Goal: Task Accomplishment & Management: Complete application form

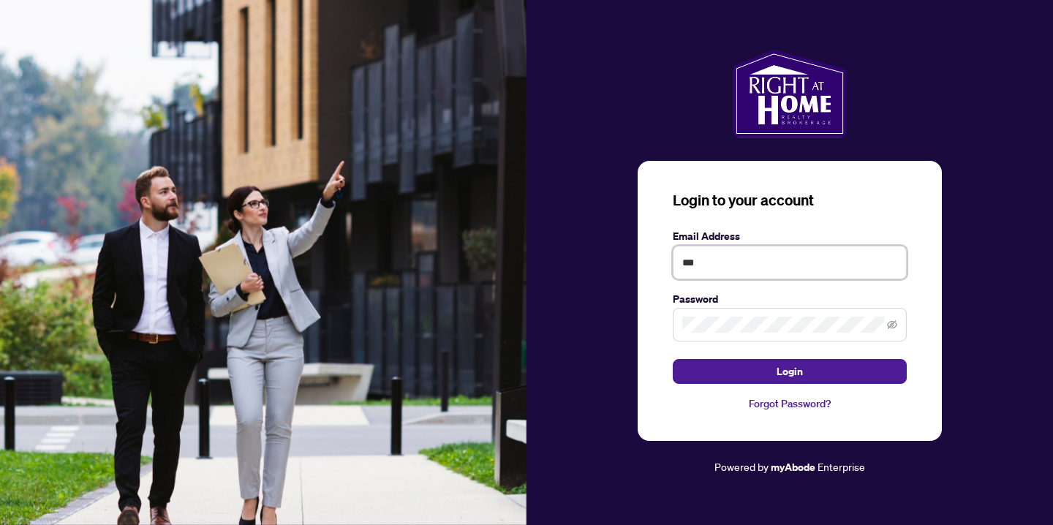
click at [746, 257] on input "***" at bounding box center [790, 263] width 234 height 34
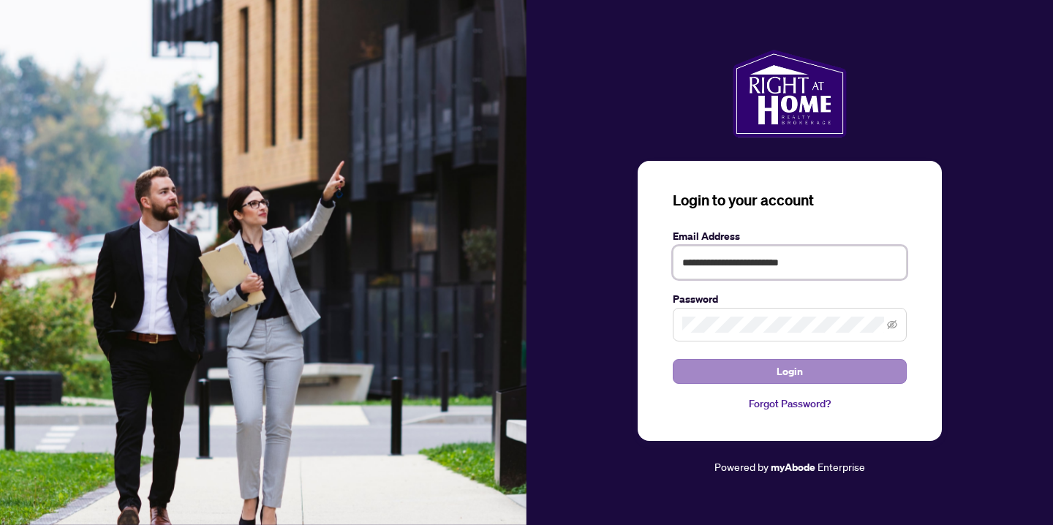
type input "**********"
click at [726, 365] on button "Login" at bounding box center [790, 371] width 234 height 25
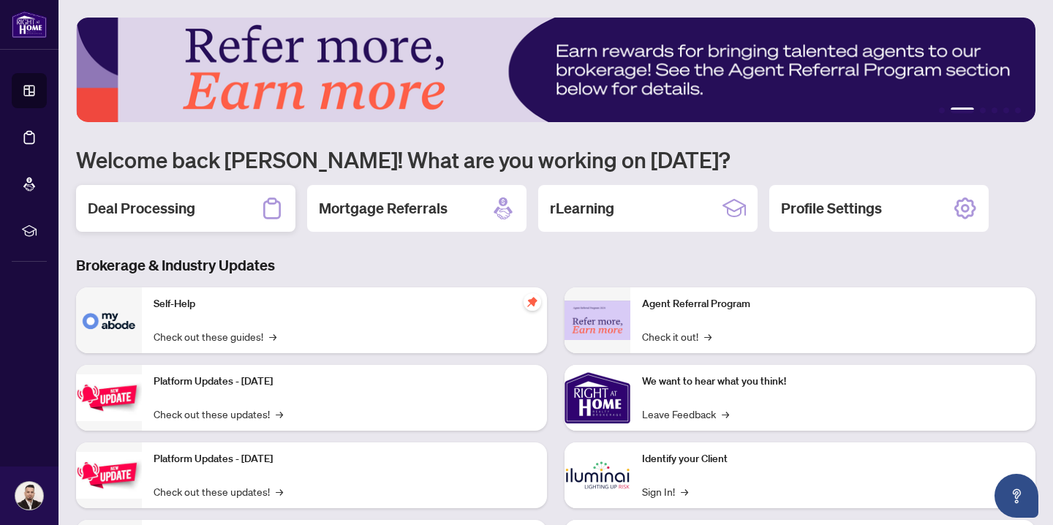
click at [191, 204] on h2 "Deal Processing" at bounding box center [141, 208] width 107 height 20
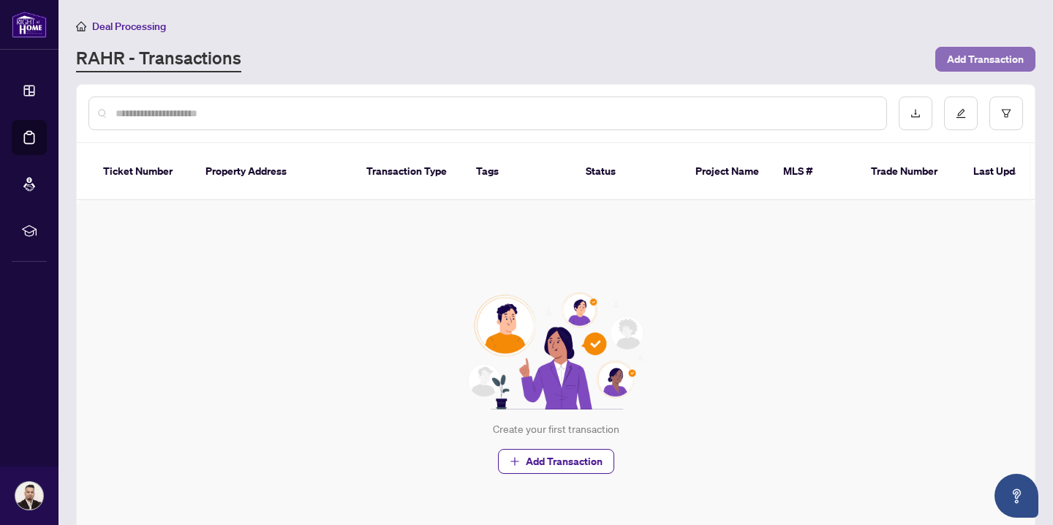
click at [958, 63] on span "Add Transaction" at bounding box center [985, 59] width 77 height 23
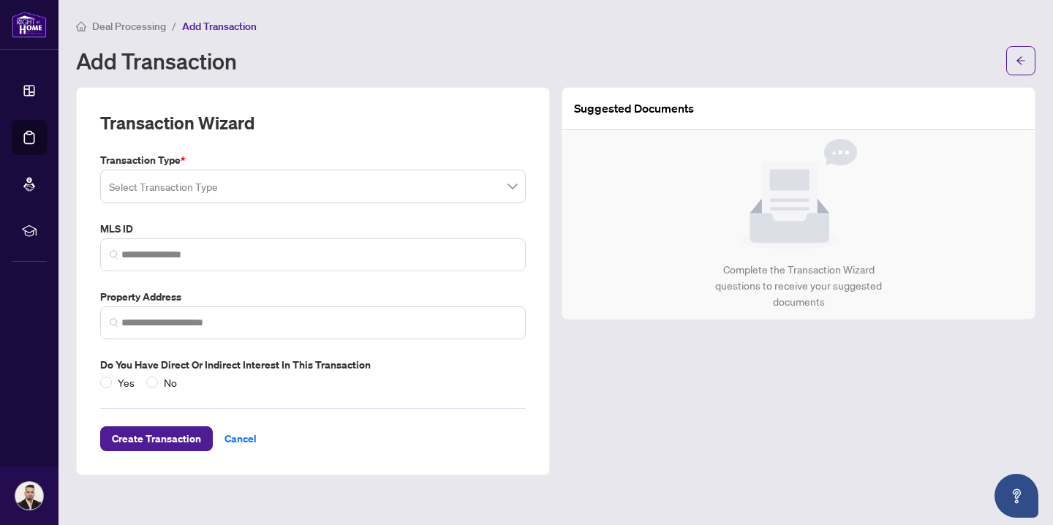
click at [289, 179] on input "search" at bounding box center [306, 189] width 395 height 32
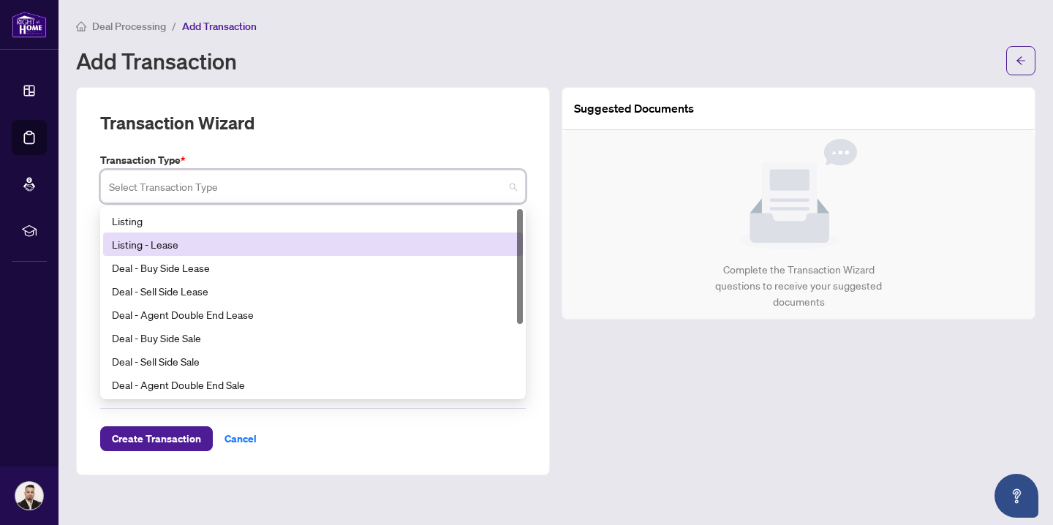
click at [258, 246] on div "Listing - Lease" at bounding box center [313, 244] width 402 height 16
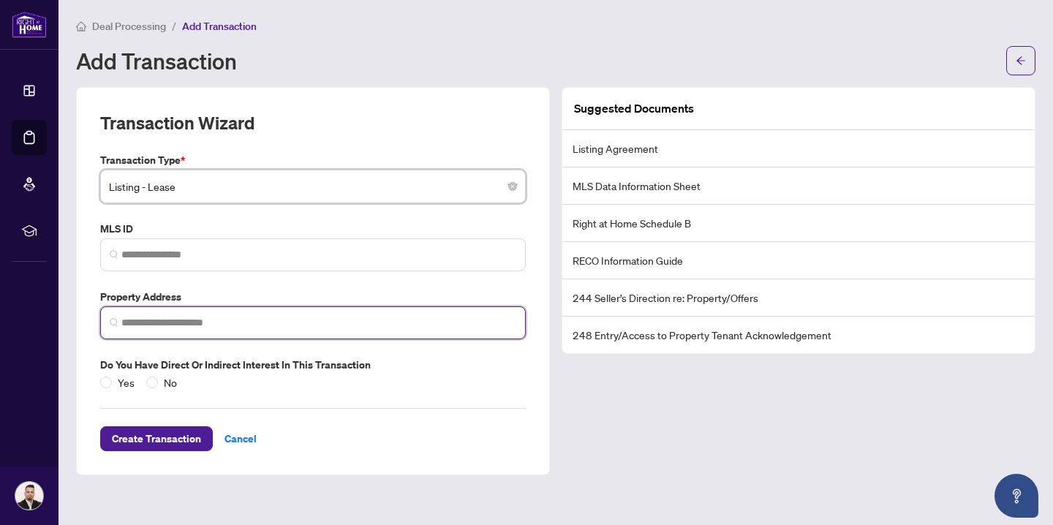
click at [212, 320] on input "search" at bounding box center [318, 322] width 395 height 15
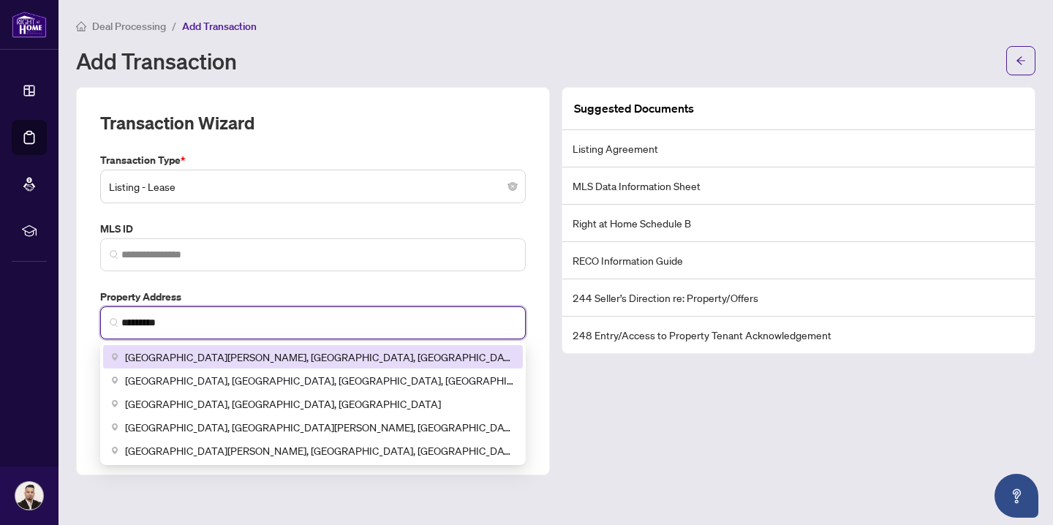
click at [231, 352] on span "[GEOGRAPHIC_DATA][PERSON_NAME], [GEOGRAPHIC_DATA], [GEOGRAPHIC_DATA]" at bounding box center [319, 357] width 389 height 16
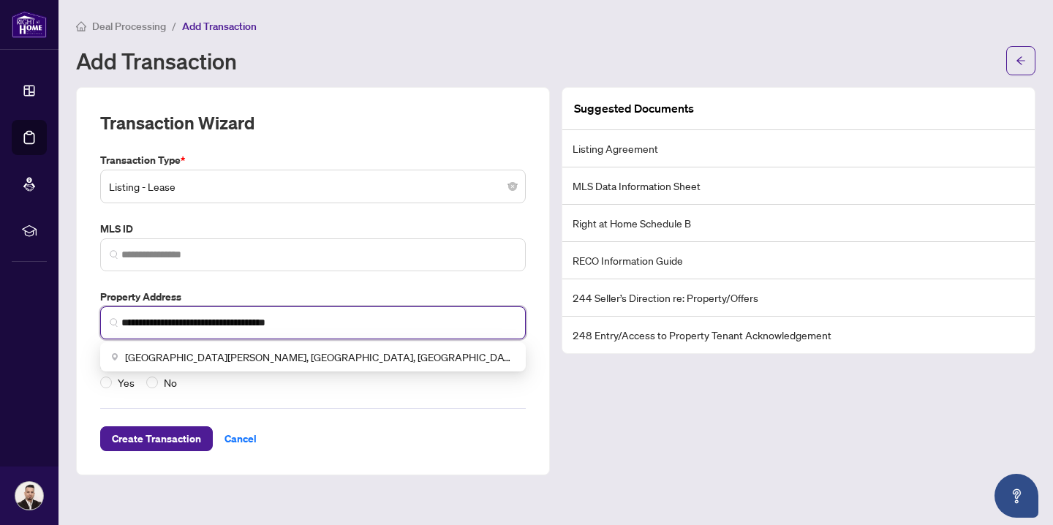
click at [122, 320] on input "**********" at bounding box center [318, 322] width 395 height 15
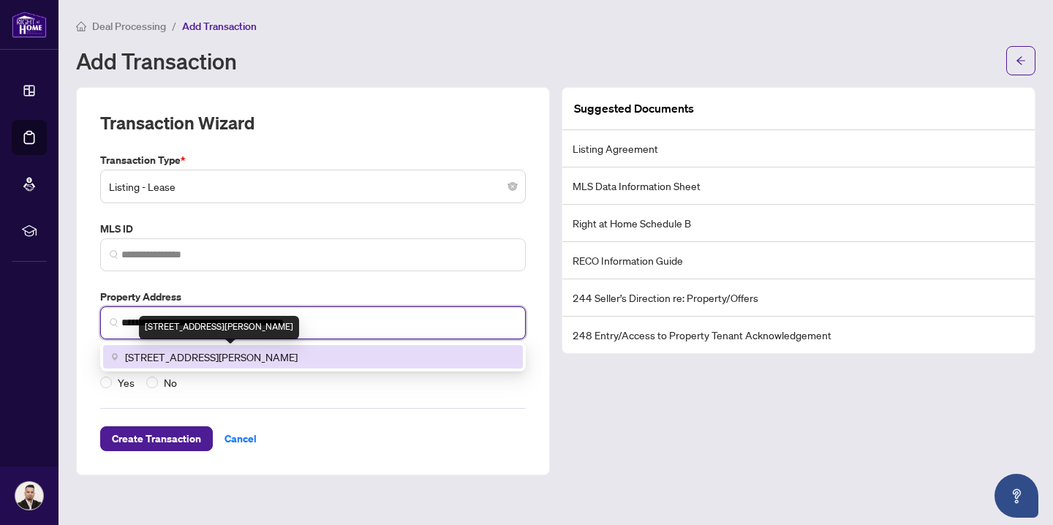
click at [228, 356] on span "[STREET_ADDRESS][PERSON_NAME]" at bounding box center [211, 357] width 173 height 16
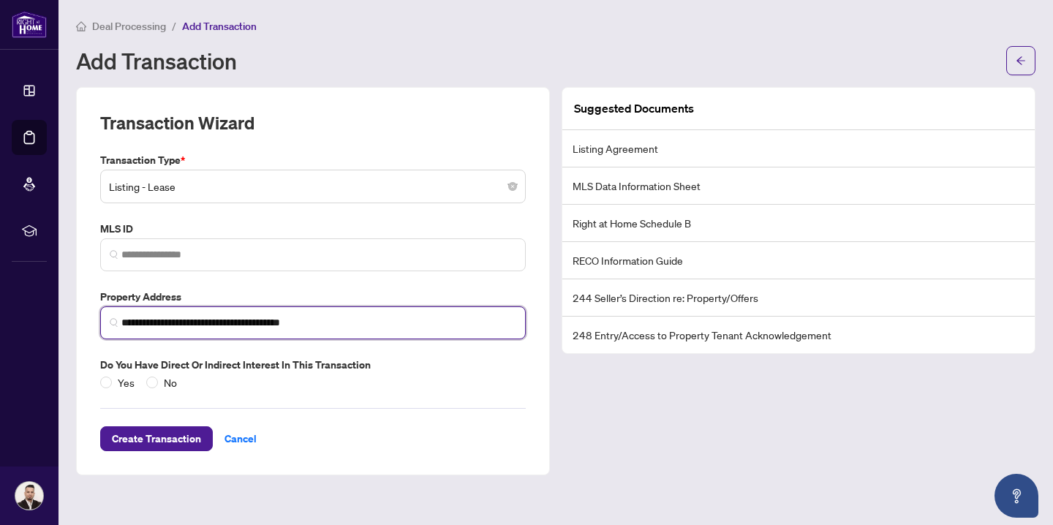
type input "**********"
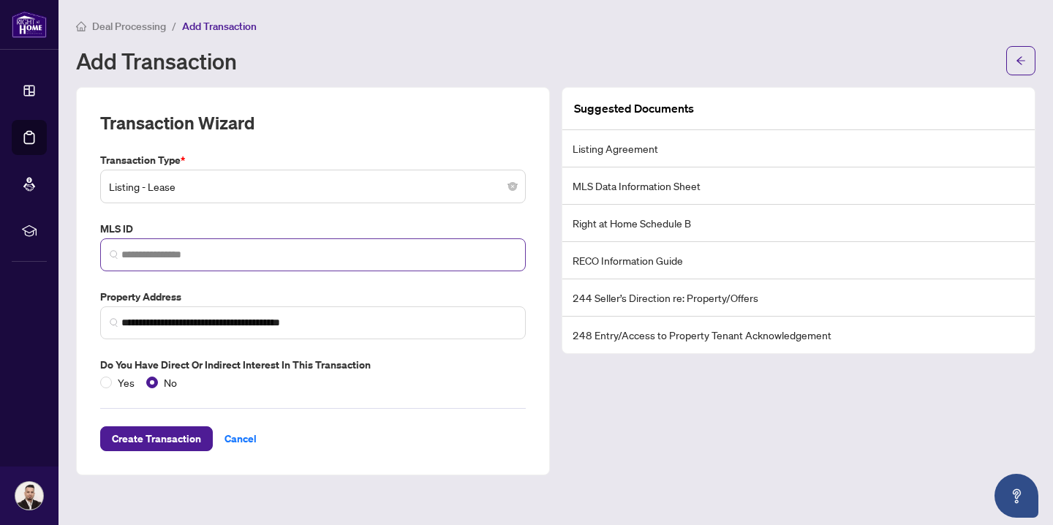
click at [218, 245] on span at bounding box center [313, 254] width 426 height 33
paste input "*********"
type input "*********"
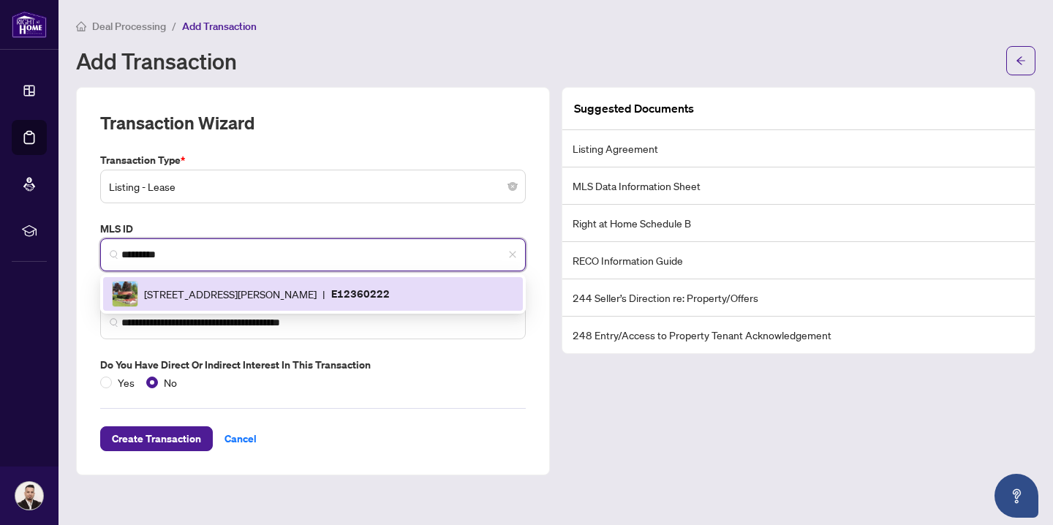
click at [241, 303] on div "[STREET_ADDRESS][PERSON_NAME] | E12360222" at bounding box center [313, 294] width 402 height 26
type input "**********"
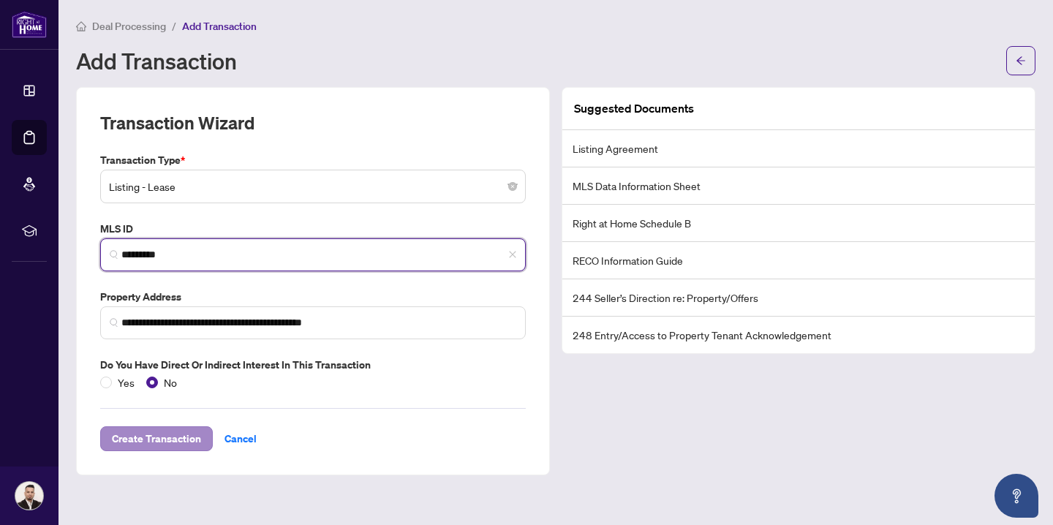
type input "*********"
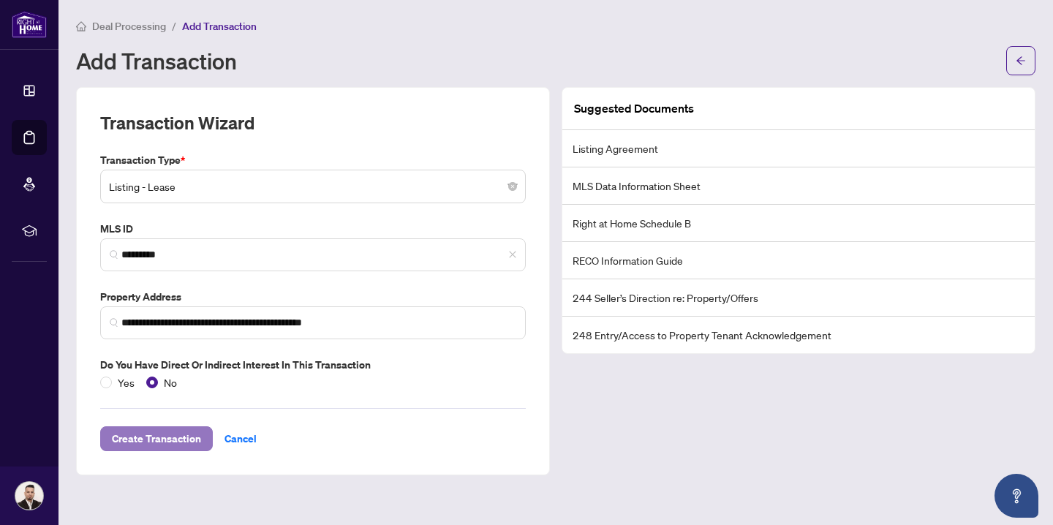
click at [177, 440] on span "Create Transaction" at bounding box center [156, 438] width 89 height 23
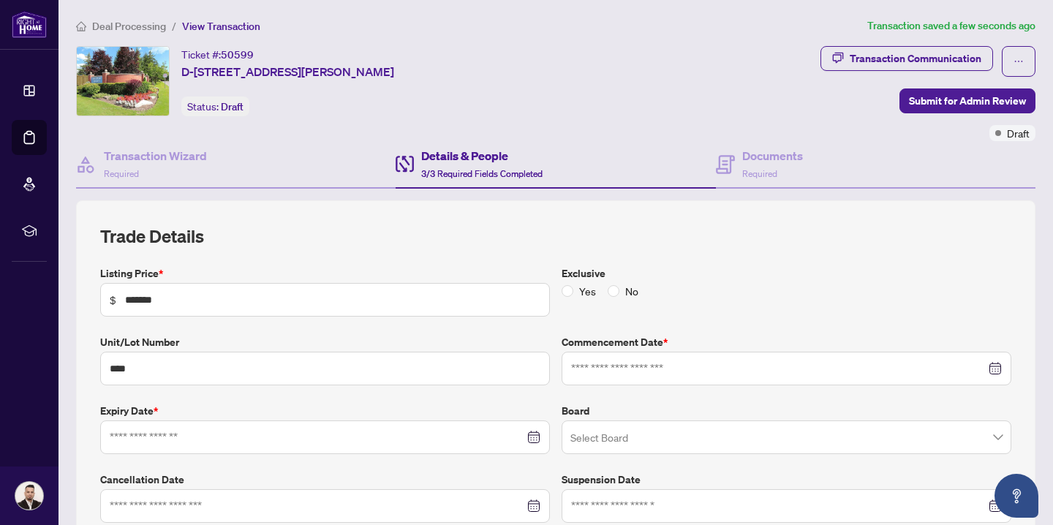
type input "**********"
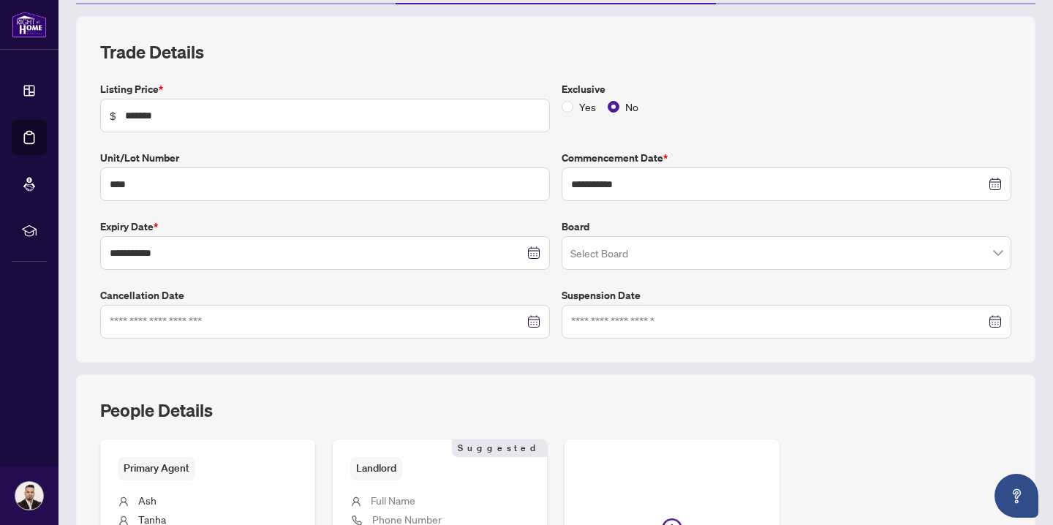
scroll to position [194, 0]
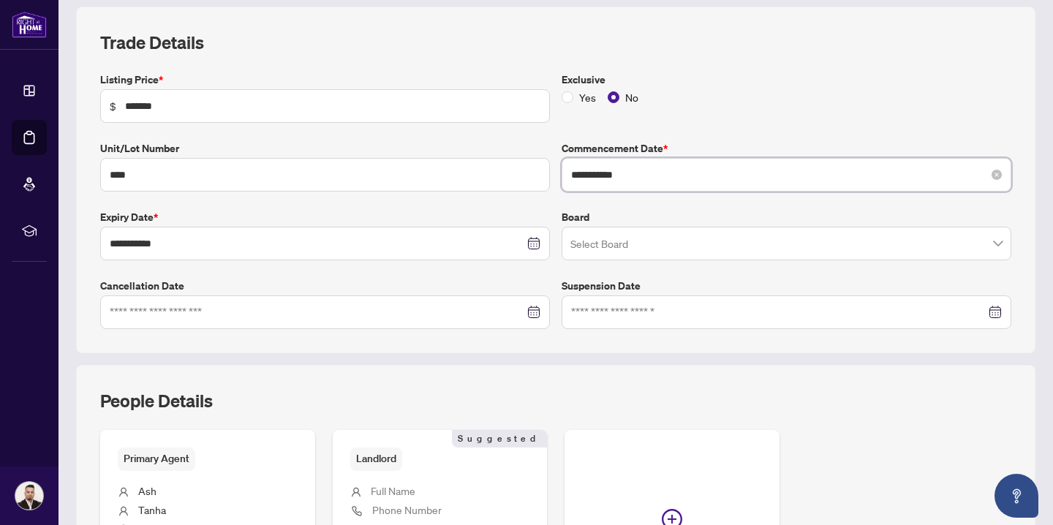
click at [598, 175] on input "**********" at bounding box center [778, 175] width 415 height 16
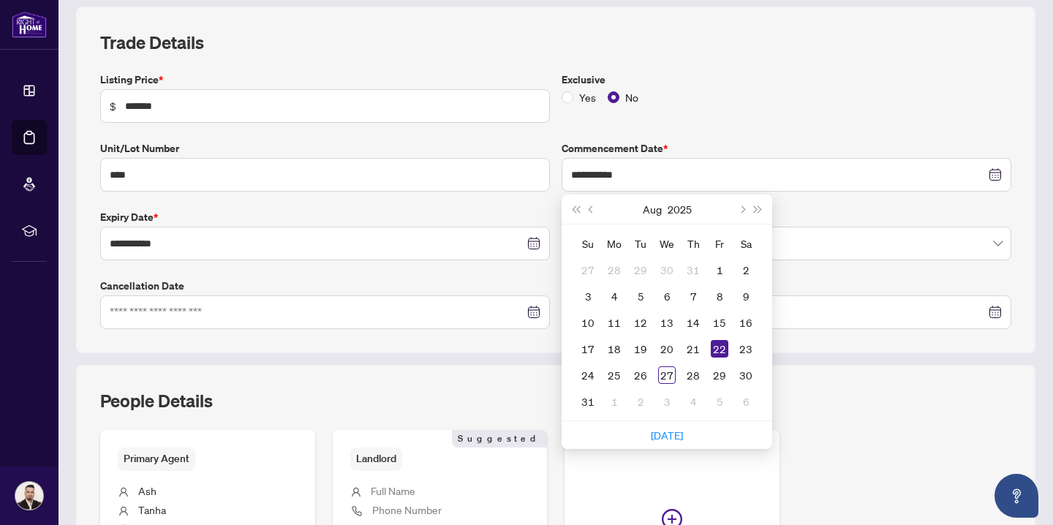
click at [705, 121] on div "Exclusive Yes No" at bounding box center [786, 97] width 461 height 51
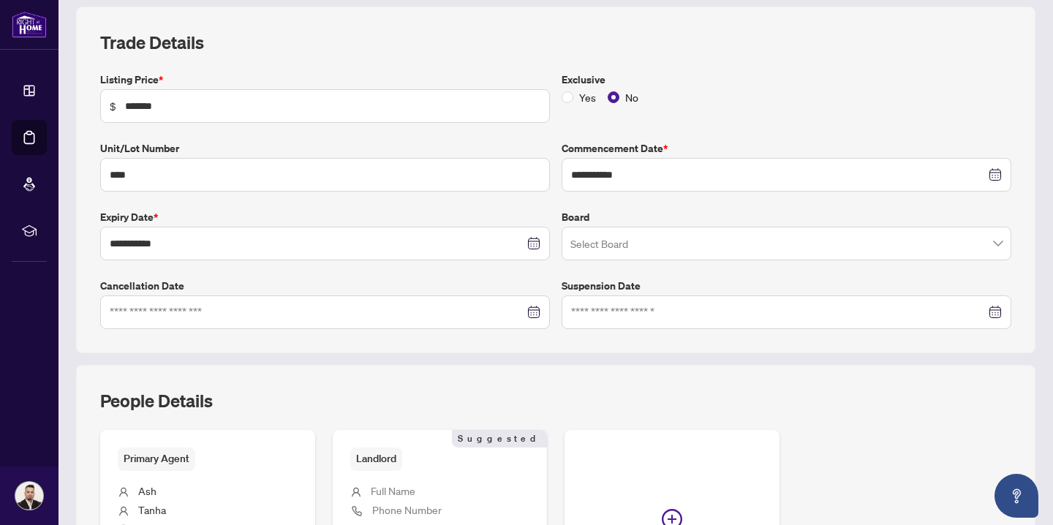
click at [606, 248] on input "search" at bounding box center [779, 246] width 419 height 32
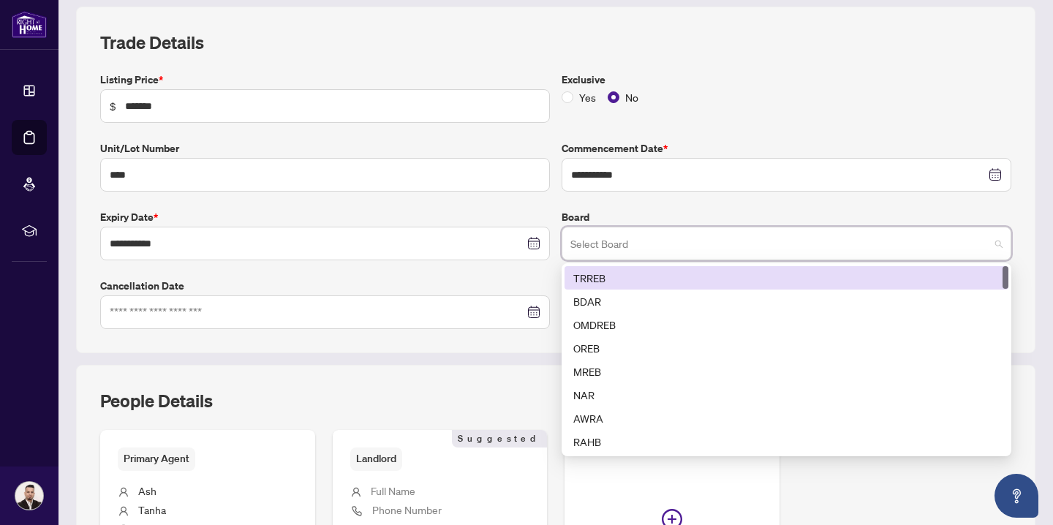
click at [607, 276] on div "TRREB" at bounding box center [786, 278] width 426 height 16
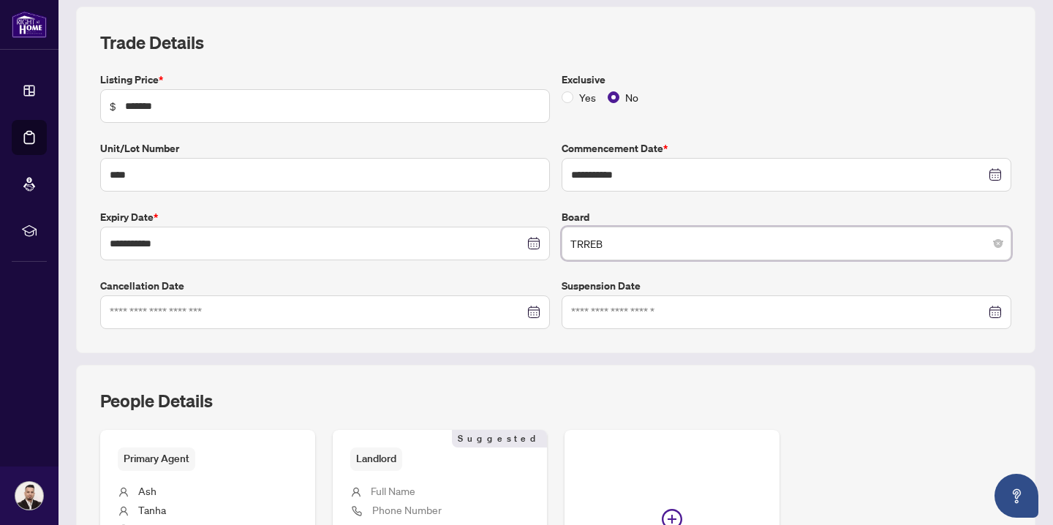
click at [602, 359] on div "**********" at bounding box center [555, 337] width 971 height 660
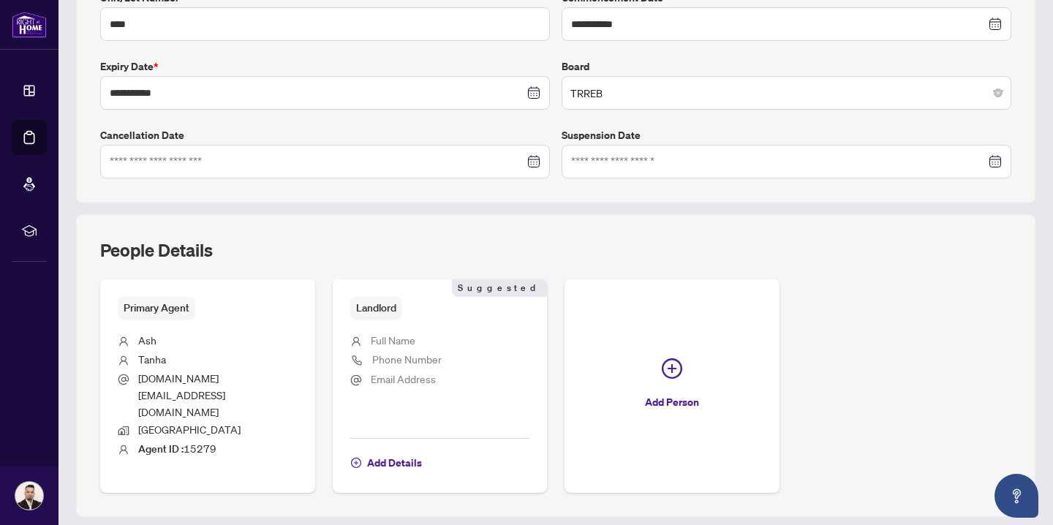
scroll to position [358, 0]
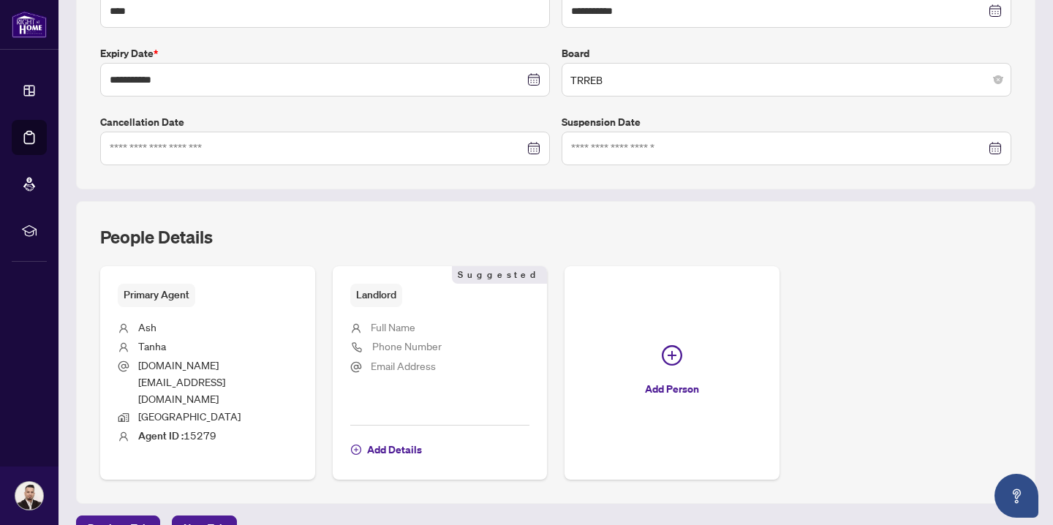
click at [401, 328] on span "Full Name" at bounding box center [393, 326] width 45 height 13
click at [410, 438] on span "Add Details" at bounding box center [394, 449] width 55 height 23
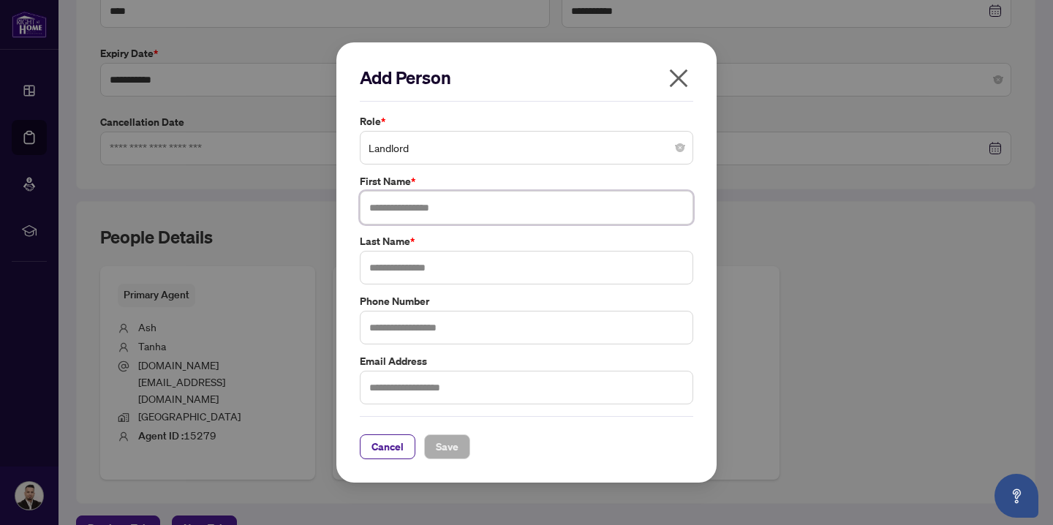
click at [451, 201] on input "text" at bounding box center [526, 208] width 333 height 34
click at [401, 444] on span "Cancel" at bounding box center [387, 446] width 32 height 23
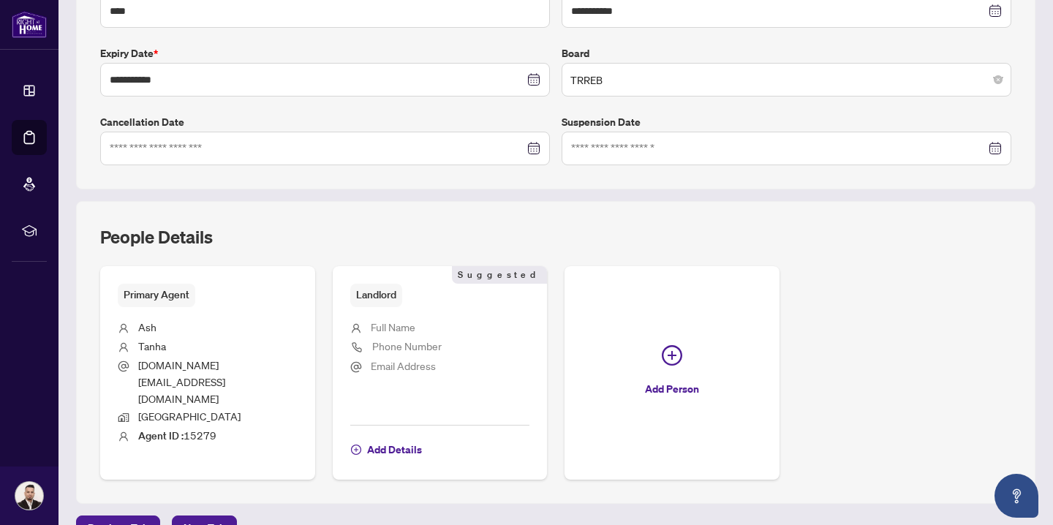
scroll to position [346, 0]
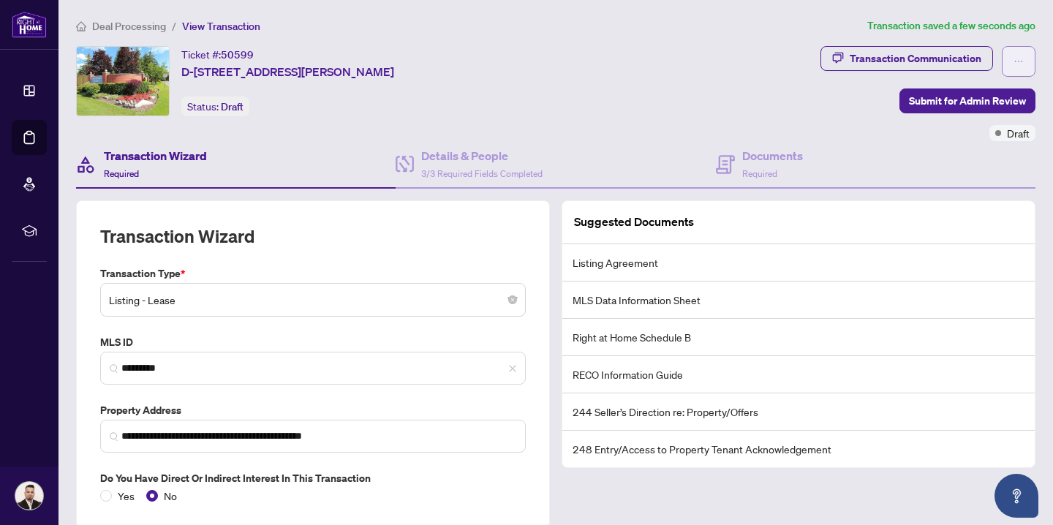
click at [1033, 66] on button "button" at bounding box center [1019, 61] width 34 height 31
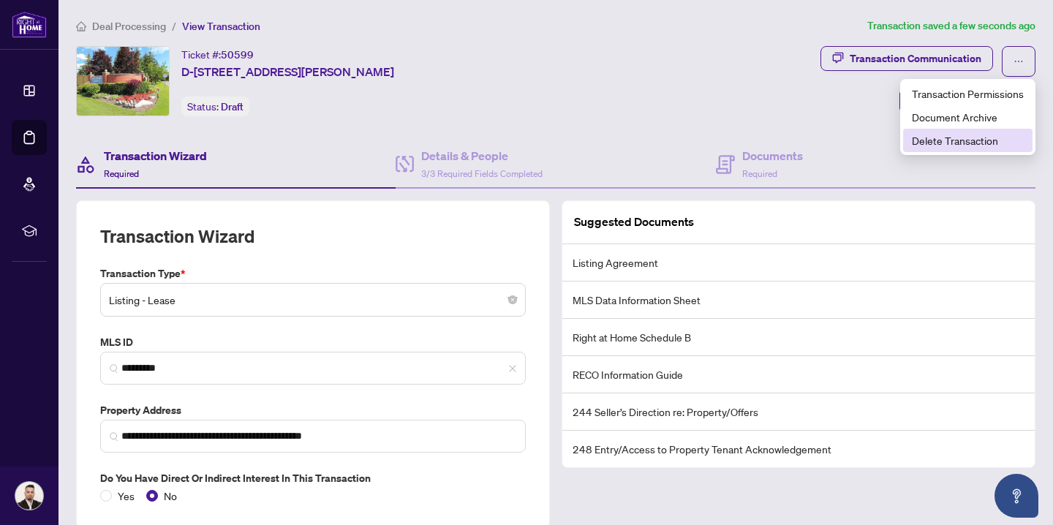
click at [975, 140] on span "Delete Transaction" at bounding box center [968, 140] width 112 height 16
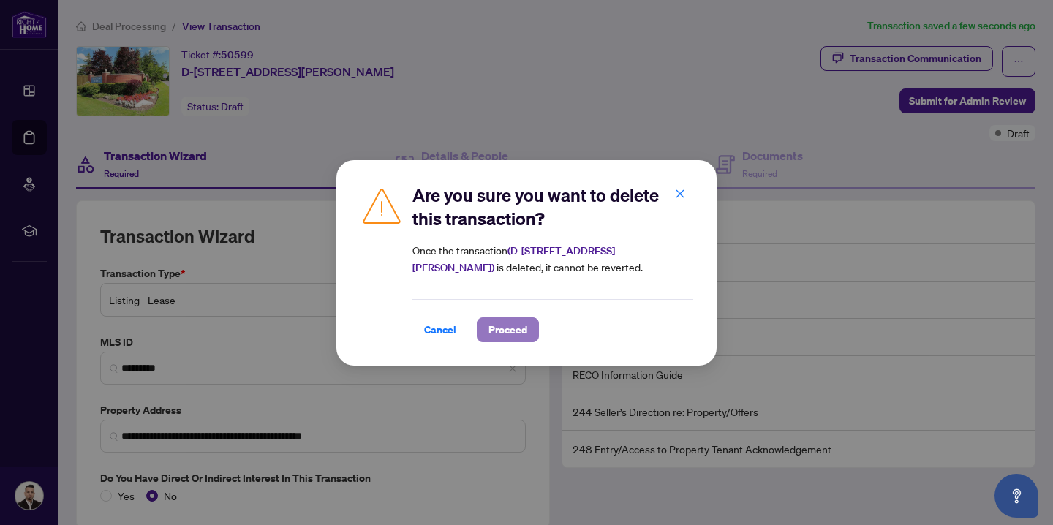
click at [507, 330] on span "Proceed" at bounding box center [507, 329] width 39 height 23
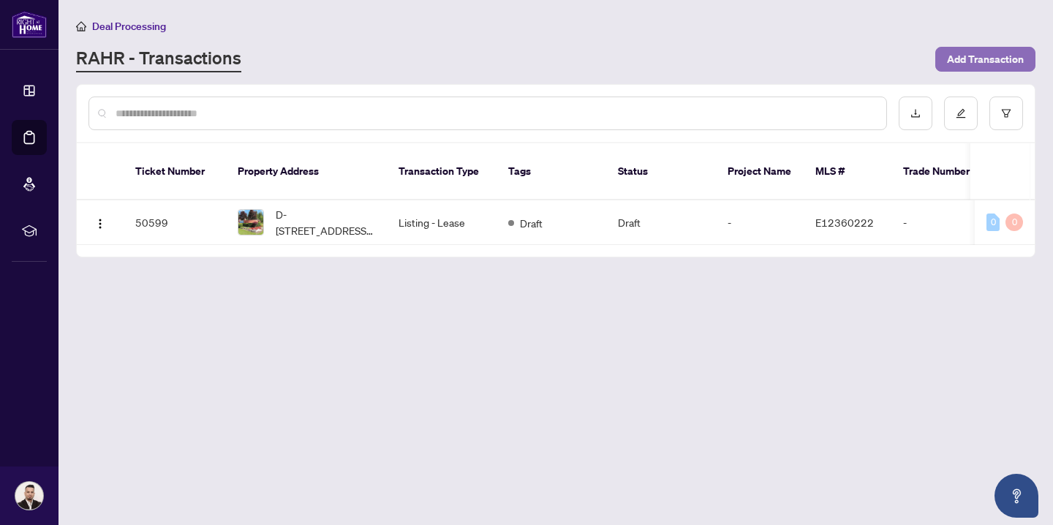
click at [960, 64] on span "Add Transaction" at bounding box center [985, 59] width 77 height 23
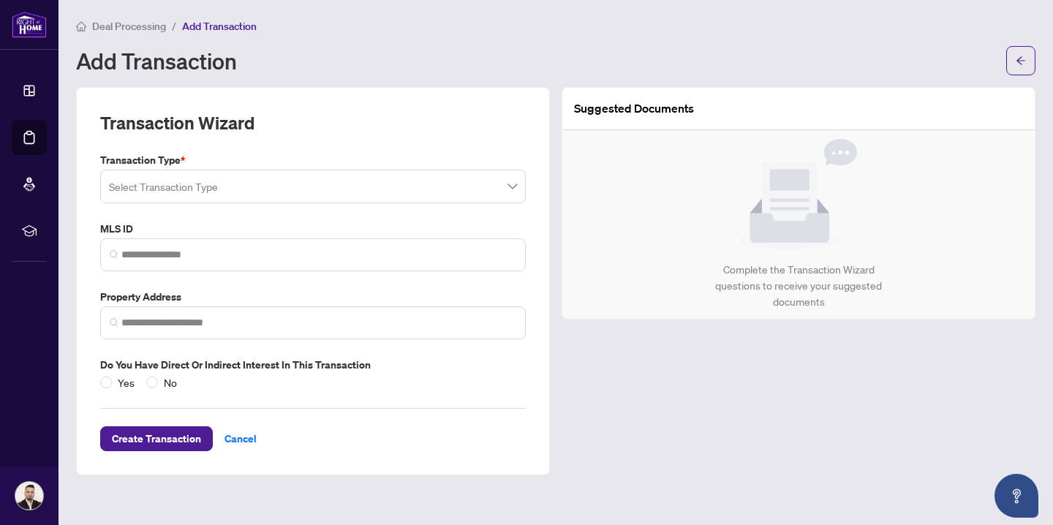
click at [256, 192] on input "search" at bounding box center [306, 189] width 395 height 32
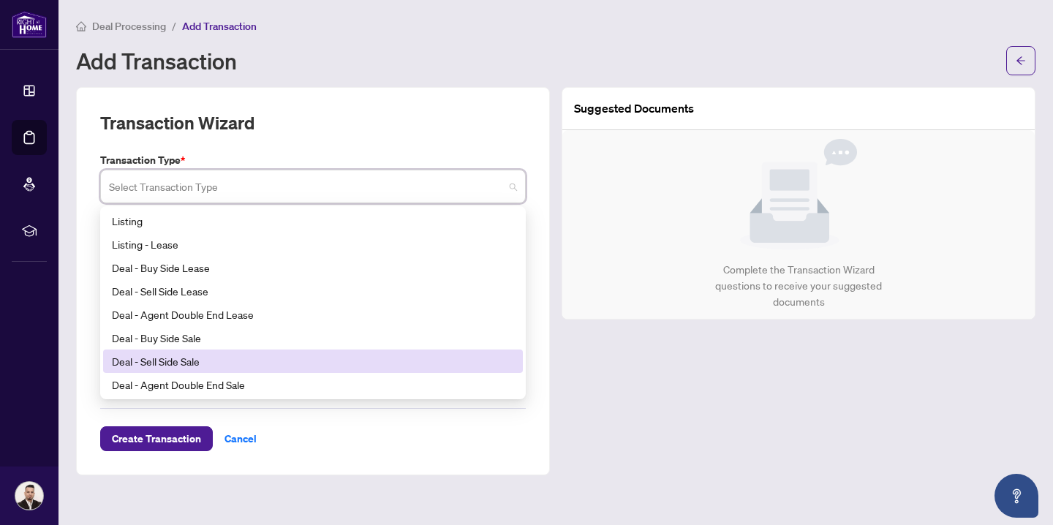
click at [217, 361] on div "Deal - Sell Side Sale" at bounding box center [313, 361] width 402 height 16
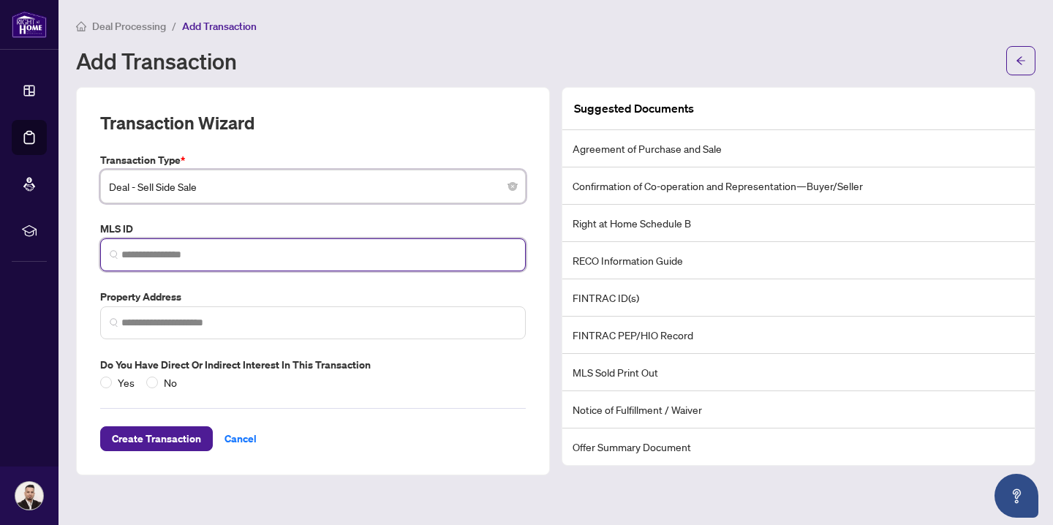
click at [219, 256] on input "search" at bounding box center [318, 254] width 395 height 15
paste input "*********"
type input "*********"
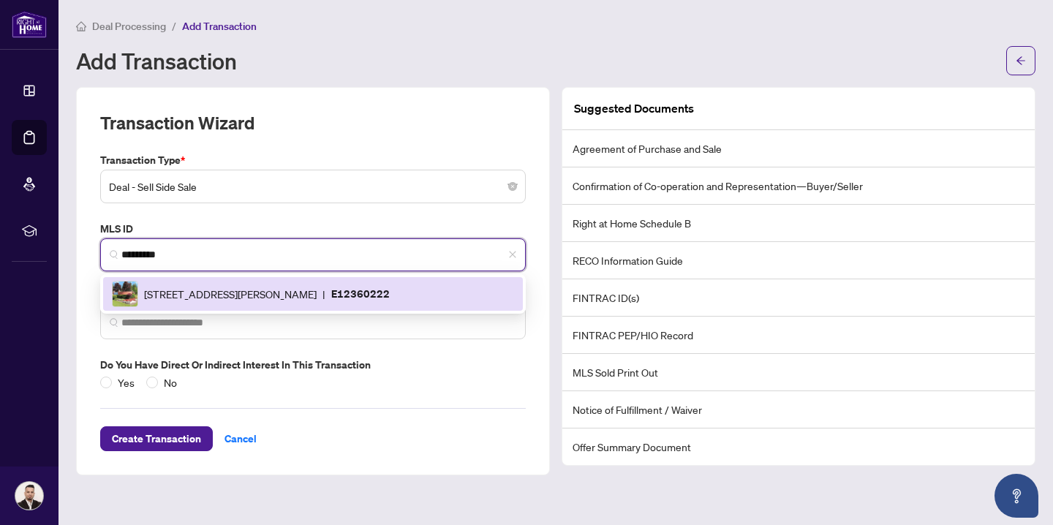
click at [210, 292] on span "[STREET_ADDRESS][PERSON_NAME]" at bounding box center [230, 294] width 173 height 16
type input "**********"
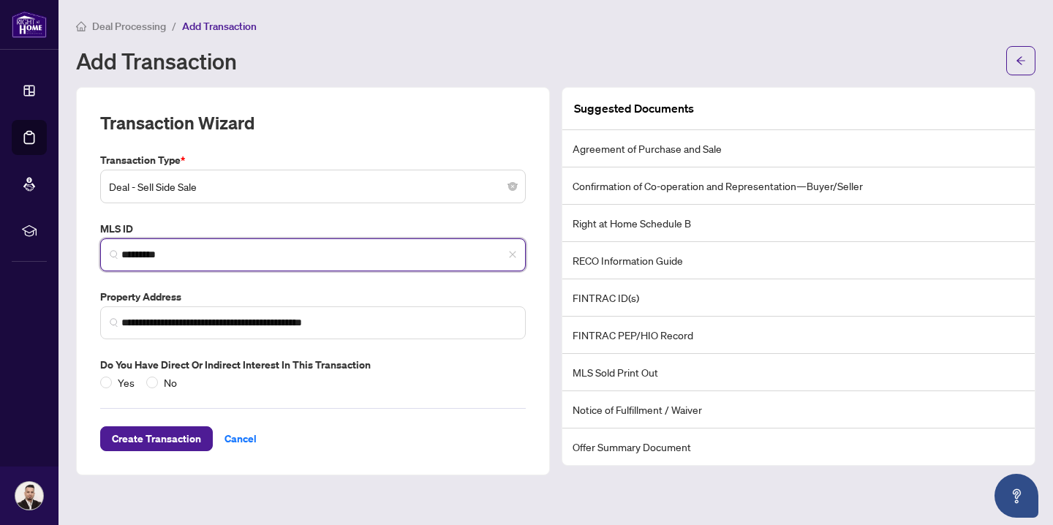
type input "*********"
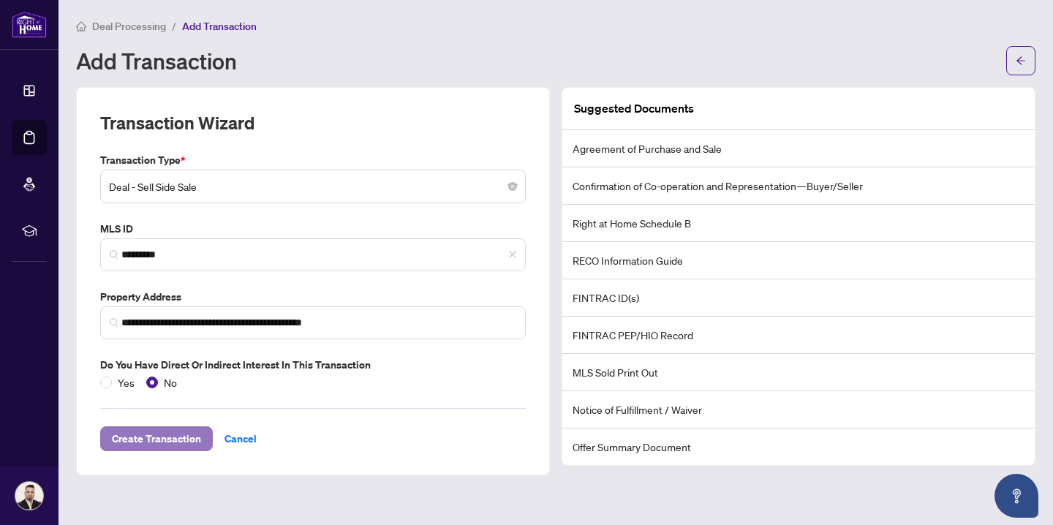
click at [174, 442] on span "Create Transaction" at bounding box center [156, 438] width 89 height 23
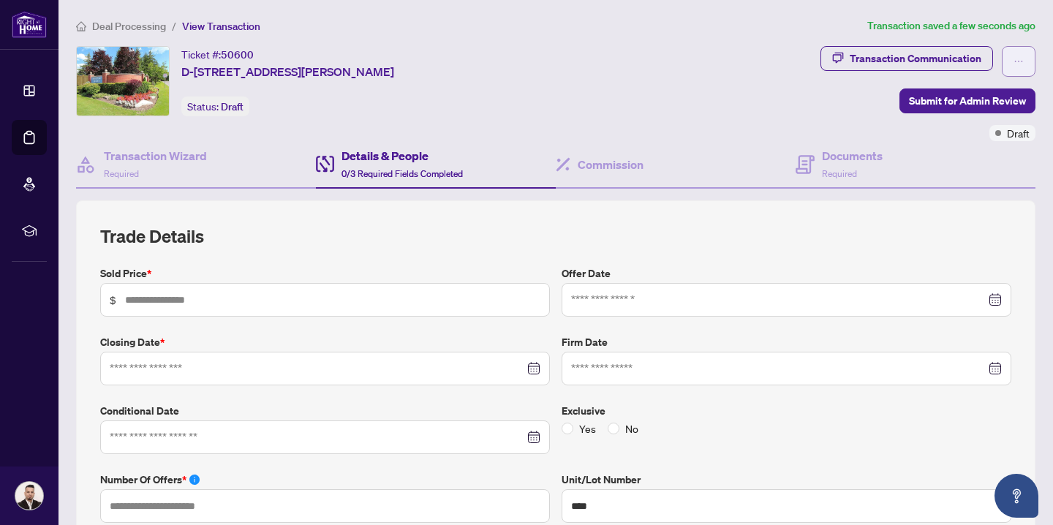
click at [1026, 62] on button "button" at bounding box center [1019, 61] width 34 height 31
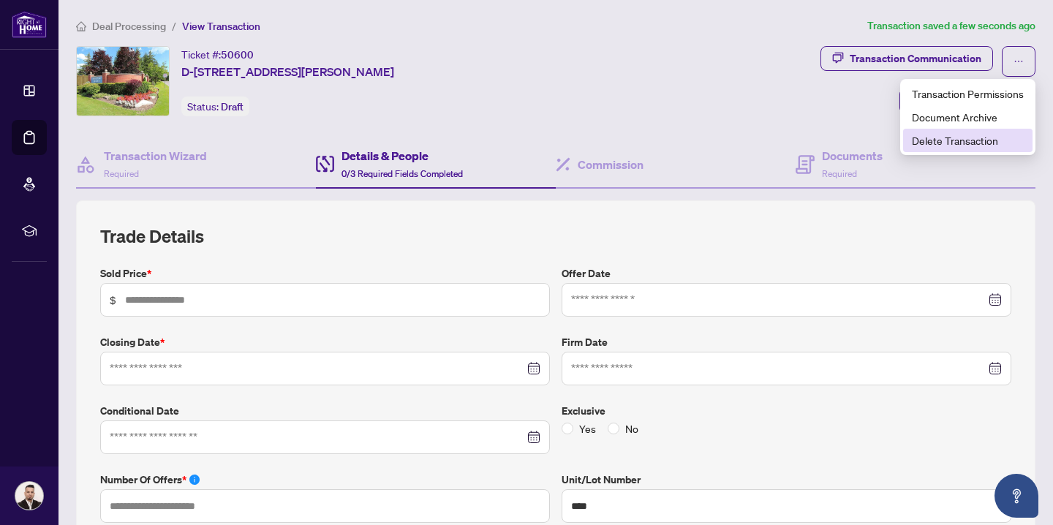
click at [973, 136] on span "Delete Transaction" at bounding box center [968, 140] width 112 height 16
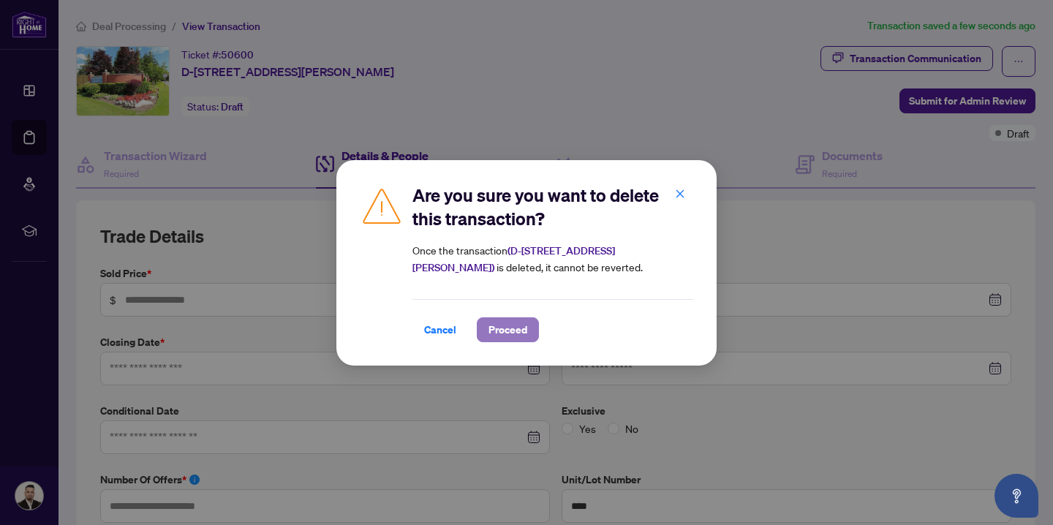
click at [515, 335] on span "Proceed" at bounding box center [507, 329] width 39 height 23
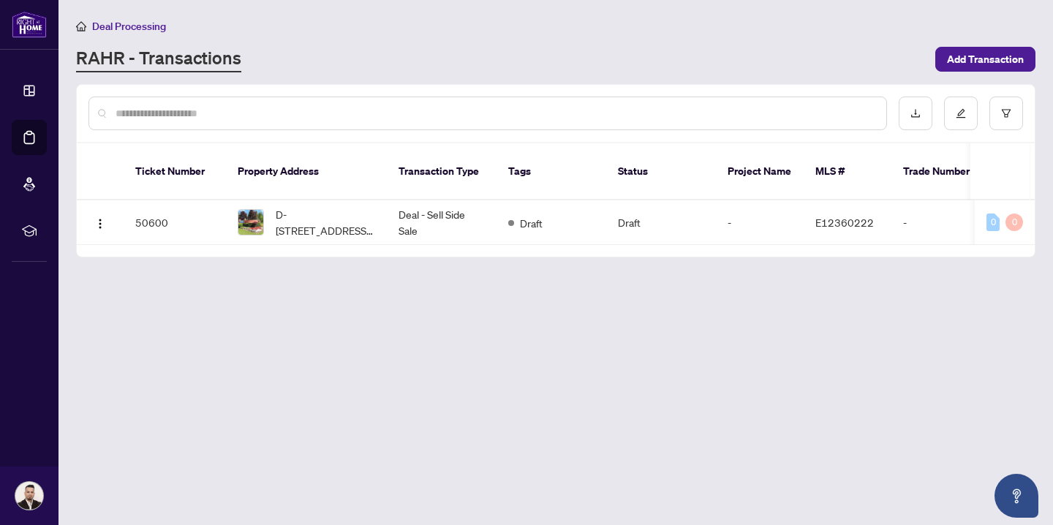
click at [607, 265] on main "Deal Processing [PERSON_NAME] - Transactions Add Transaction Ticket Number Prop…" at bounding box center [555, 262] width 994 height 525
click at [99, 218] on img "button" at bounding box center [100, 224] width 12 height 12
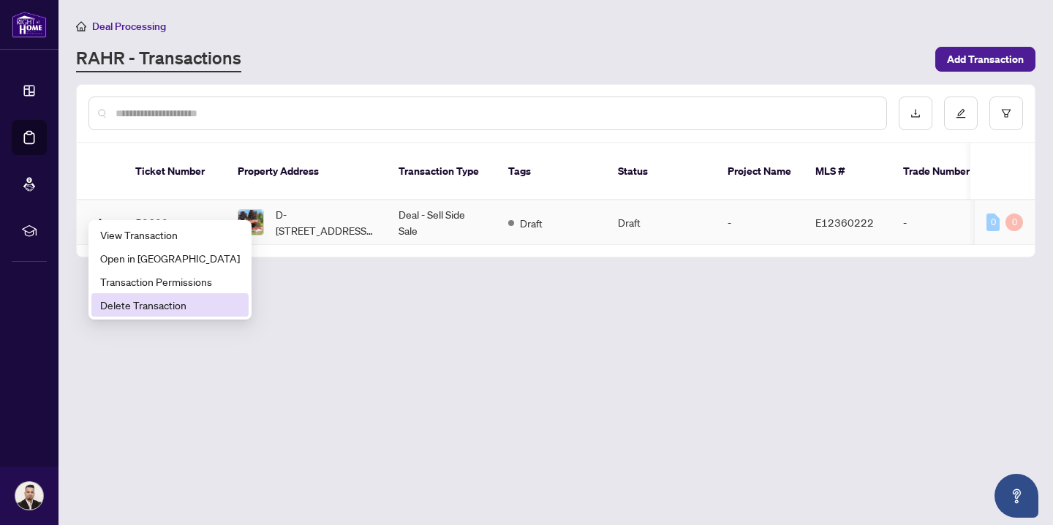
click at [145, 308] on span "Delete Transaction" at bounding box center [170, 305] width 140 height 16
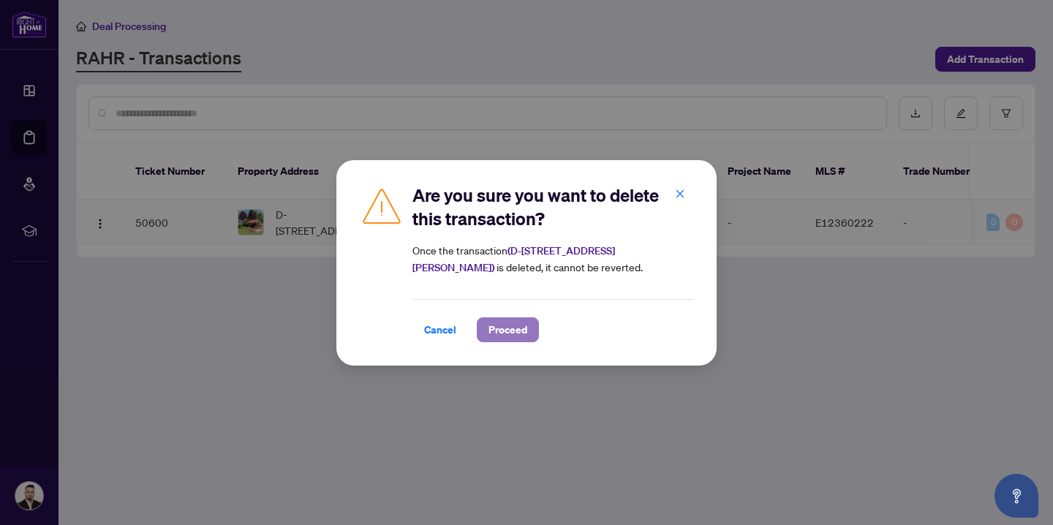
click at [505, 330] on span "Proceed" at bounding box center [507, 329] width 39 height 23
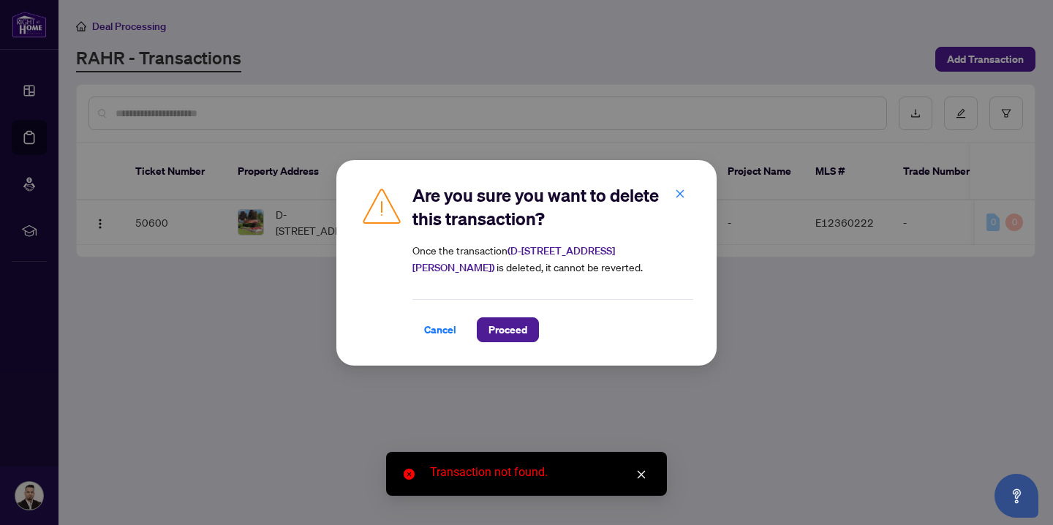
click at [642, 474] on icon "close" at bounding box center [641, 474] width 10 height 10
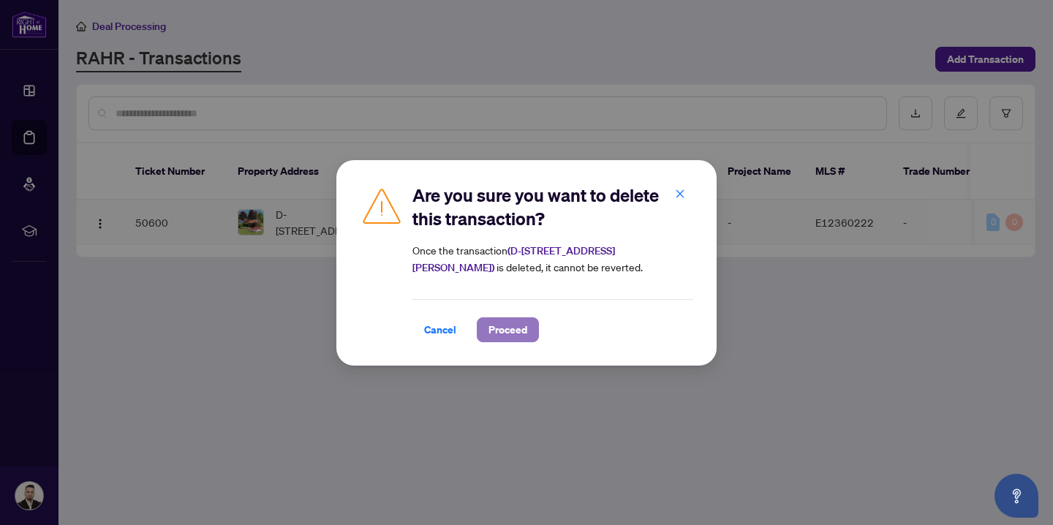
click at [524, 335] on span "Proceed" at bounding box center [507, 329] width 39 height 23
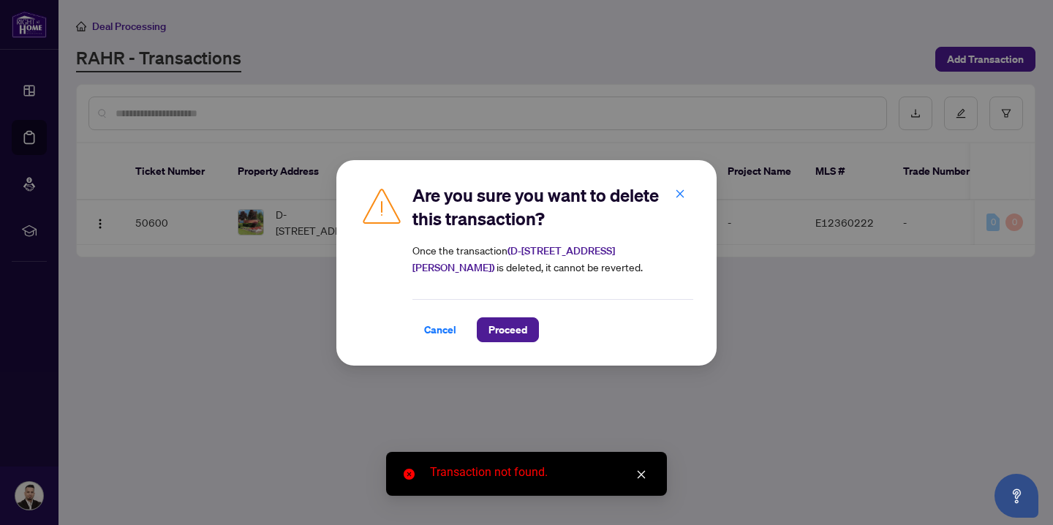
click at [642, 471] on icon "close" at bounding box center [641, 474] width 10 height 10
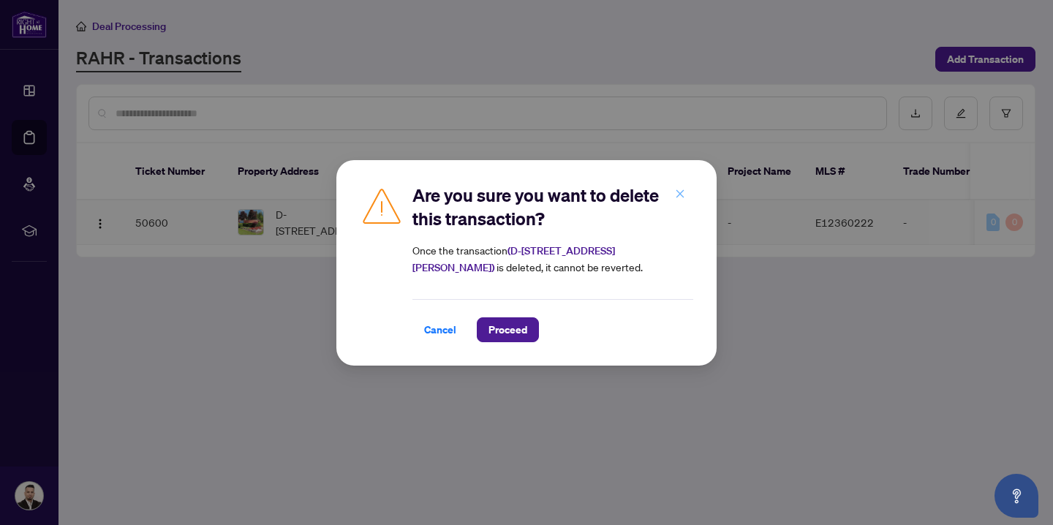
click at [682, 191] on icon "close" at bounding box center [680, 194] width 10 height 10
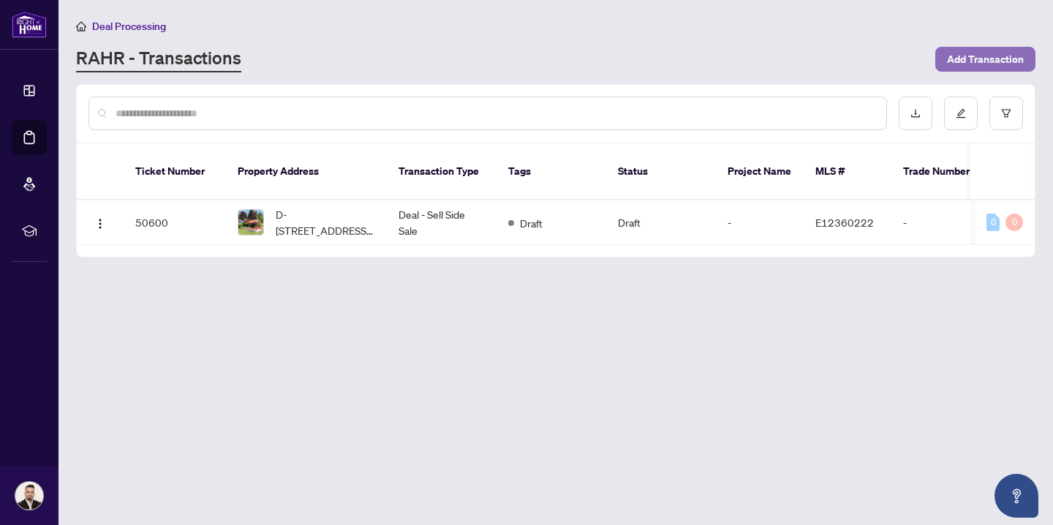
click at [980, 61] on span "Add Transaction" at bounding box center [985, 59] width 77 height 23
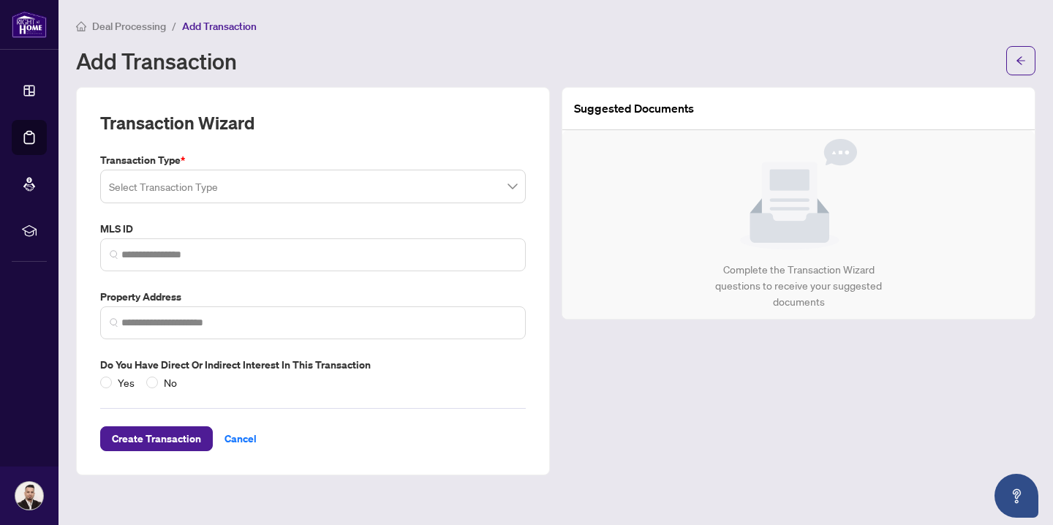
click at [252, 184] on input "search" at bounding box center [306, 189] width 395 height 32
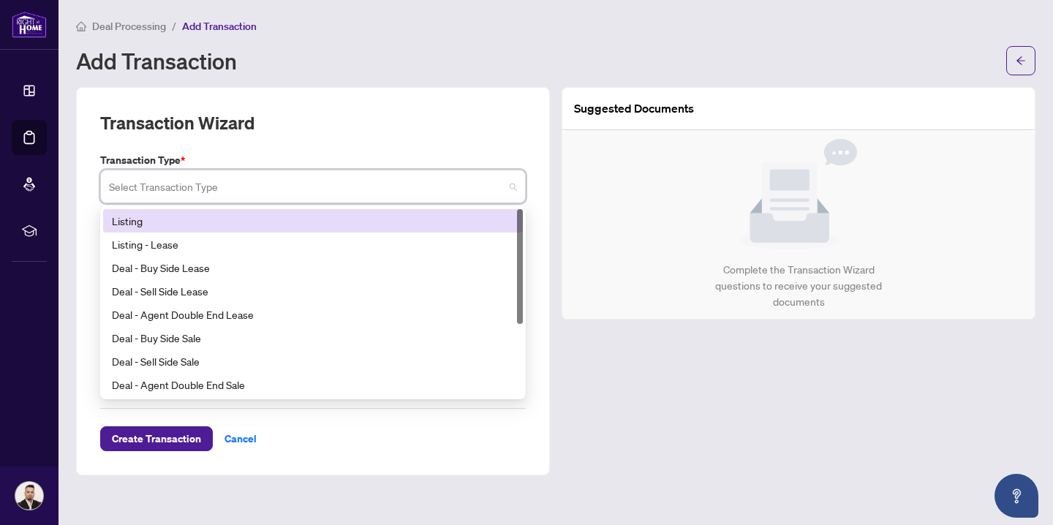
click at [215, 216] on div "Listing" at bounding box center [313, 221] width 402 height 16
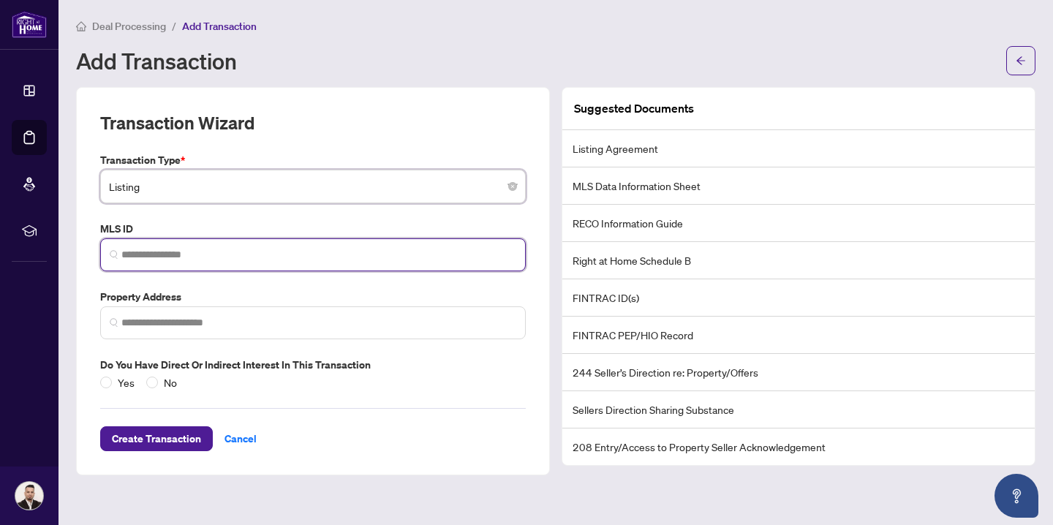
click at [184, 250] on input "search" at bounding box center [318, 254] width 395 height 15
paste input "*********"
type input "*********"
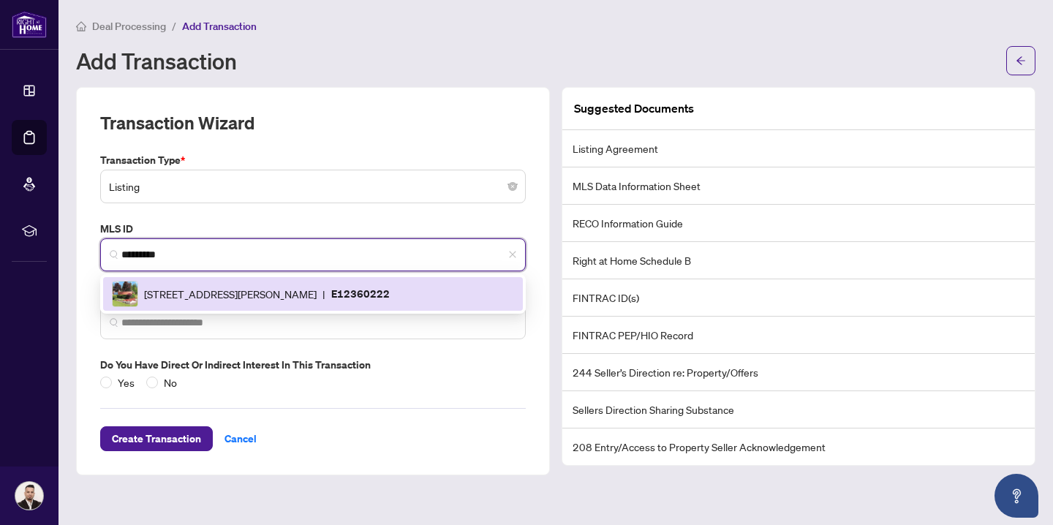
click at [220, 288] on span "[STREET_ADDRESS][PERSON_NAME]" at bounding box center [230, 294] width 173 height 16
type input "**********"
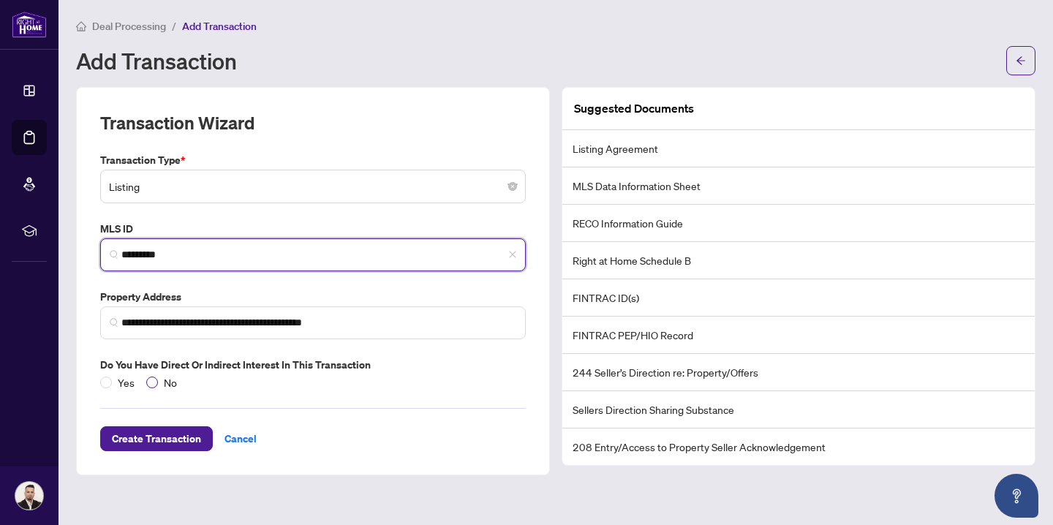
type input "*********"
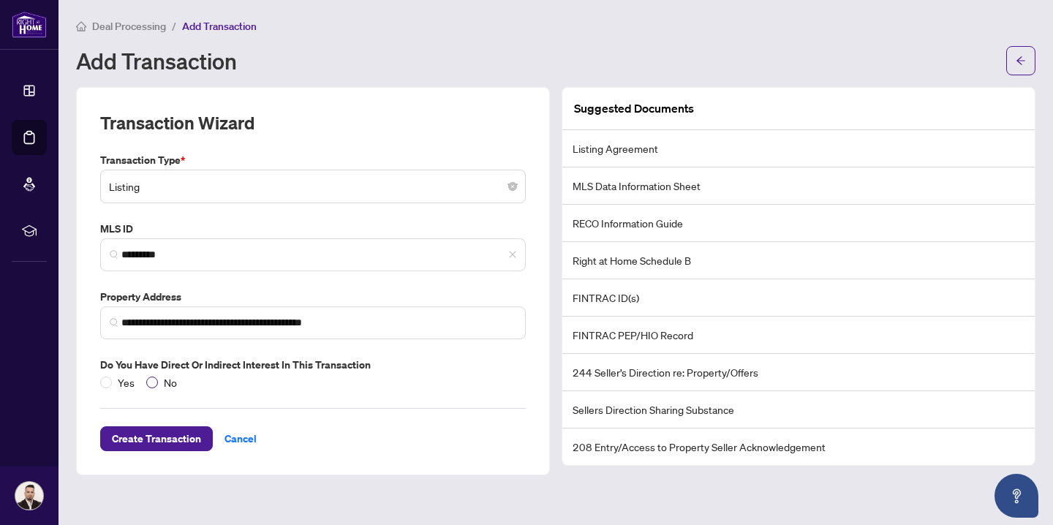
click at [160, 383] on span "No" at bounding box center [170, 382] width 25 height 16
click at [169, 436] on span "Create Transaction" at bounding box center [156, 438] width 89 height 23
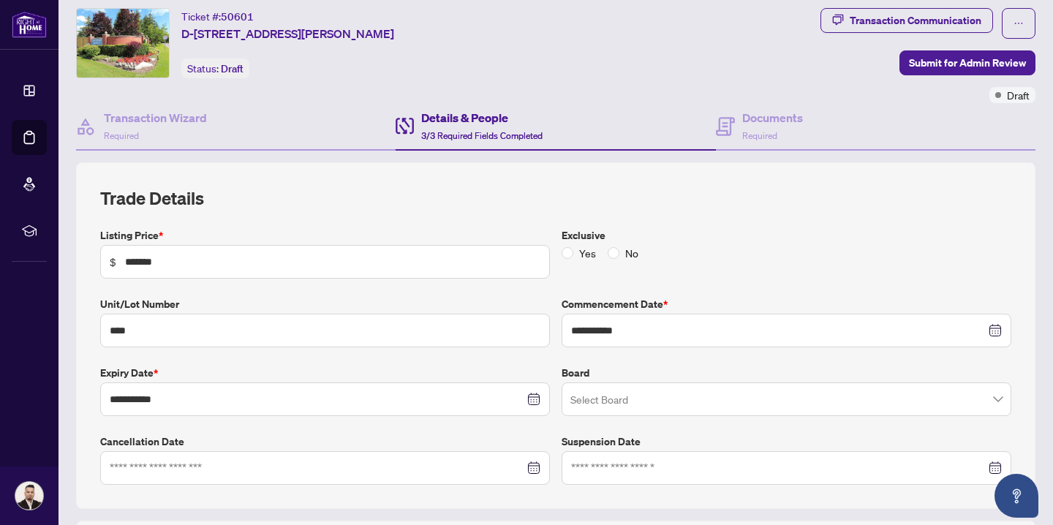
scroll to position [107, 0]
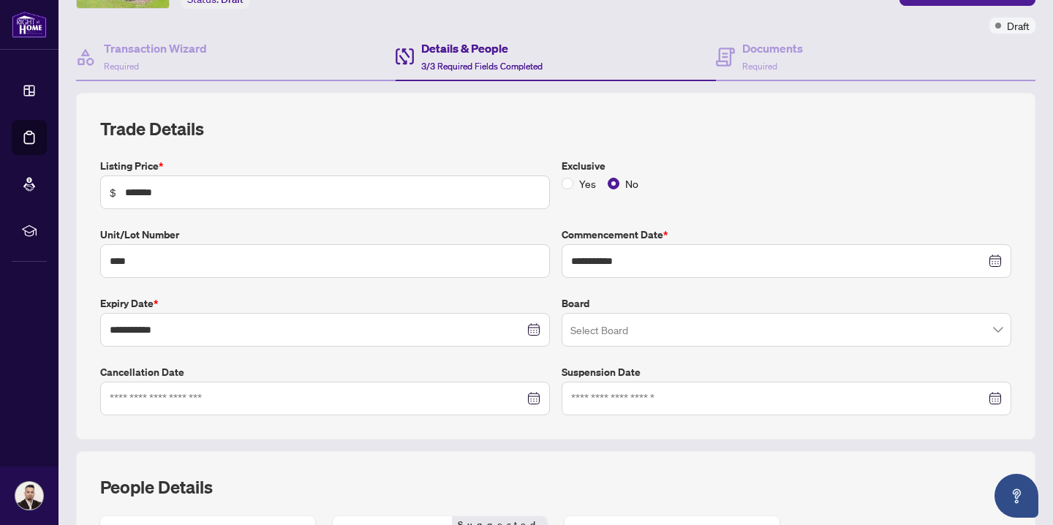
click at [592, 328] on input "search" at bounding box center [779, 332] width 419 height 32
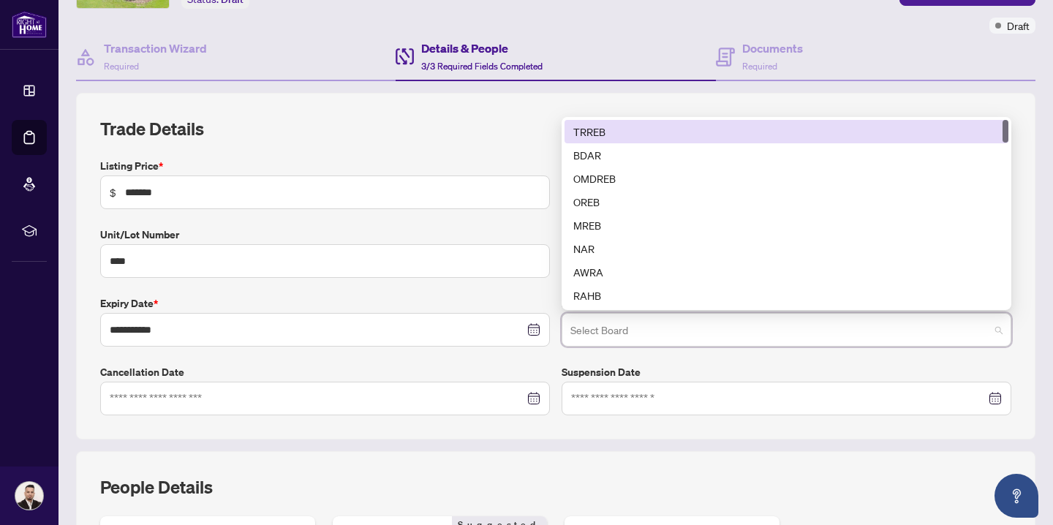
click at [617, 130] on div "TRREB" at bounding box center [786, 132] width 426 height 16
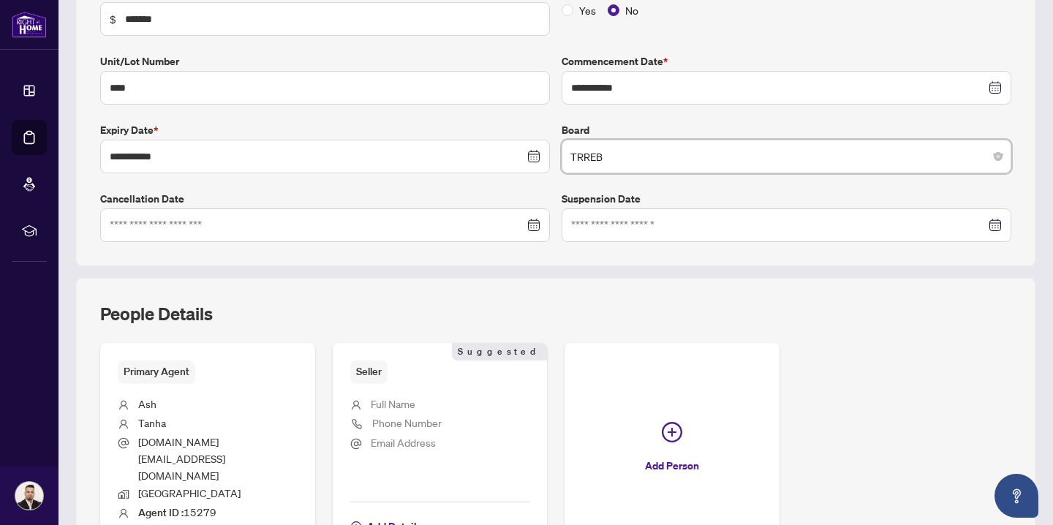
scroll to position [300, 0]
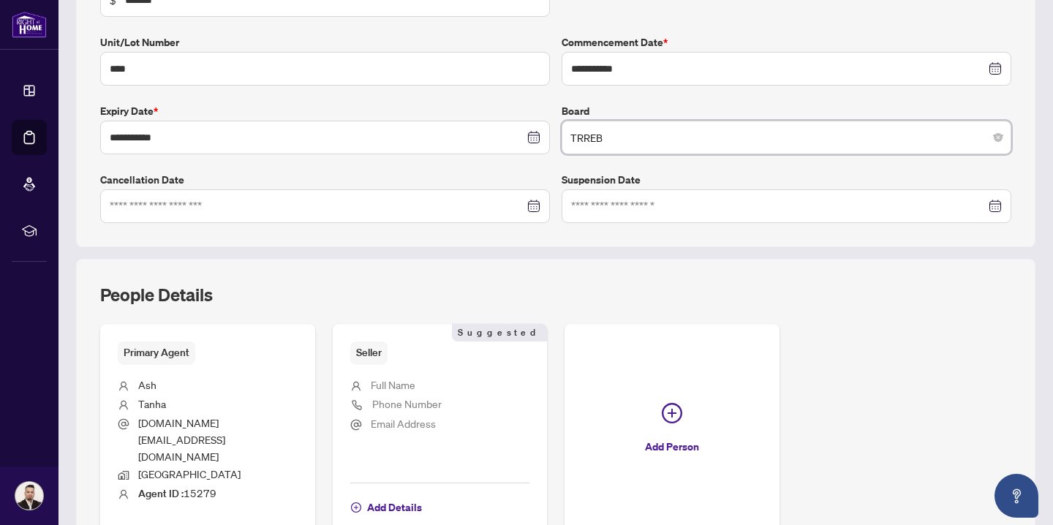
click at [408, 383] on span "Full Name" at bounding box center [393, 384] width 45 height 13
click at [377, 355] on span "Seller" at bounding box center [368, 352] width 37 height 23
click at [392, 496] on span "Add Details" at bounding box center [394, 507] width 55 height 23
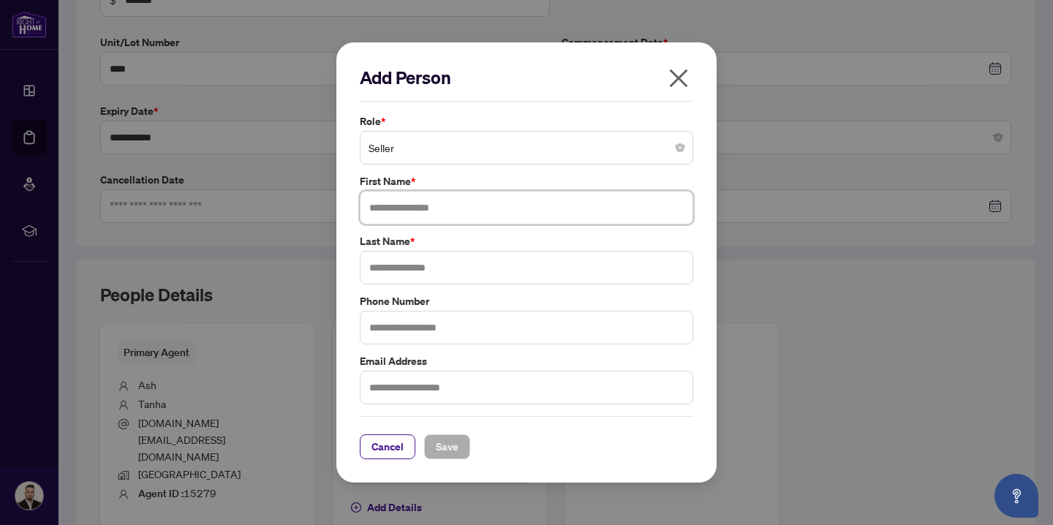
click at [410, 215] on input "text" at bounding box center [526, 208] width 333 height 34
type input "*"
type input "********"
click at [393, 265] on input "text" at bounding box center [526, 268] width 333 height 34
type input "*****"
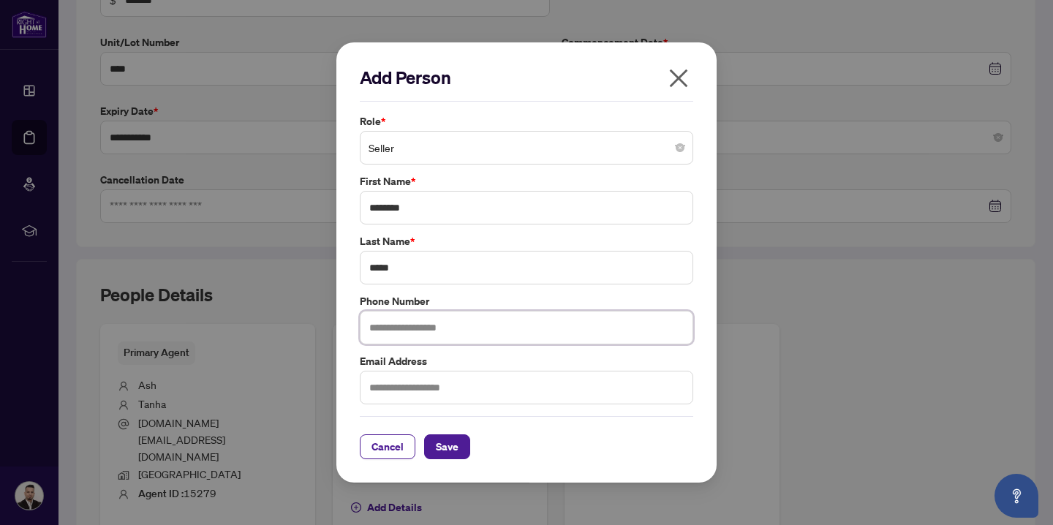
click at [421, 335] on input "text" at bounding box center [526, 328] width 333 height 34
click at [395, 386] on input "text" at bounding box center [526, 388] width 333 height 34
click at [437, 436] on span "Save" at bounding box center [447, 446] width 23 height 23
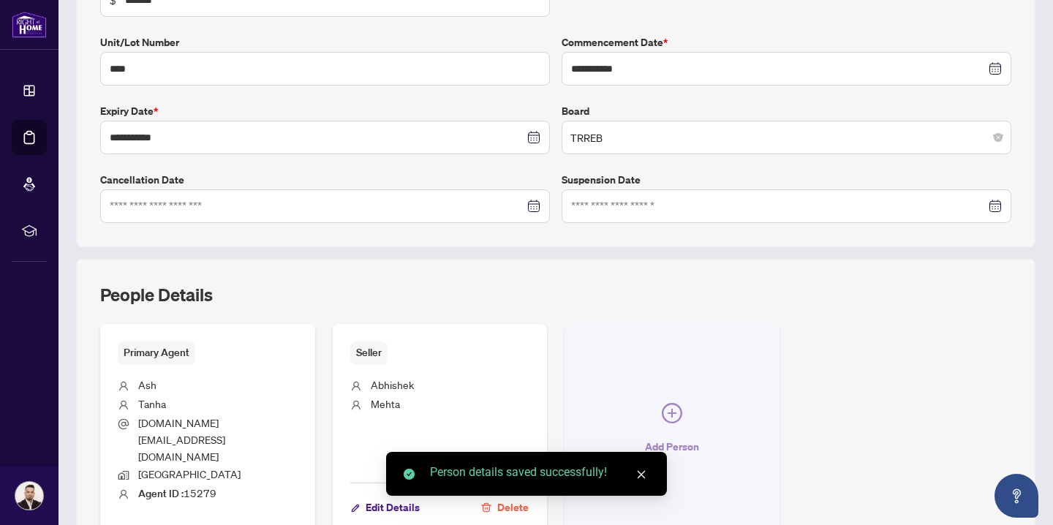
scroll to position [358, 0]
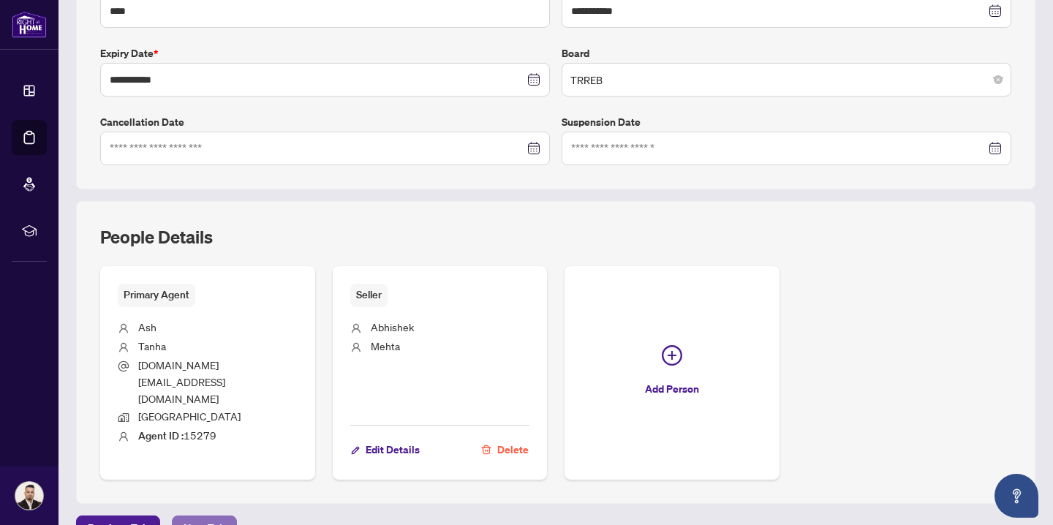
click at [226, 515] on button "Next Tab" at bounding box center [204, 527] width 65 height 25
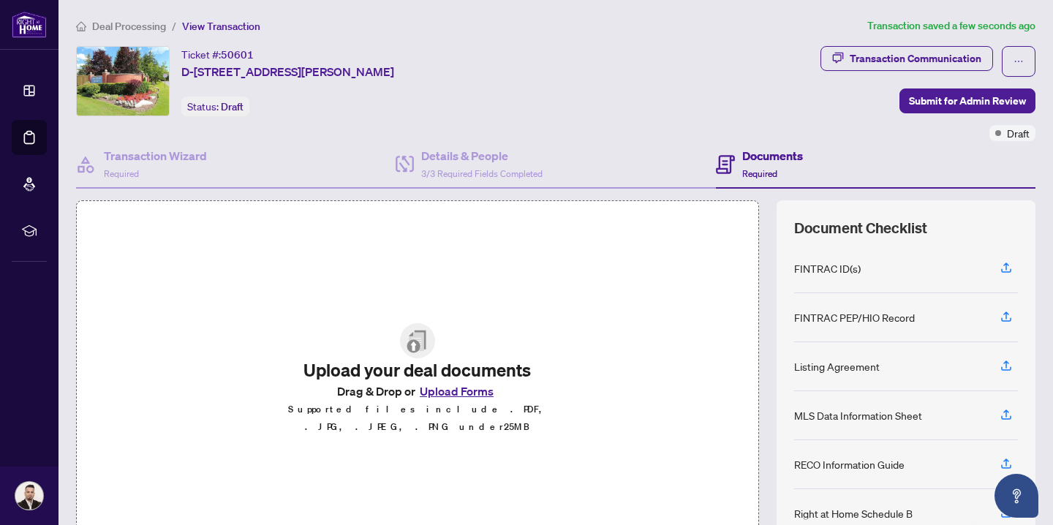
click at [444, 401] on button "Upload Forms" at bounding box center [456, 391] width 83 height 19
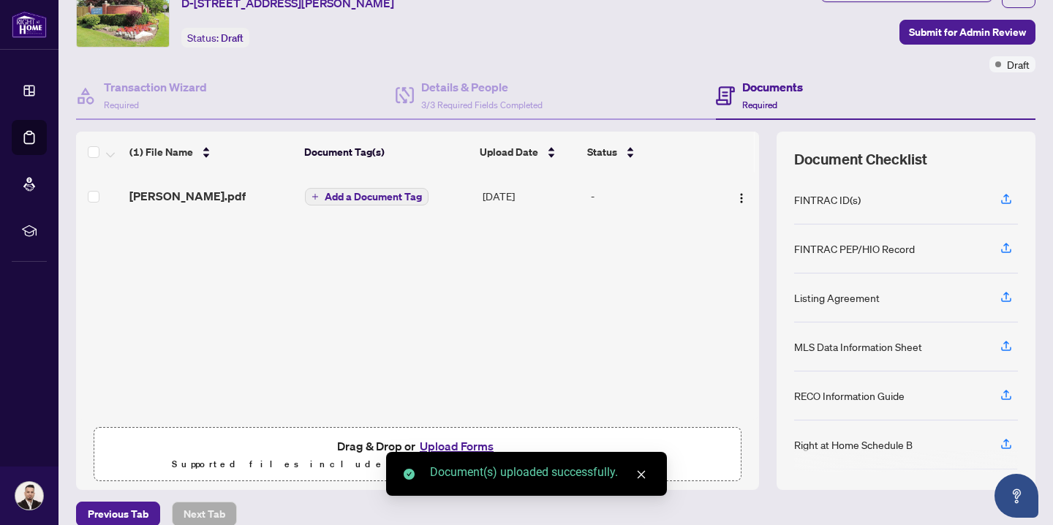
scroll to position [87, 0]
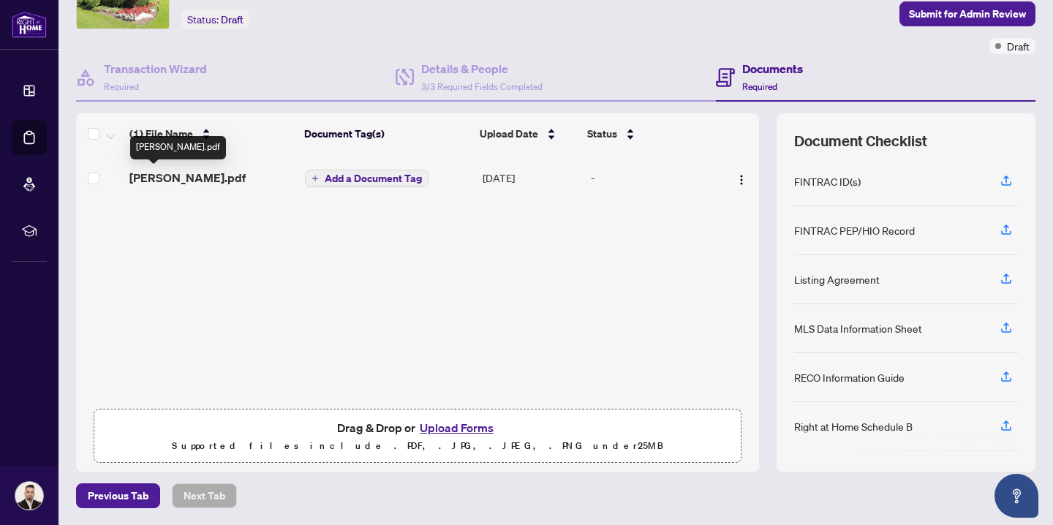
click at [140, 177] on span "[PERSON_NAME].pdf" at bounding box center [187, 178] width 116 height 18
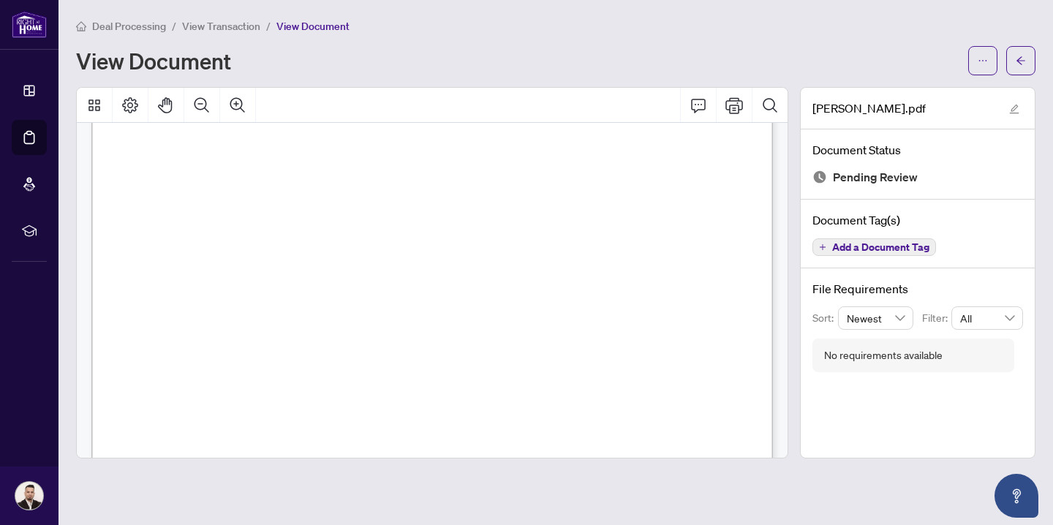
scroll to position [15946, 0]
click at [366, 72] on div "View Document" at bounding box center [555, 60] width 959 height 29
click at [1021, 64] on icon "arrow-left" at bounding box center [1021, 61] width 10 height 10
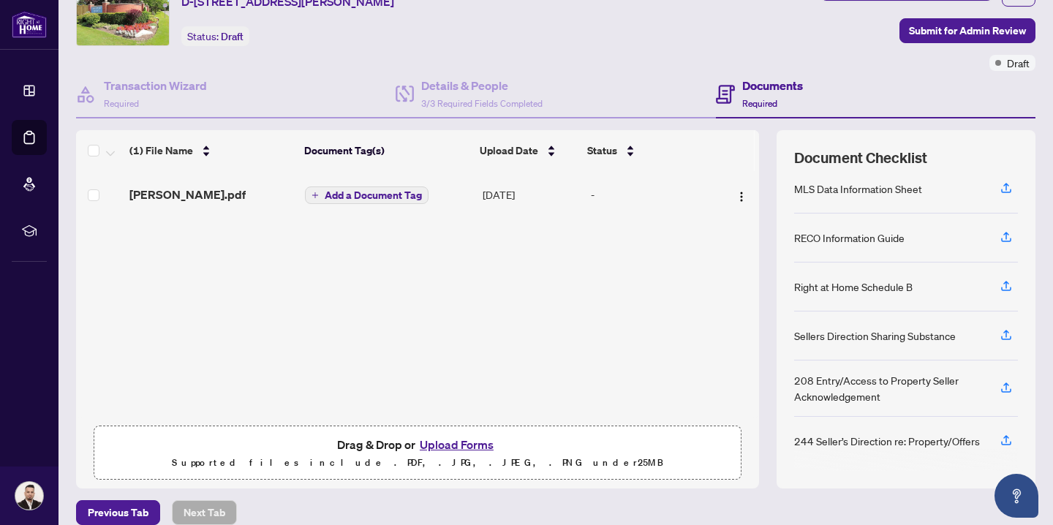
scroll to position [80, 0]
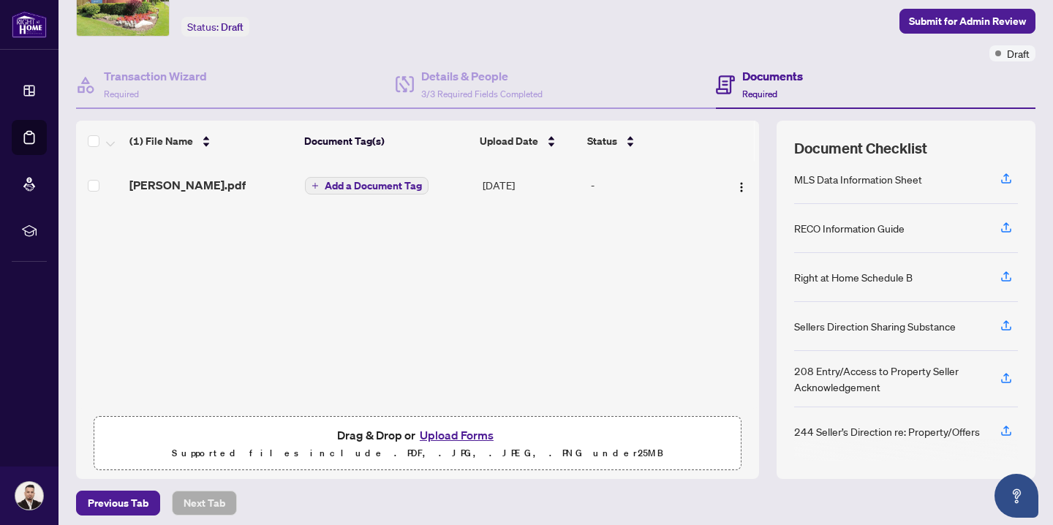
click at [936, 428] on div "244 Seller’s Direction re: Property/Offers" at bounding box center [887, 431] width 186 height 16
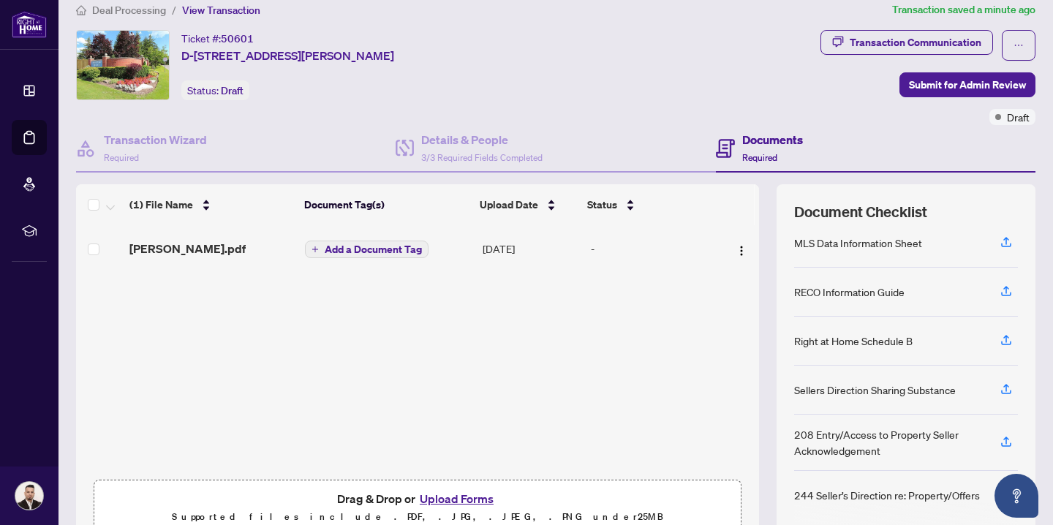
scroll to position [6, 0]
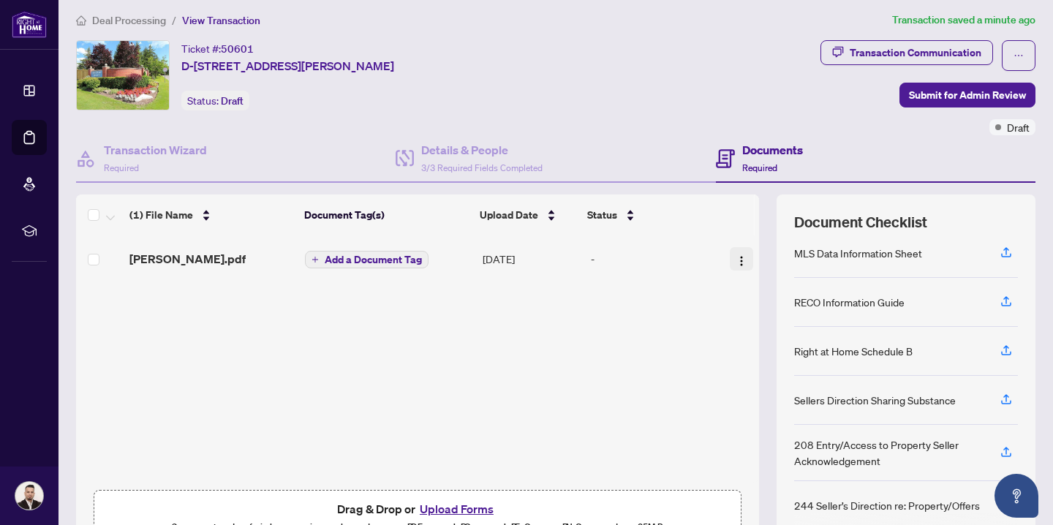
click at [738, 260] on img "button" at bounding box center [742, 261] width 12 height 12
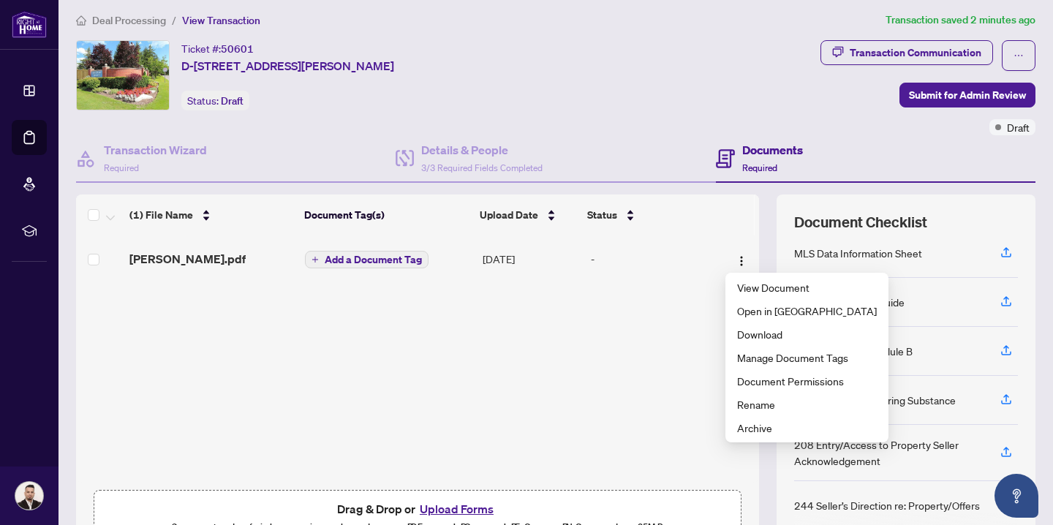
click at [685, 312] on div "[PERSON_NAME].pdf Add a Document Tag [DATE] -" at bounding box center [417, 358] width 683 height 247
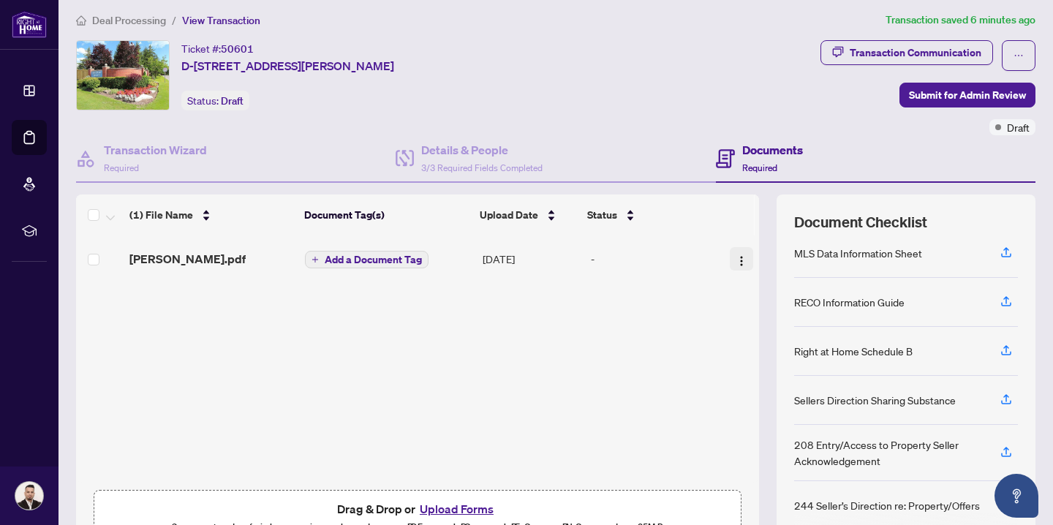
click at [737, 258] on img "button" at bounding box center [742, 261] width 12 height 12
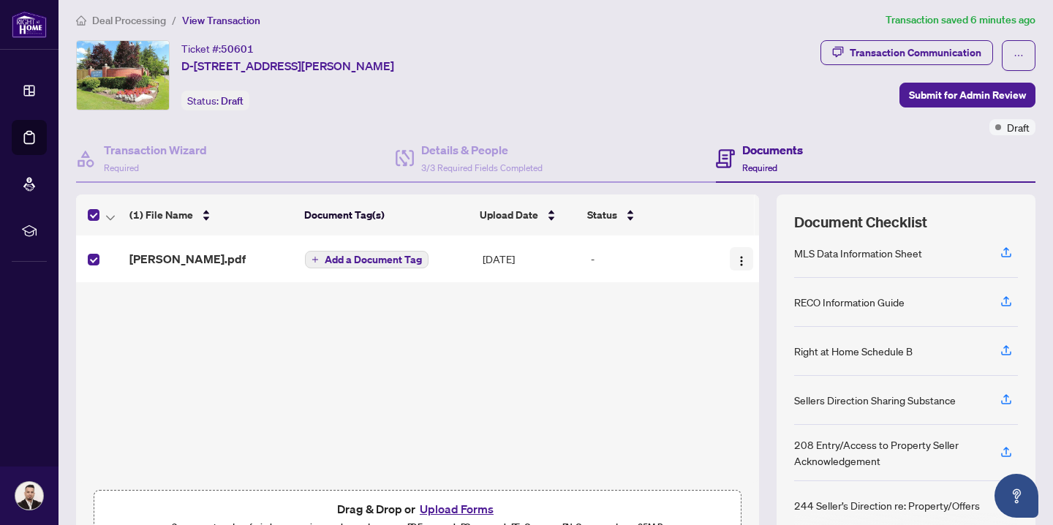
click at [737, 261] on img "button" at bounding box center [742, 261] width 12 height 12
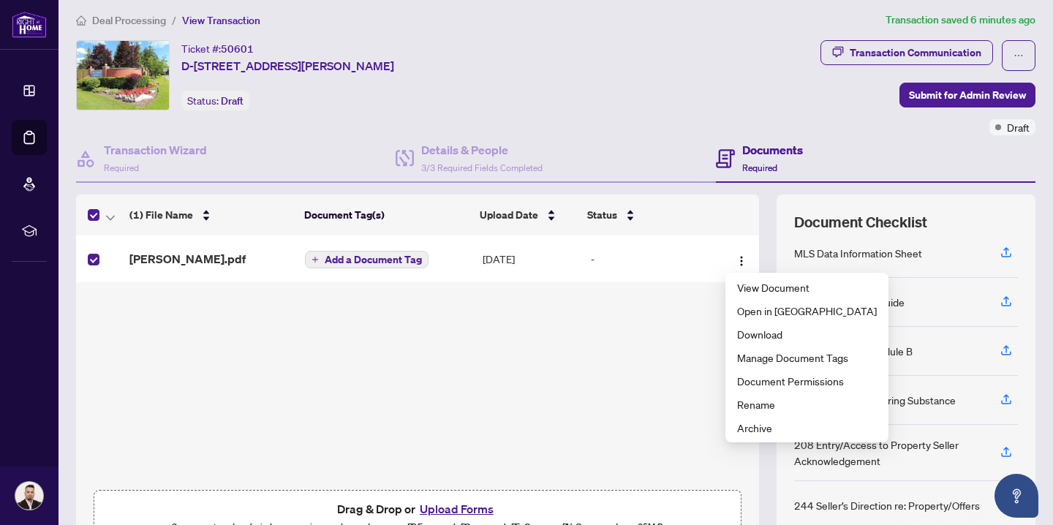
click at [649, 357] on div "[PERSON_NAME].pdf Add a Document Tag [DATE] -" at bounding box center [417, 358] width 683 height 247
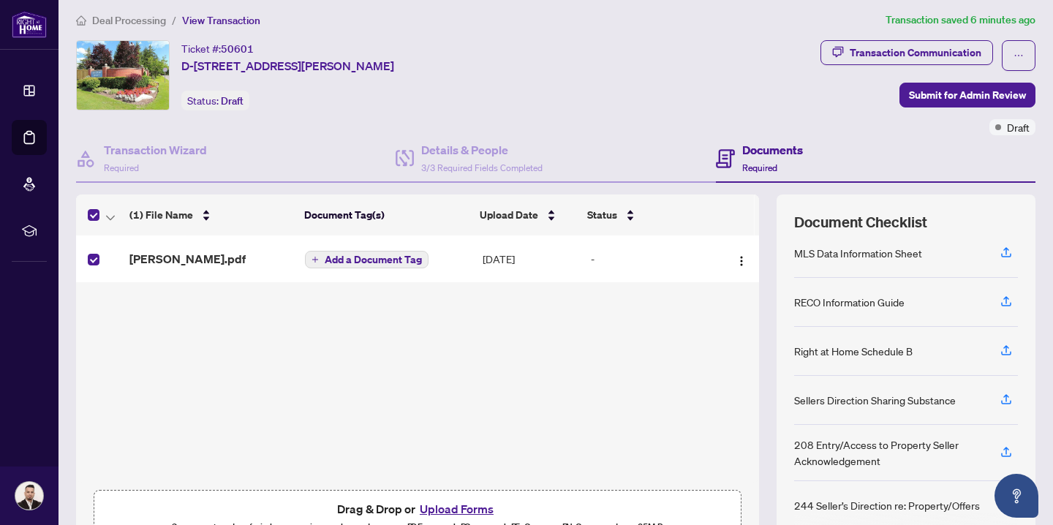
click at [398, 258] on span "Add a Document Tag" at bounding box center [373, 259] width 97 height 10
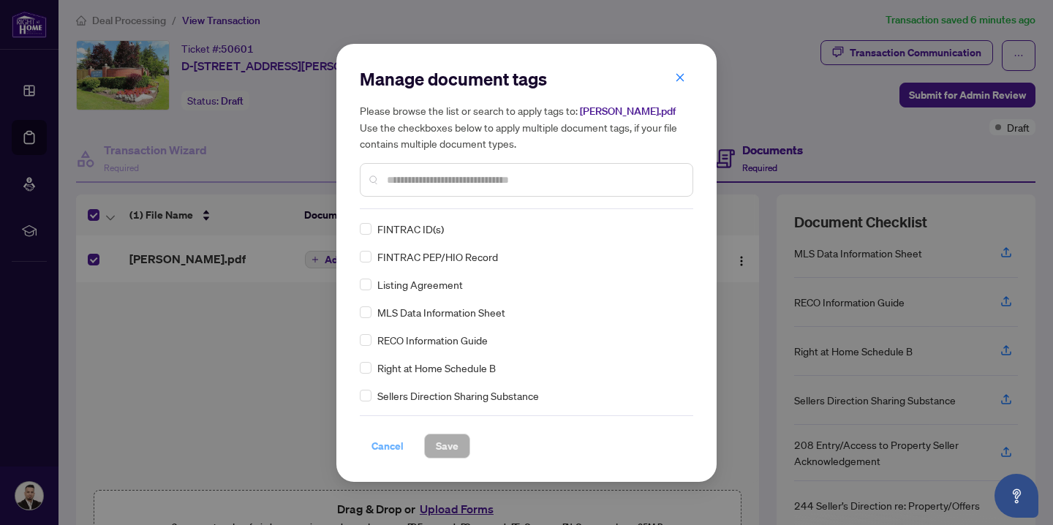
click at [385, 445] on span "Cancel" at bounding box center [387, 445] width 32 height 23
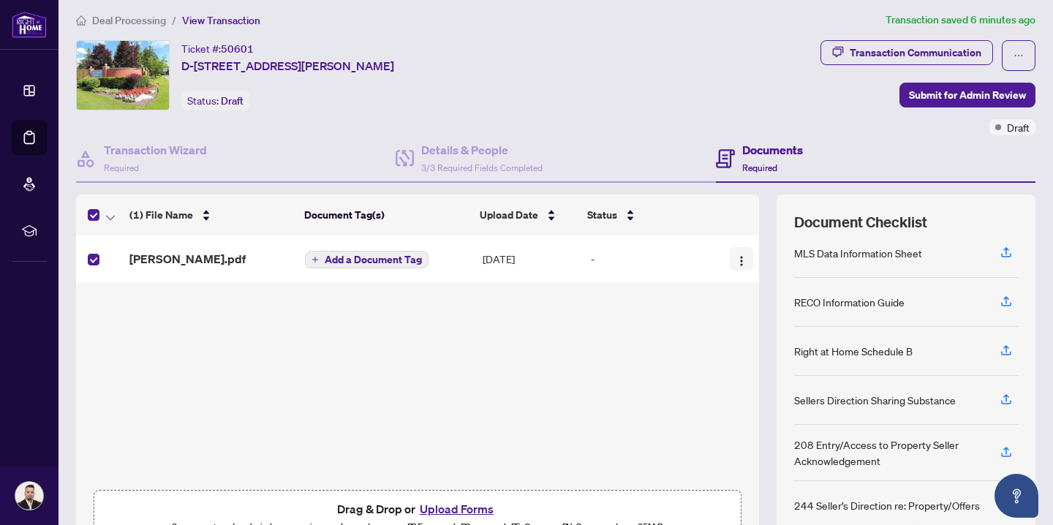
click at [736, 262] on img "button" at bounding box center [742, 261] width 12 height 12
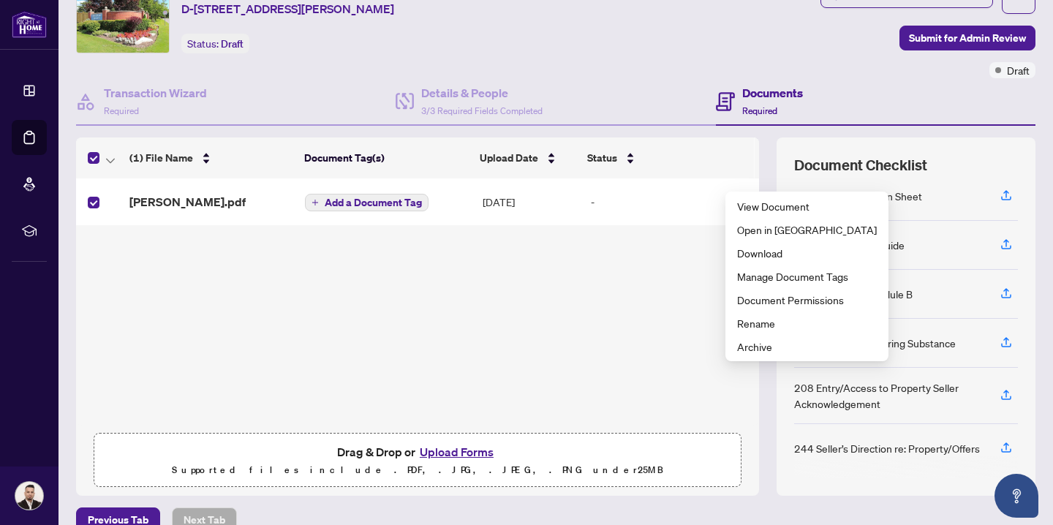
scroll to position [87, 0]
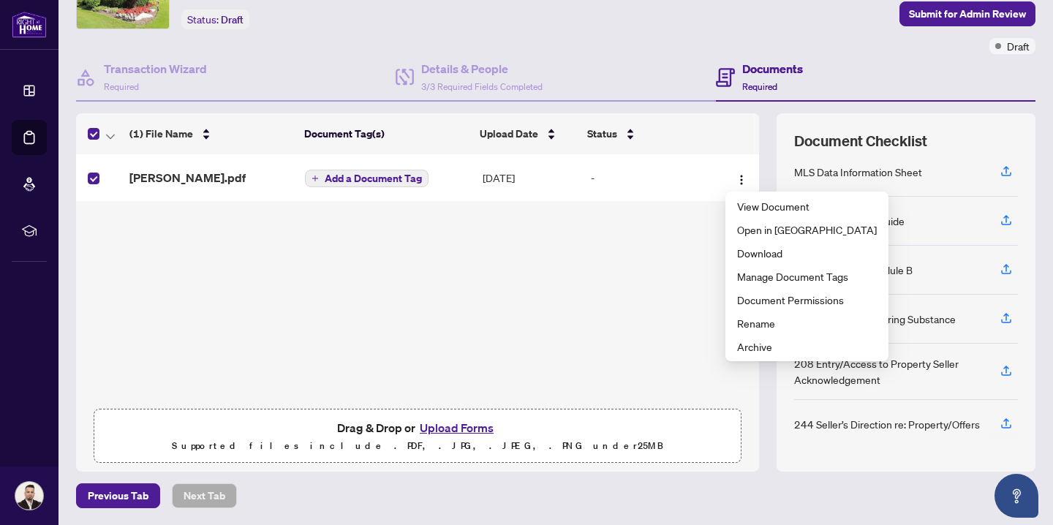
click at [621, 277] on div "[PERSON_NAME].pdf Add a Document Tag [DATE] -" at bounding box center [417, 277] width 683 height 247
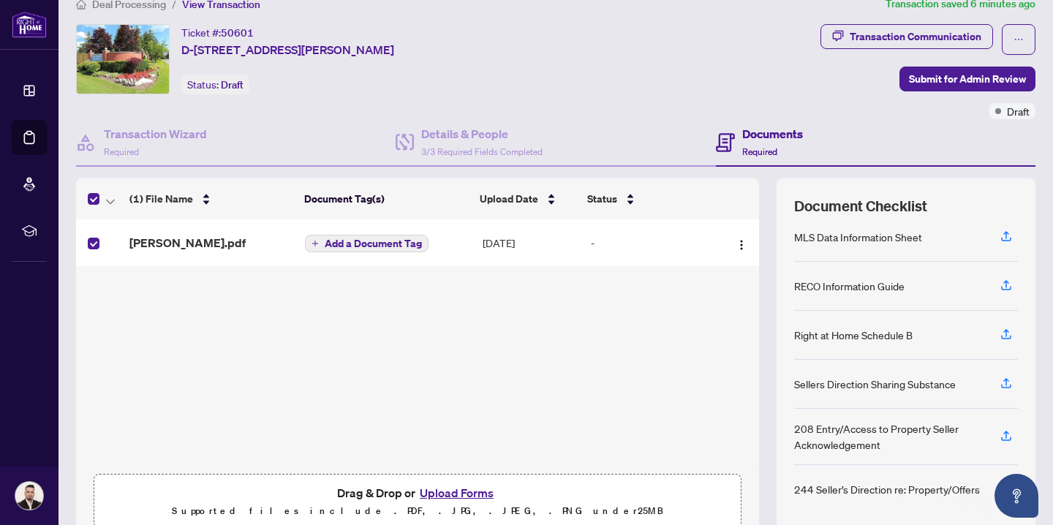
scroll to position [19, 0]
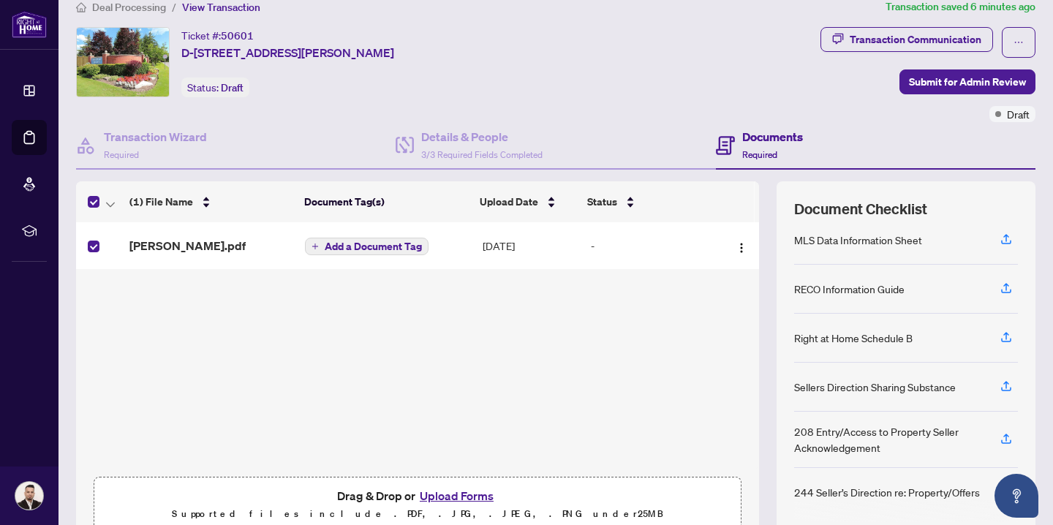
click at [396, 314] on div "[PERSON_NAME].pdf Add a Document Tag [DATE] -" at bounding box center [417, 345] width 683 height 247
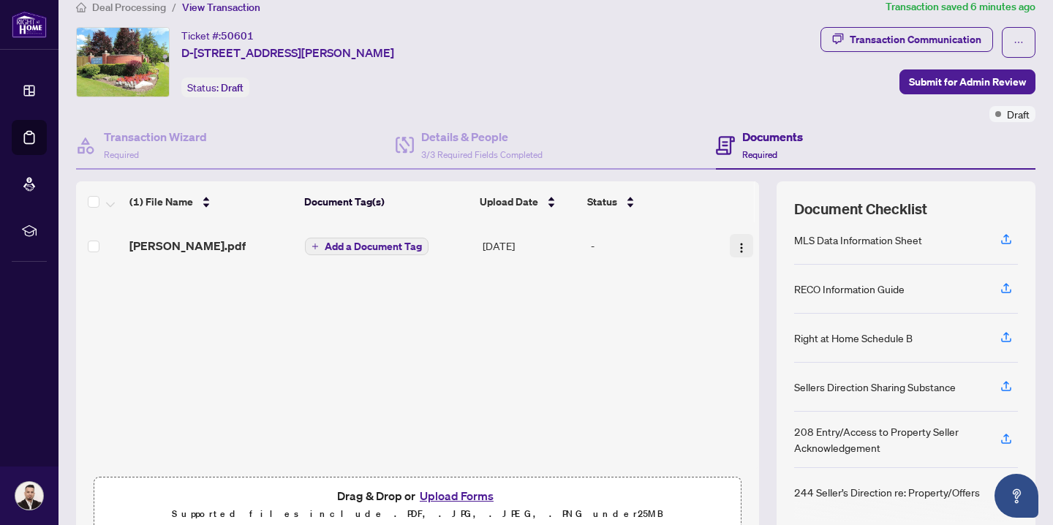
click at [736, 246] on img "button" at bounding box center [742, 248] width 12 height 12
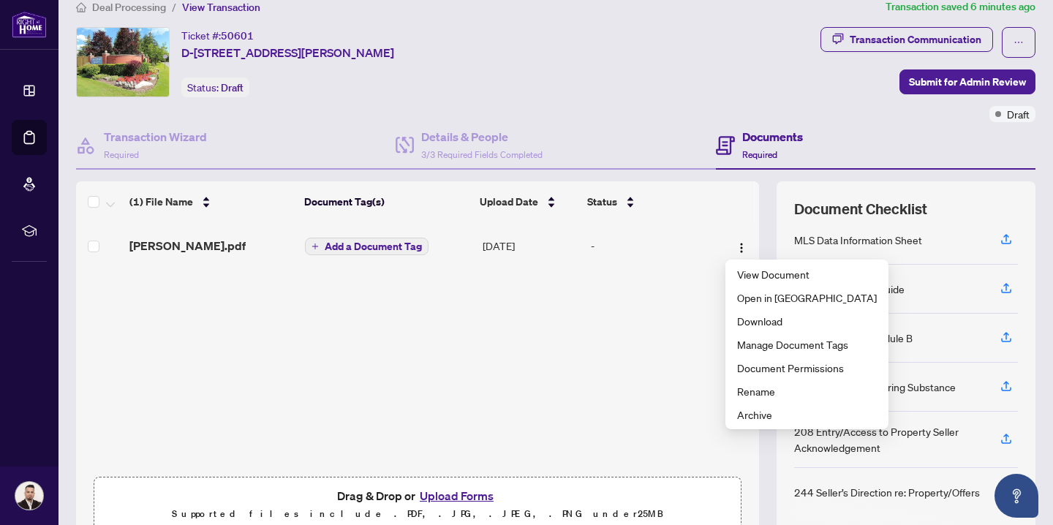
click at [662, 308] on div "[PERSON_NAME].pdf Add a Document Tag [DATE] -" at bounding box center [417, 345] width 683 height 247
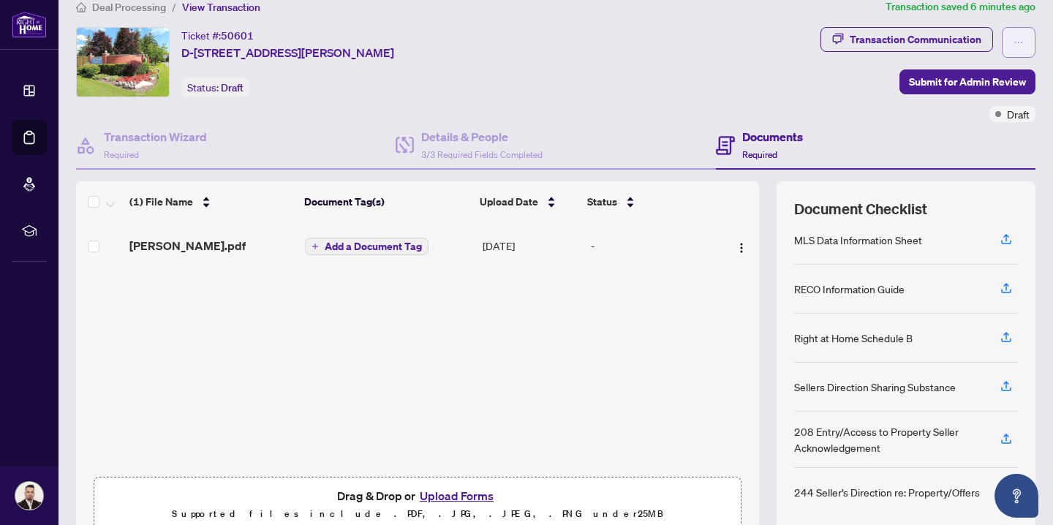
click at [1018, 45] on icon "ellipsis" at bounding box center [1018, 42] width 10 height 10
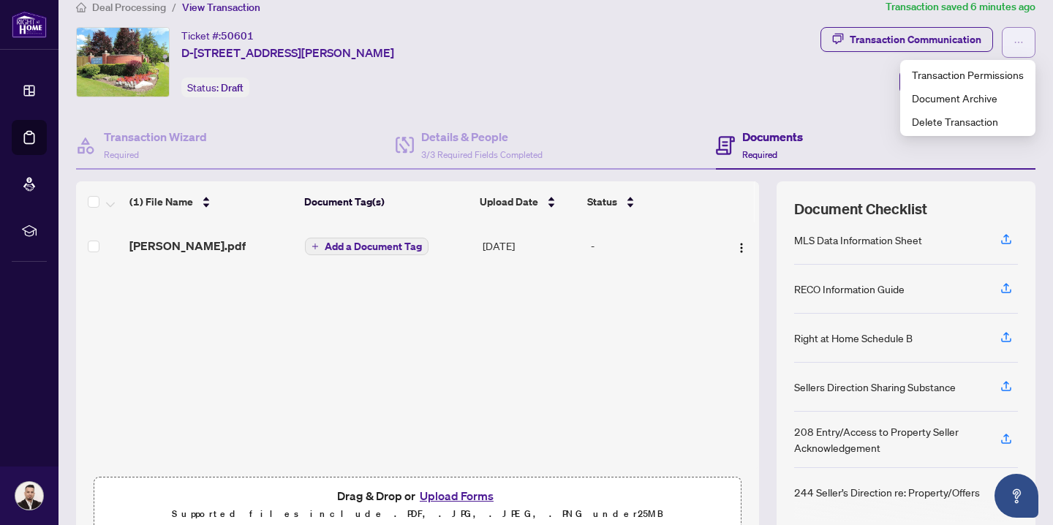
click at [1018, 45] on icon "ellipsis" at bounding box center [1018, 42] width 10 height 10
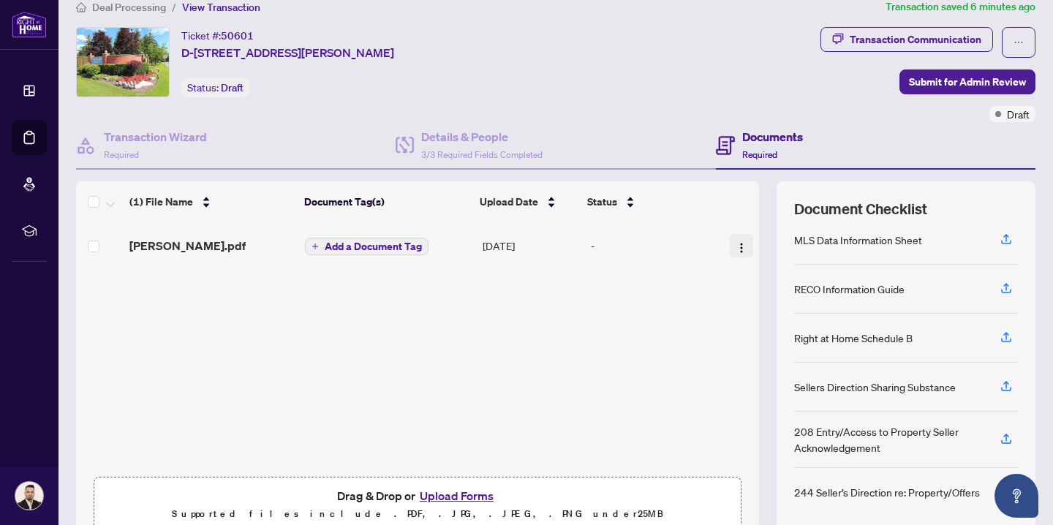
click at [736, 245] on img "button" at bounding box center [742, 248] width 12 height 12
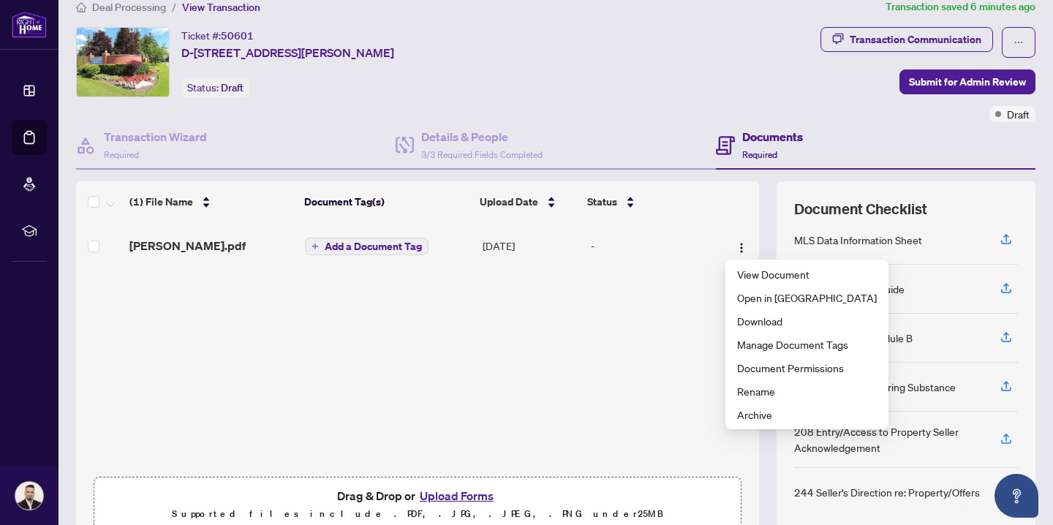
click at [559, 346] on div "[PERSON_NAME].pdf Add a Document Tag [DATE] -" at bounding box center [417, 345] width 683 height 247
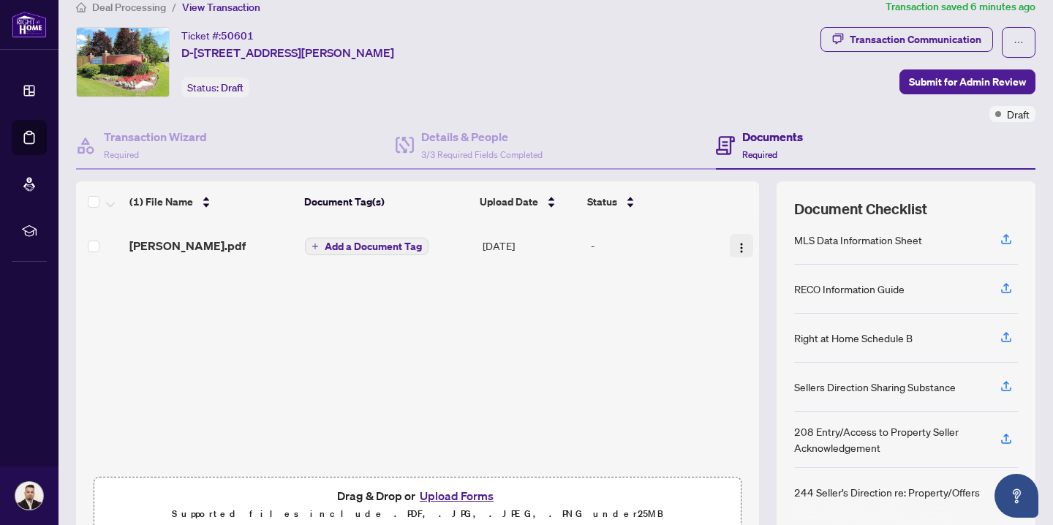
click at [739, 247] on img "button" at bounding box center [742, 248] width 12 height 12
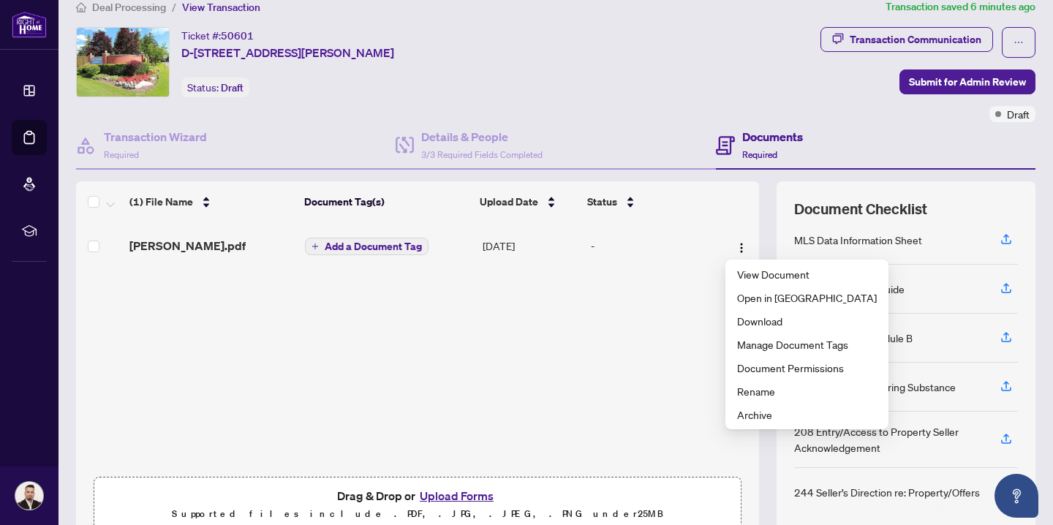
click at [379, 247] on span "Add a Document Tag" at bounding box center [373, 246] width 97 height 10
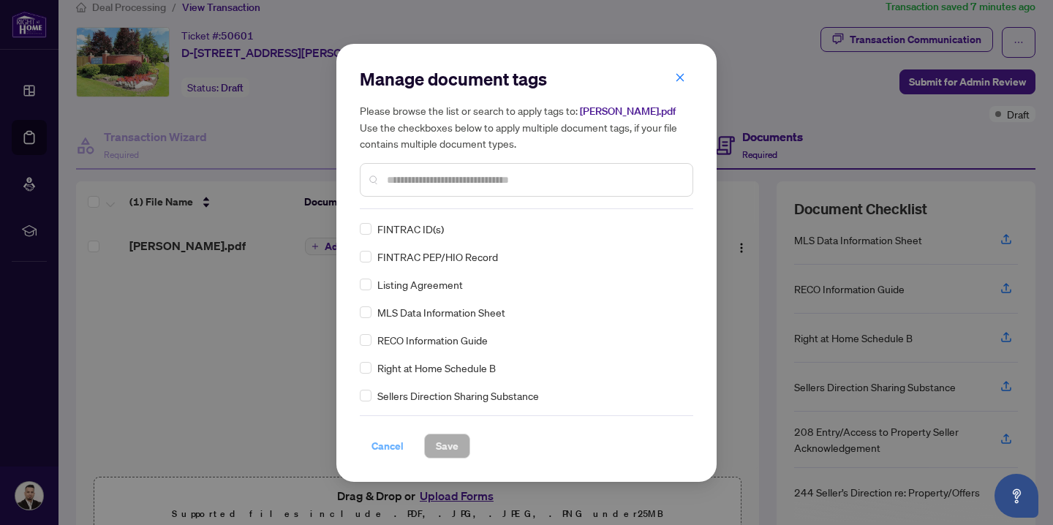
click at [385, 447] on span "Cancel" at bounding box center [387, 445] width 32 height 23
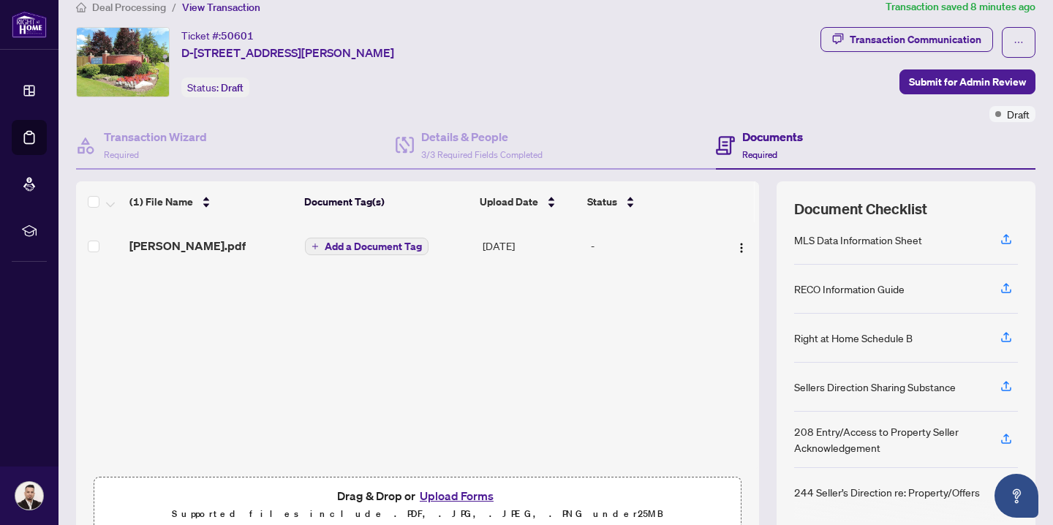
click at [376, 245] on span "Add a Document Tag" at bounding box center [373, 246] width 97 height 10
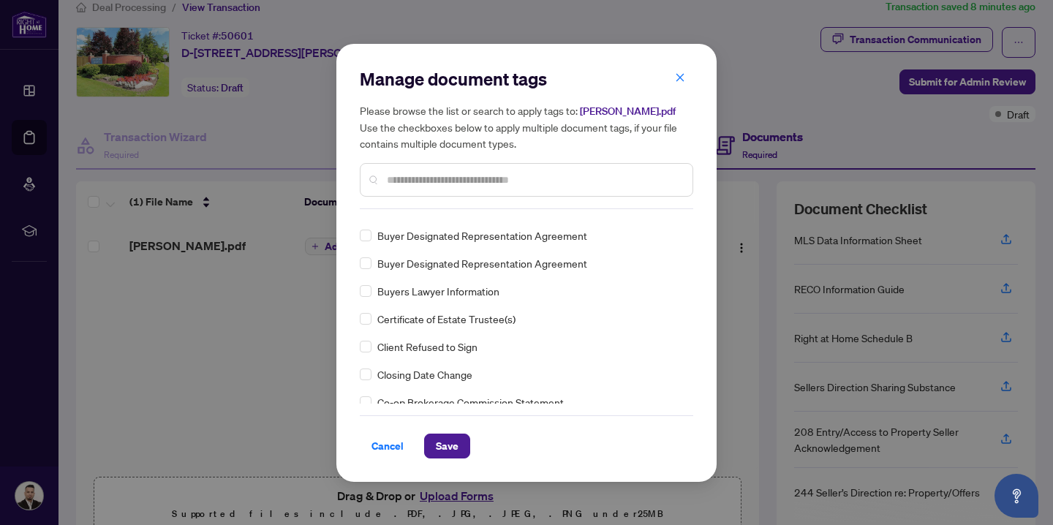
scroll to position [556, 0]
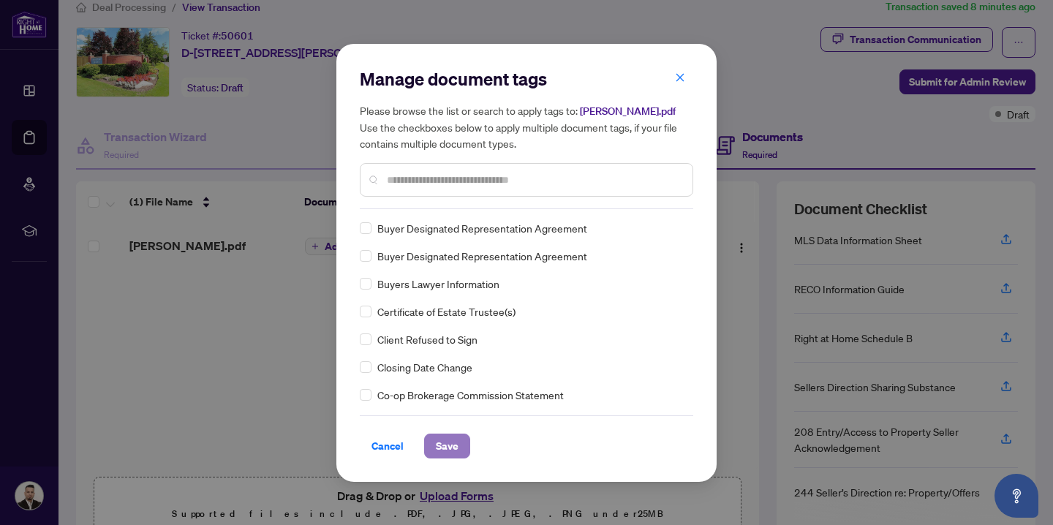
click at [445, 448] on span "Save" at bounding box center [447, 445] width 23 height 23
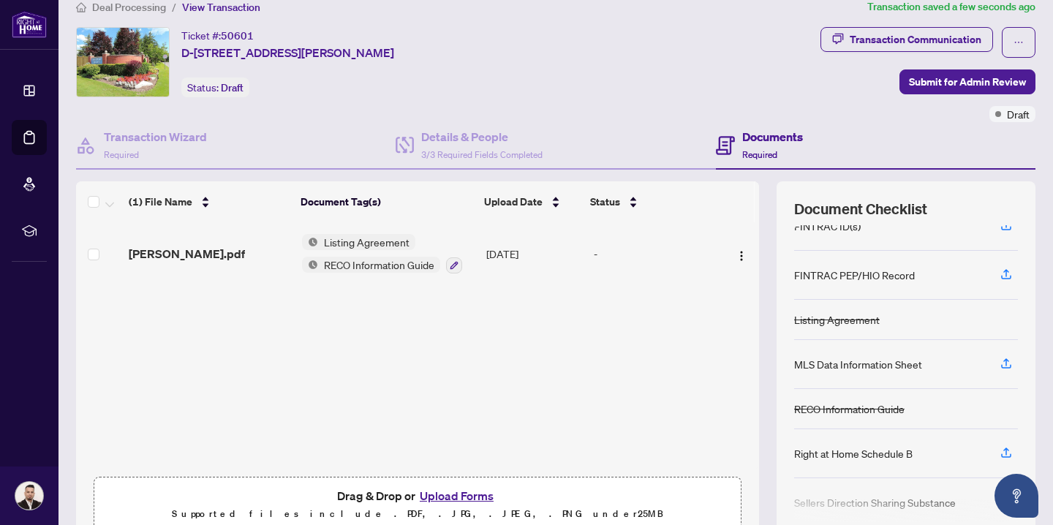
scroll to position [29, 0]
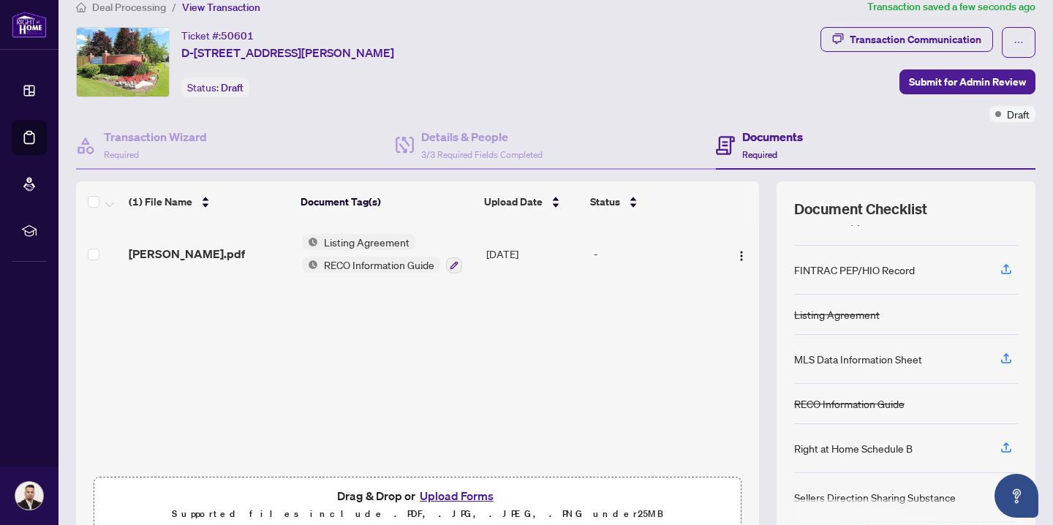
click at [439, 496] on button "Upload Forms" at bounding box center [456, 495] width 83 height 19
click at [435, 494] on button "Upload Forms" at bounding box center [456, 495] width 83 height 19
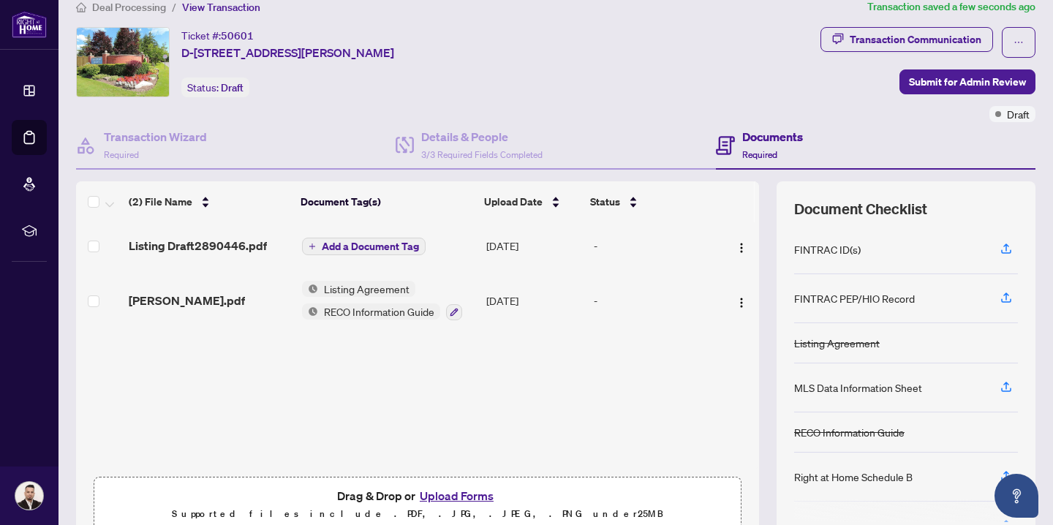
click at [378, 245] on span "Add a Document Tag" at bounding box center [370, 246] width 97 height 10
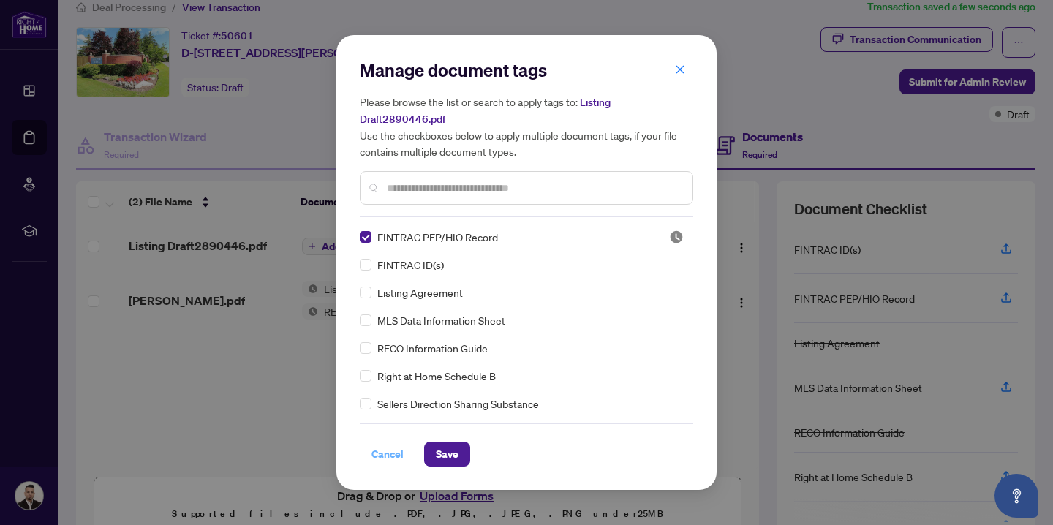
click at [390, 454] on span "Cancel" at bounding box center [387, 453] width 32 height 23
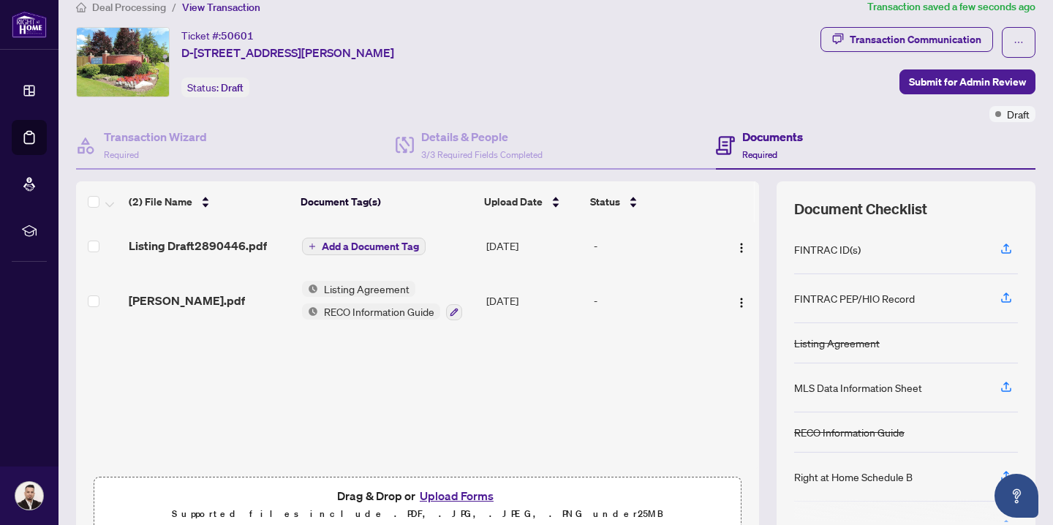
click at [438, 497] on button "Upload Forms" at bounding box center [456, 495] width 83 height 19
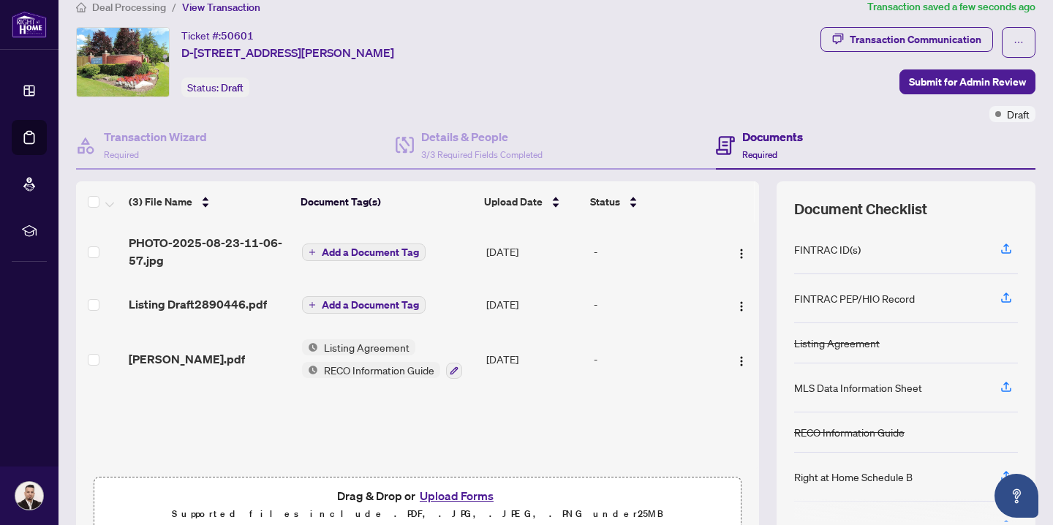
click at [349, 248] on span "Add a Document Tag" at bounding box center [370, 252] width 97 height 10
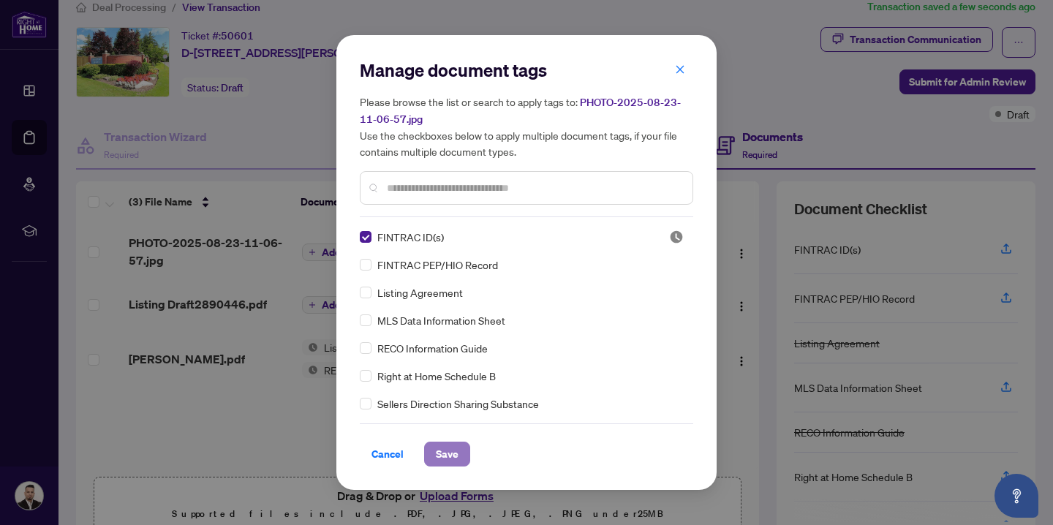
click at [450, 453] on span "Save" at bounding box center [447, 453] width 23 height 23
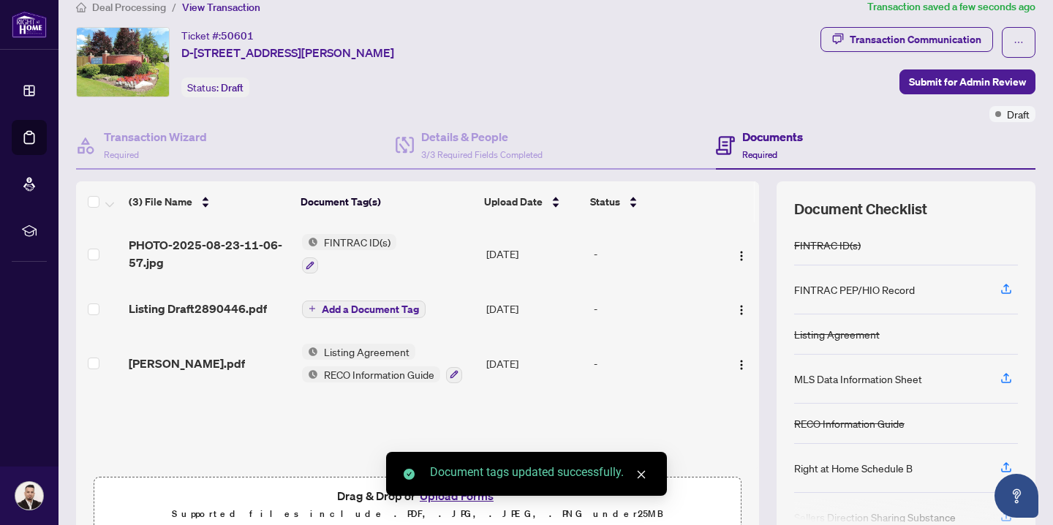
click at [639, 477] on icon "close" at bounding box center [641, 474] width 10 height 10
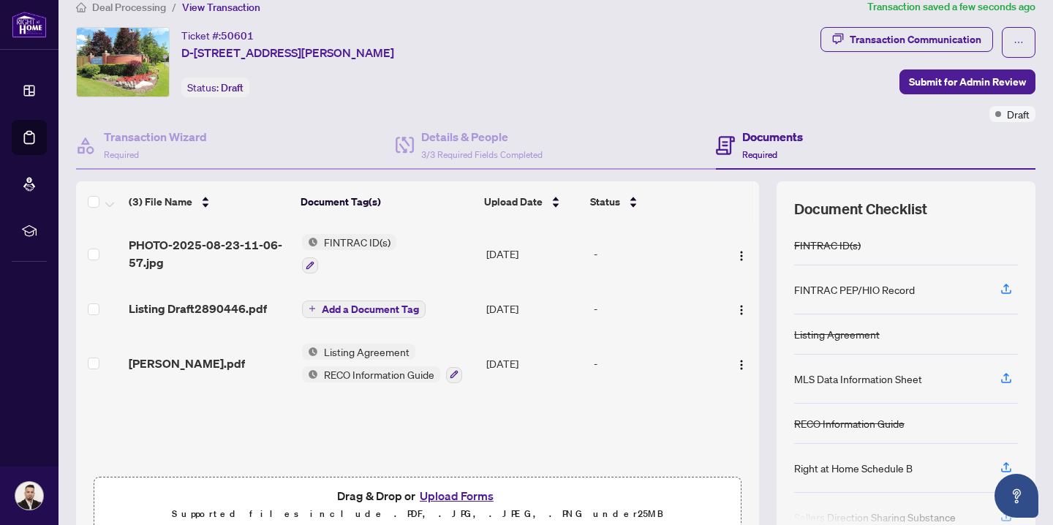
click at [478, 496] on button "Upload Forms" at bounding box center [456, 495] width 83 height 19
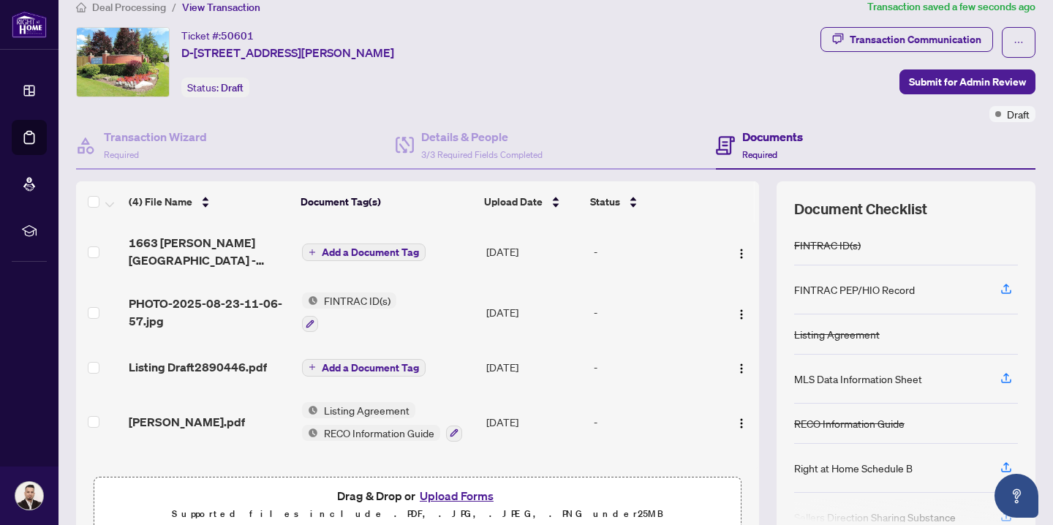
click at [358, 254] on span "Add a Document Tag" at bounding box center [370, 252] width 97 height 10
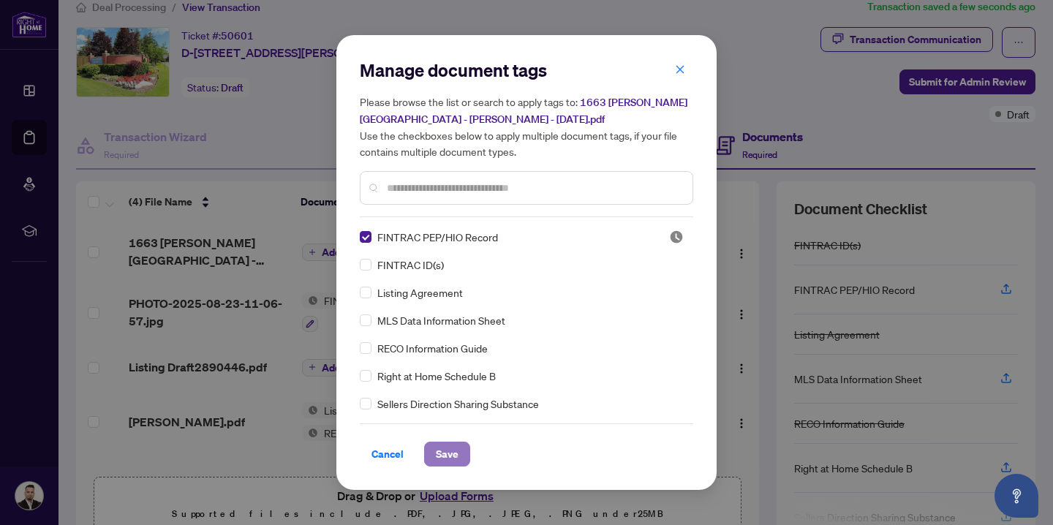
click at [440, 454] on span "Save" at bounding box center [447, 453] width 23 height 23
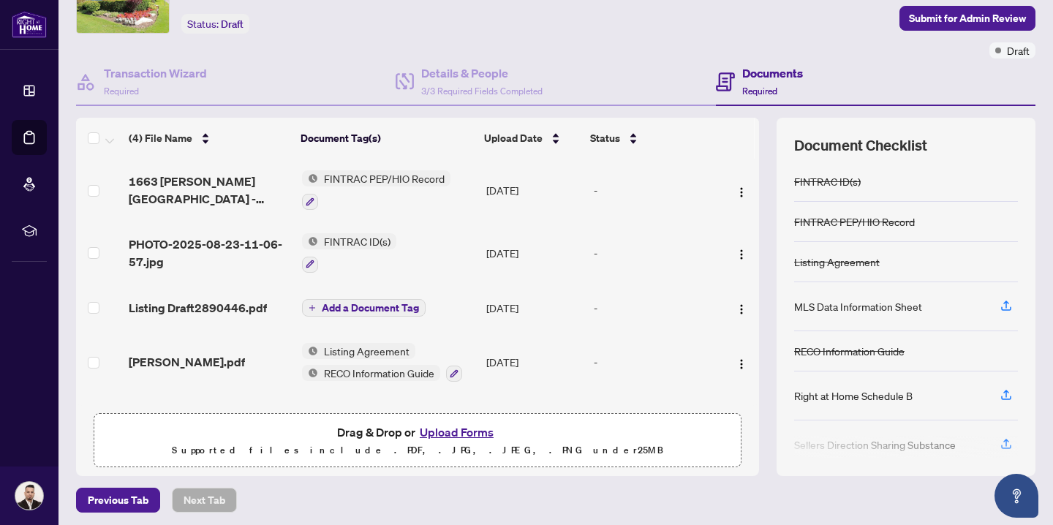
scroll to position [84, 0]
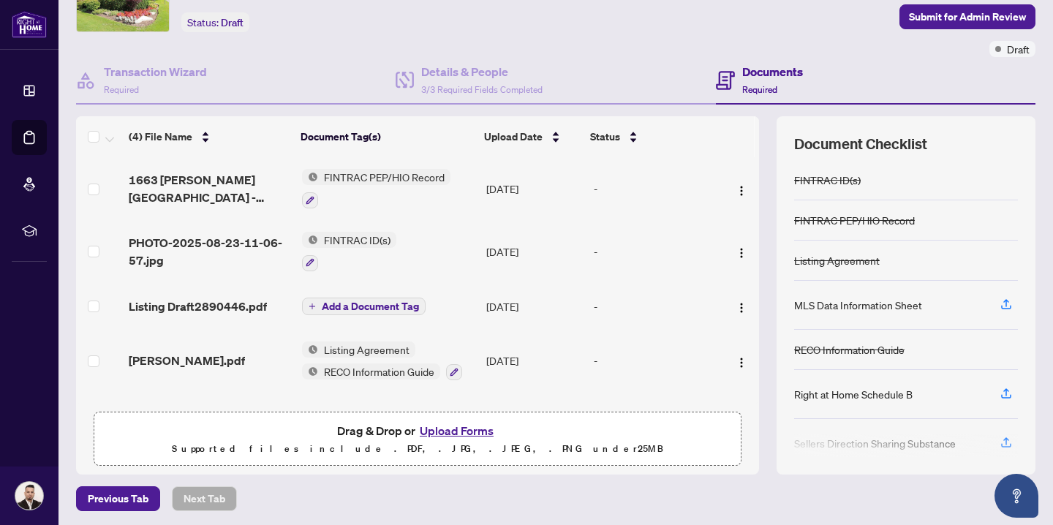
click at [438, 433] on button "Upload Forms" at bounding box center [456, 430] width 83 height 19
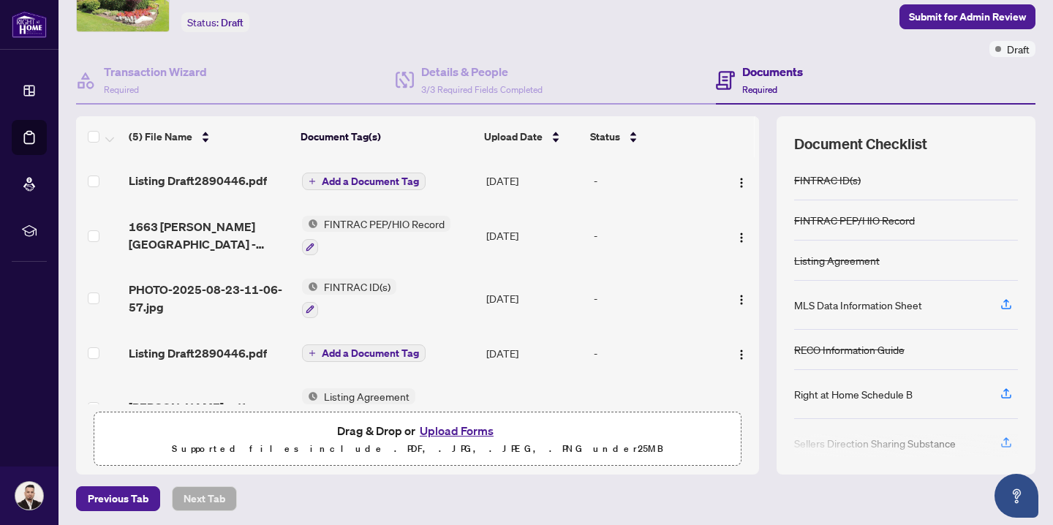
click at [398, 352] on span "Add a Document Tag" at bounding box center [370, 353] width 97 height 10
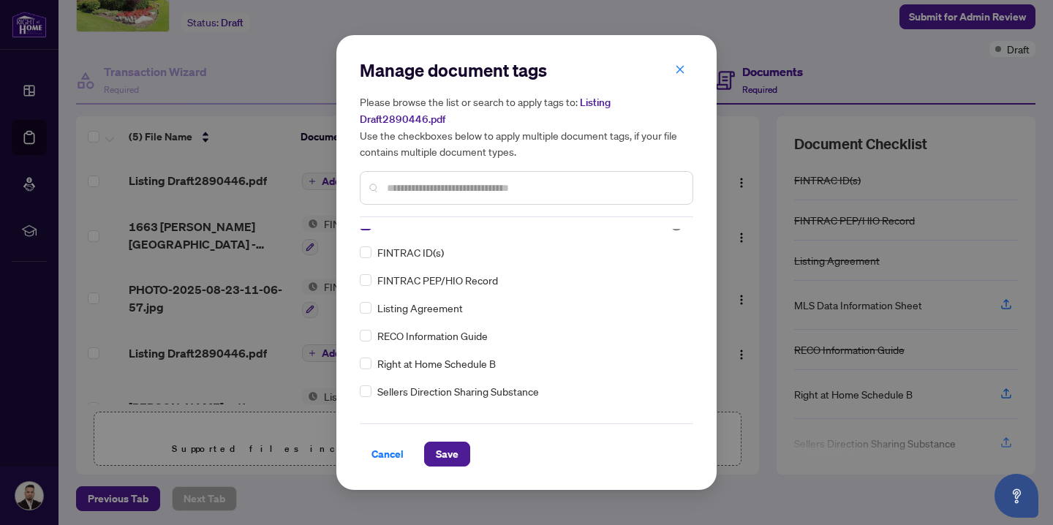
scroll to position [0, 0]
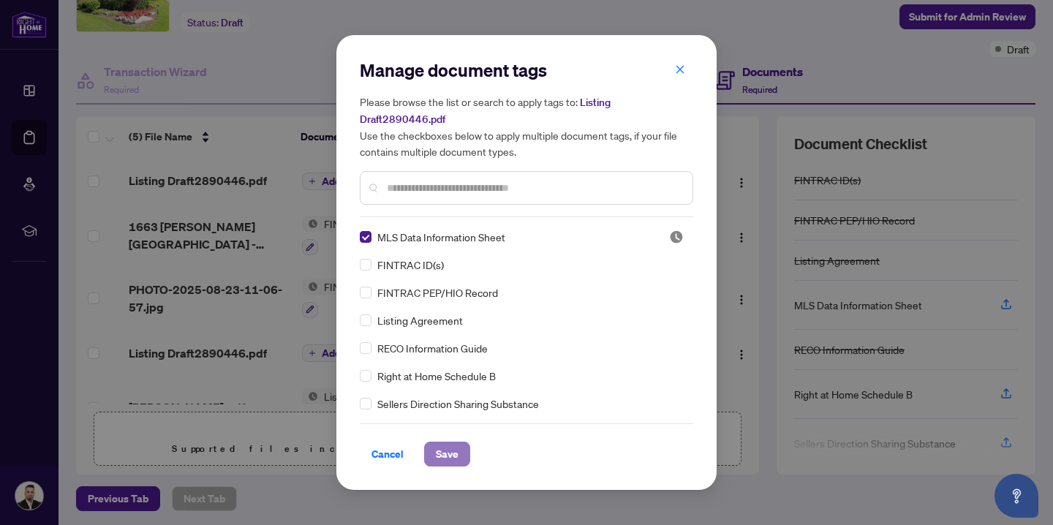
click at [442, 453] on span "Save" at bounding box center [447, 453] width 23 height 23
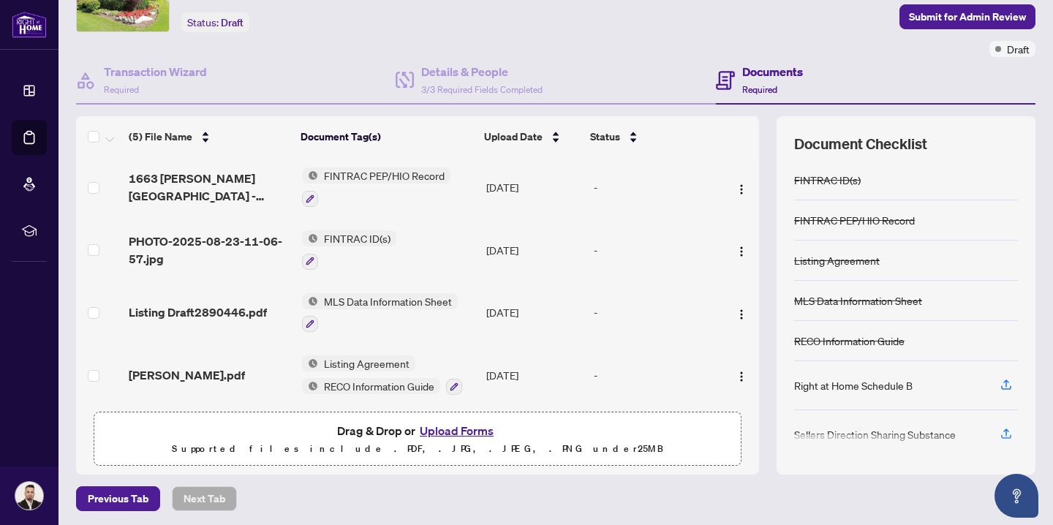
scroll to position [54, 0]
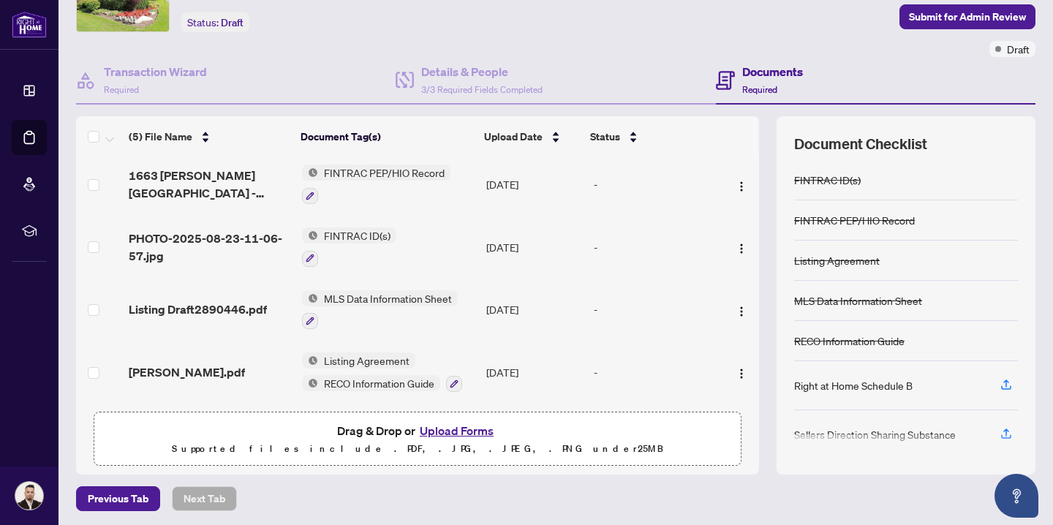
click at [453, 428] on button "Upload Forms" at bounding box center [456, 430] width 83 height 19
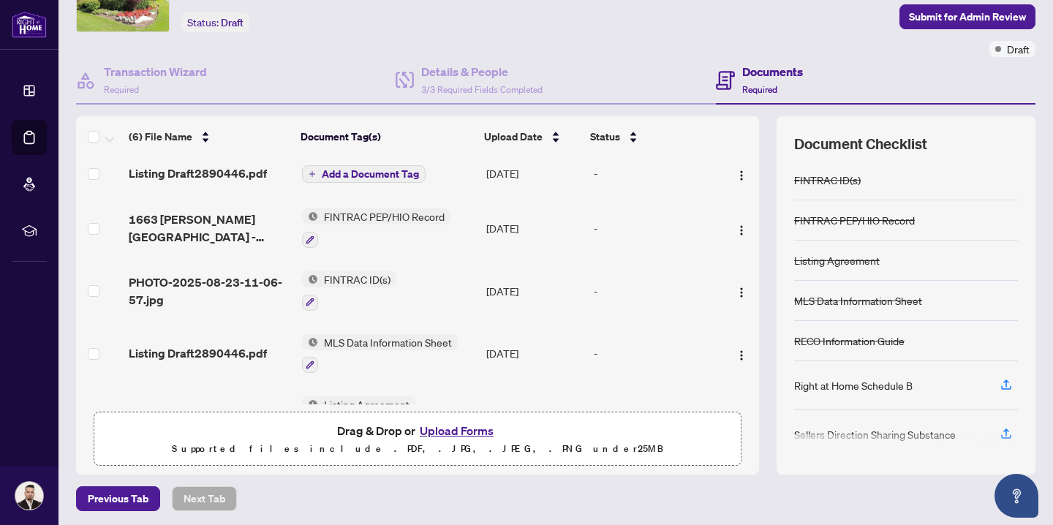
scroll to position [0, 0]
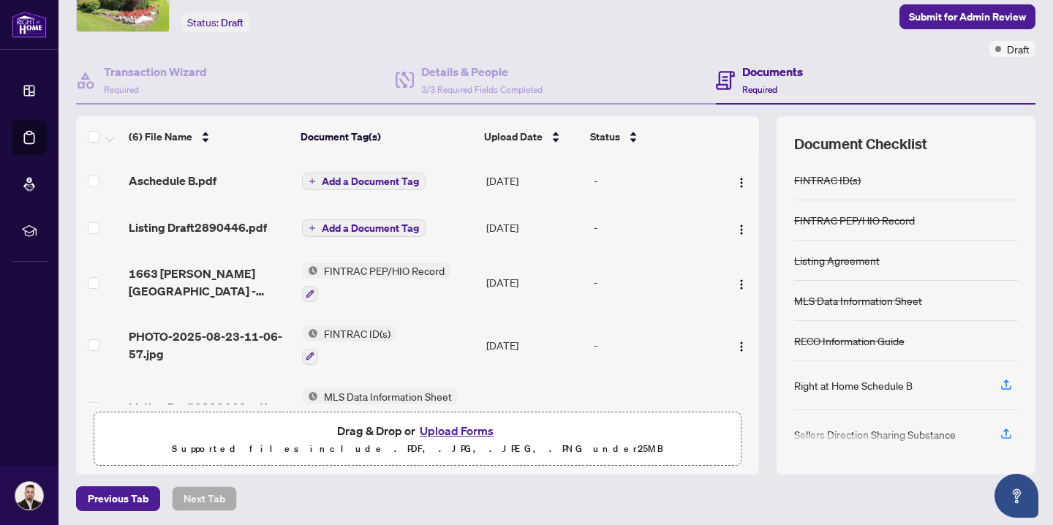
click at [377, 178] on span "Add a Document Tag" at bounding box center [370, 181] width 97 height 10
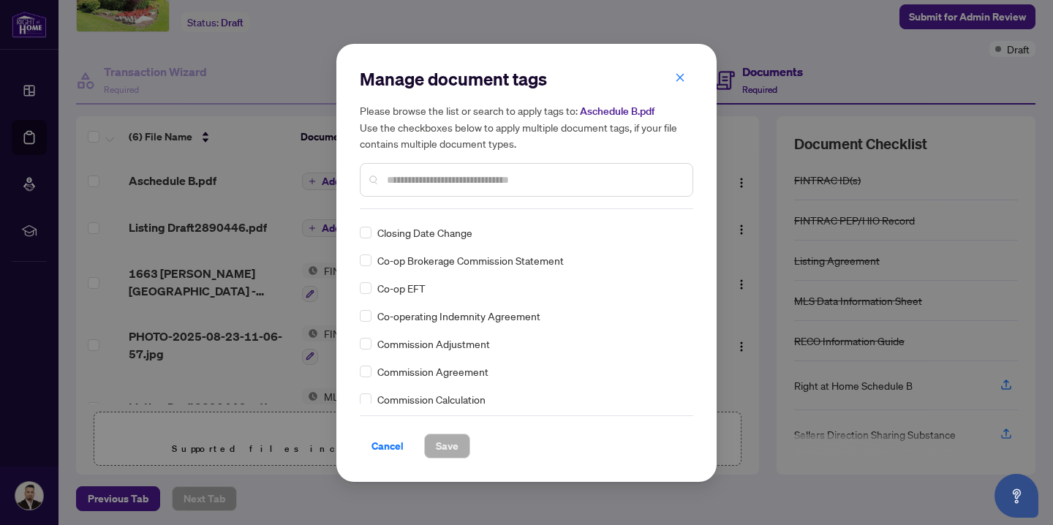
scroll to position [705, 0]
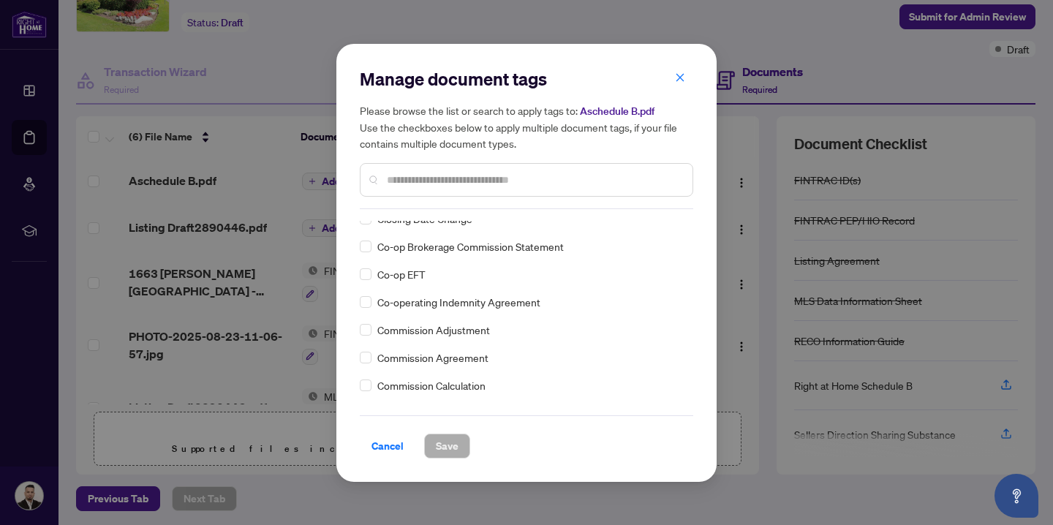
click at [439, 183] on input "text" at bounding box center [534, 180] width 294 height 16
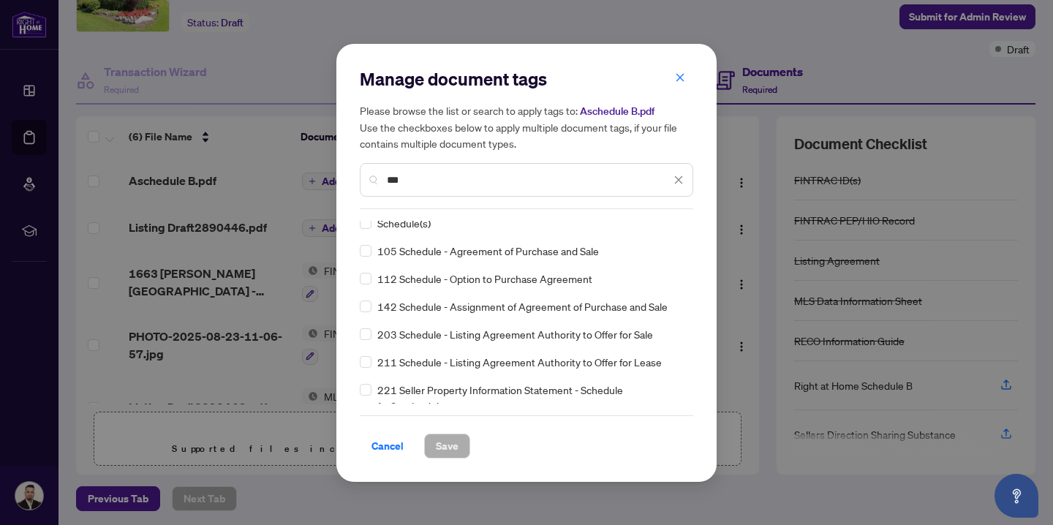
scroll to position [0, 0]
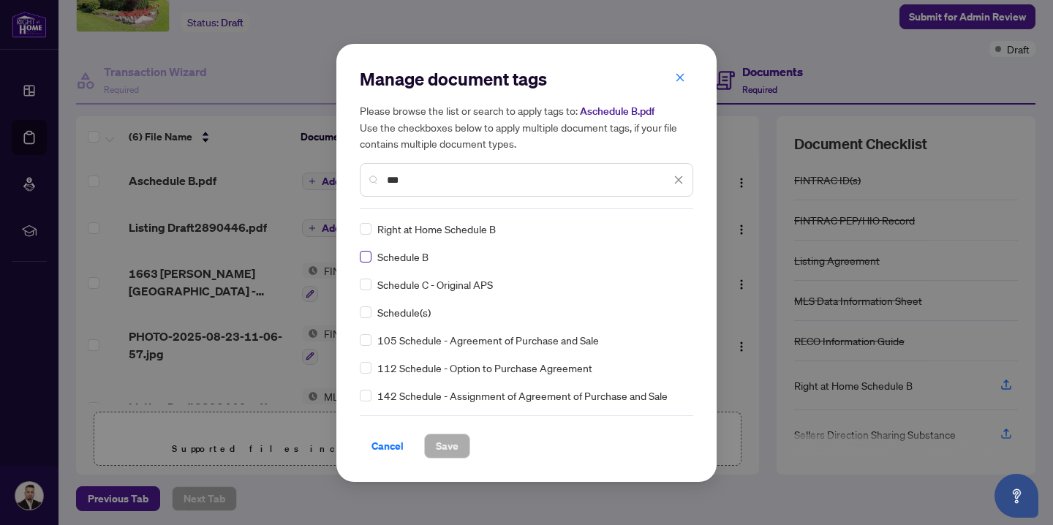
type input "***"
click at [455, 442] on span "Save" at bounding box center [447, 445] width 23 height 23
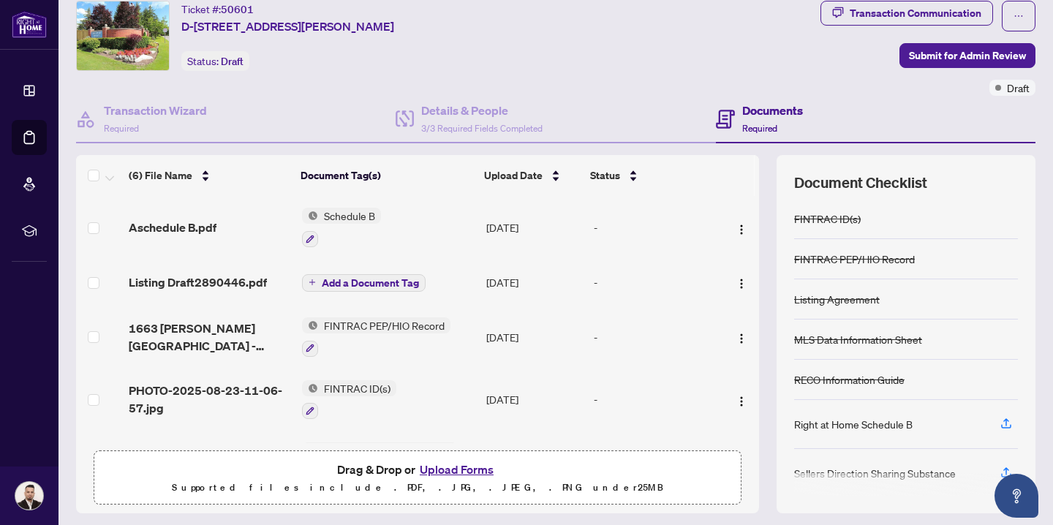
scroll to position [45, 0]
click at [349, 218] on span "Schedule B" at bounding box center [349, 216] width 63 height 16
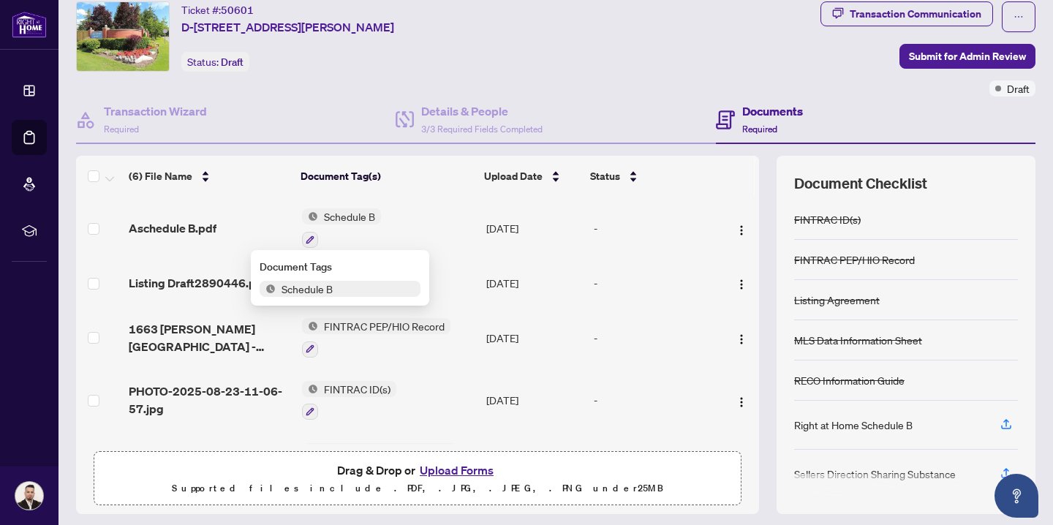
click at [340, 287] on span "Schedule B" at bounding box center [340, 289] width 161 height 16
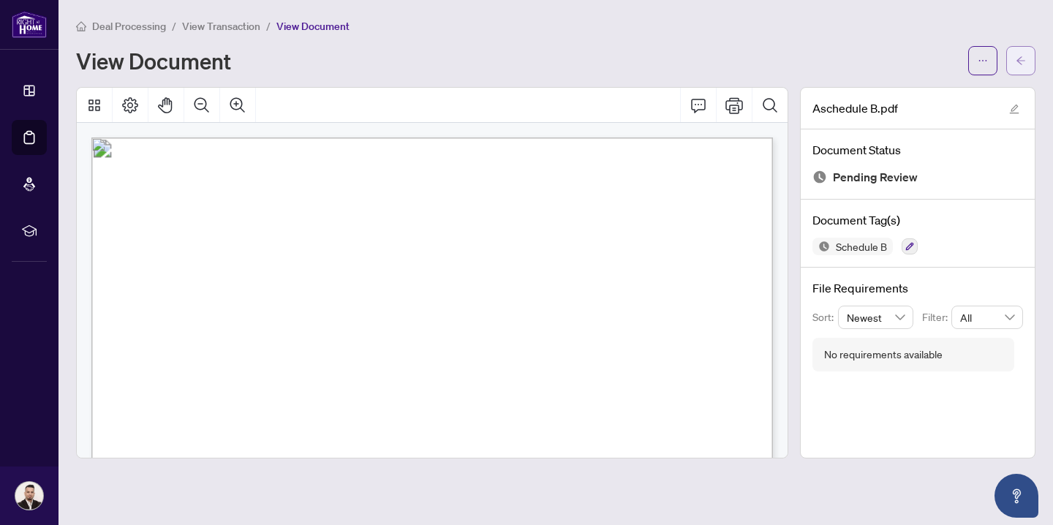
click at [1018, 61] on icon "arrow-left" at bounding box center [1020, 60] width 9 height 8
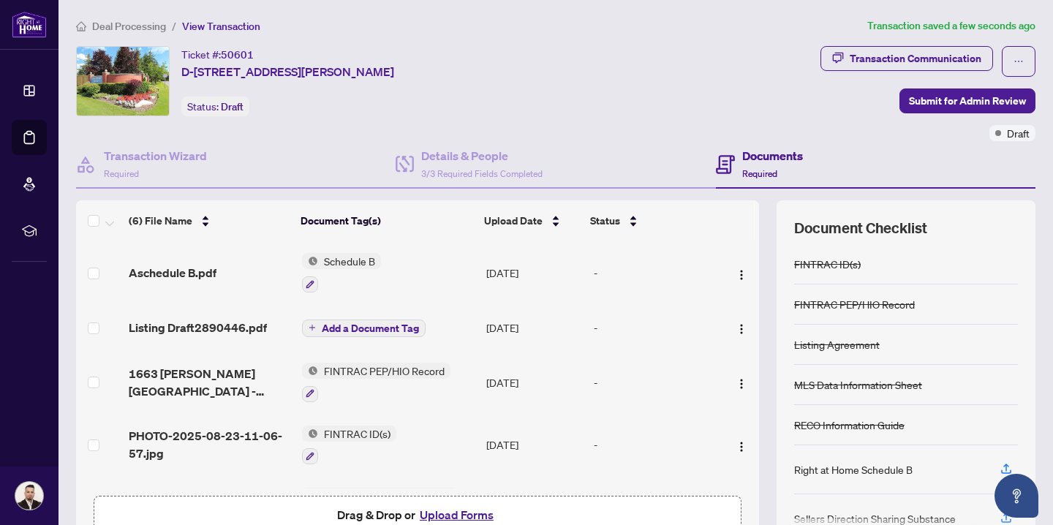
scroll to position [116, 0]
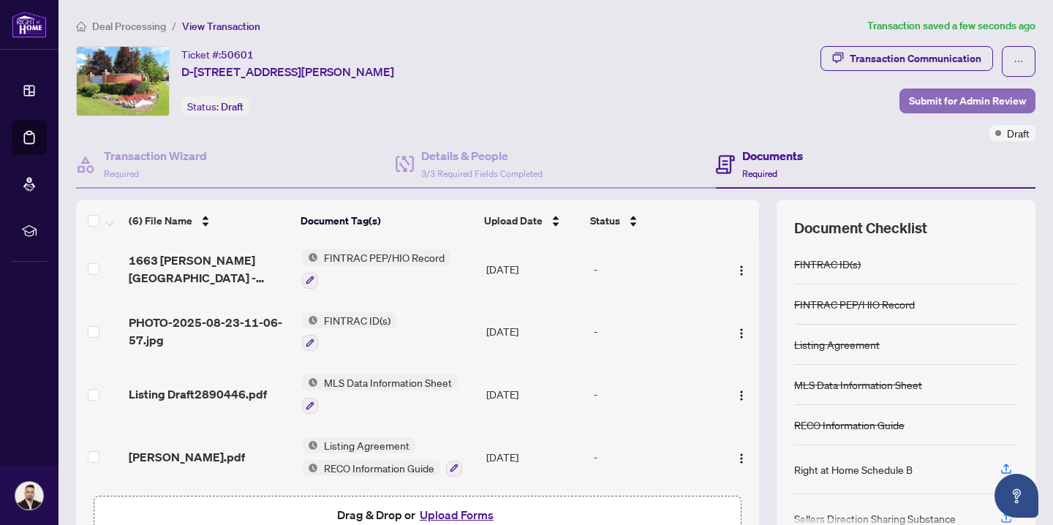
click at [950, 101] on span "Submit for Admin Review" at bounding box center [967, 100] width 117 height 23
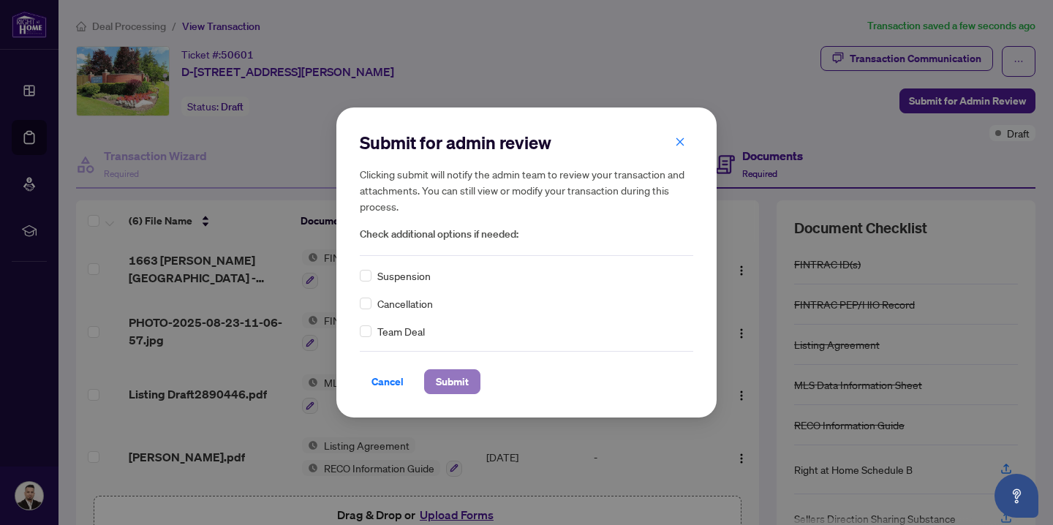
click at [456, 387] on span "Submit" at bounding box center [452, 381] width 33 height 23
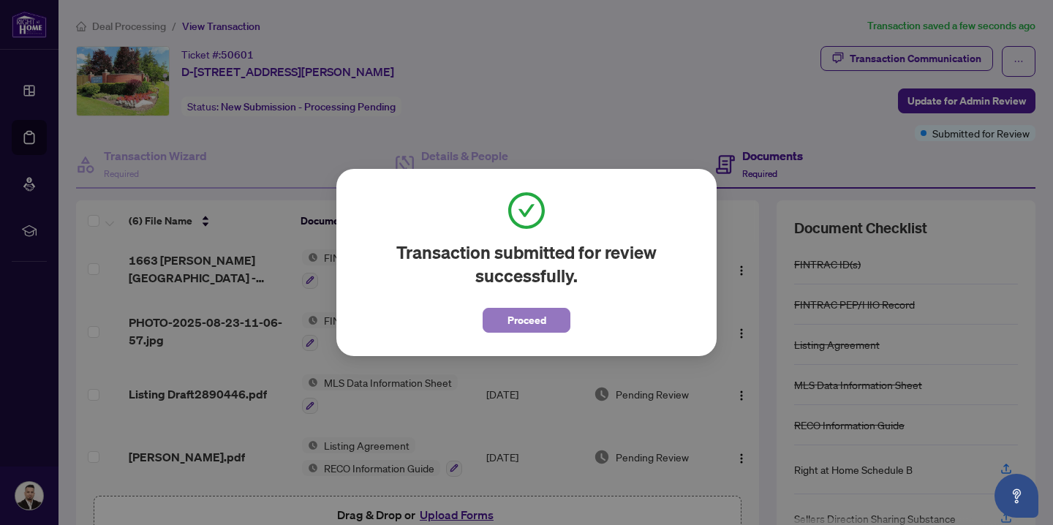
click at [518, 322] on span "Proceed" at bounding box center [526, 320] width 39 height 23
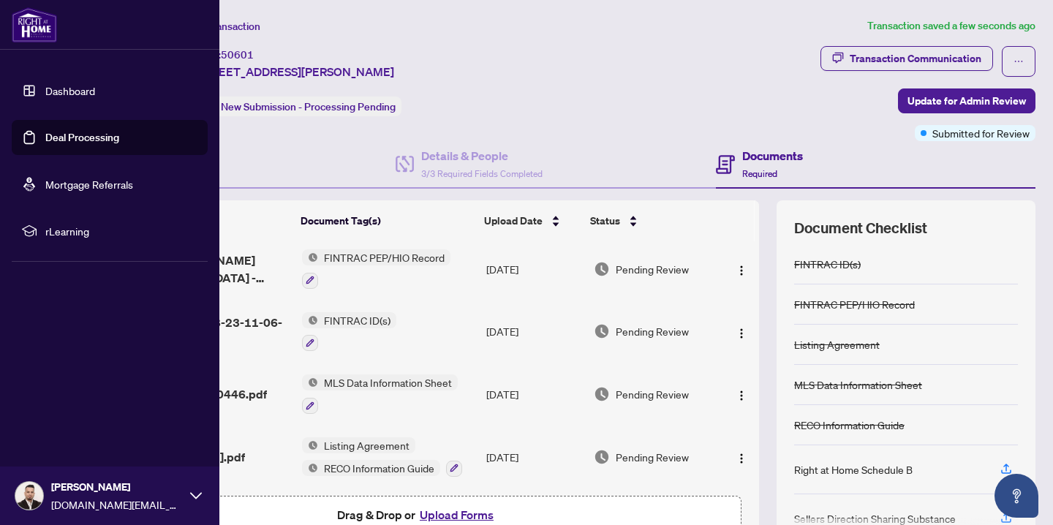
click at [61, 91] on link "Dashboard" at bounding box center [70, 90] width 50 height 13
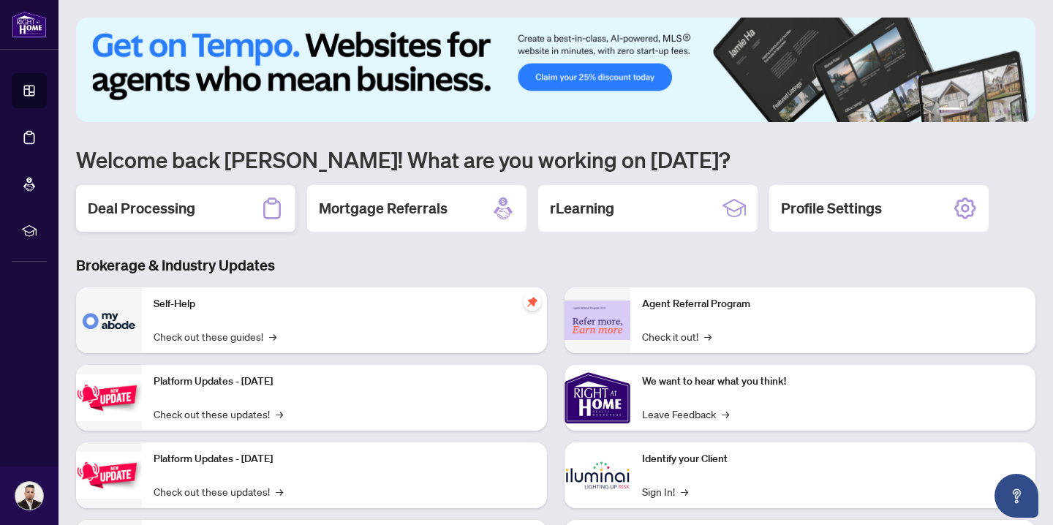
click at [160, 211] on h2 "Deal Processing" at bounding box center [141, 208] width 107 height 20
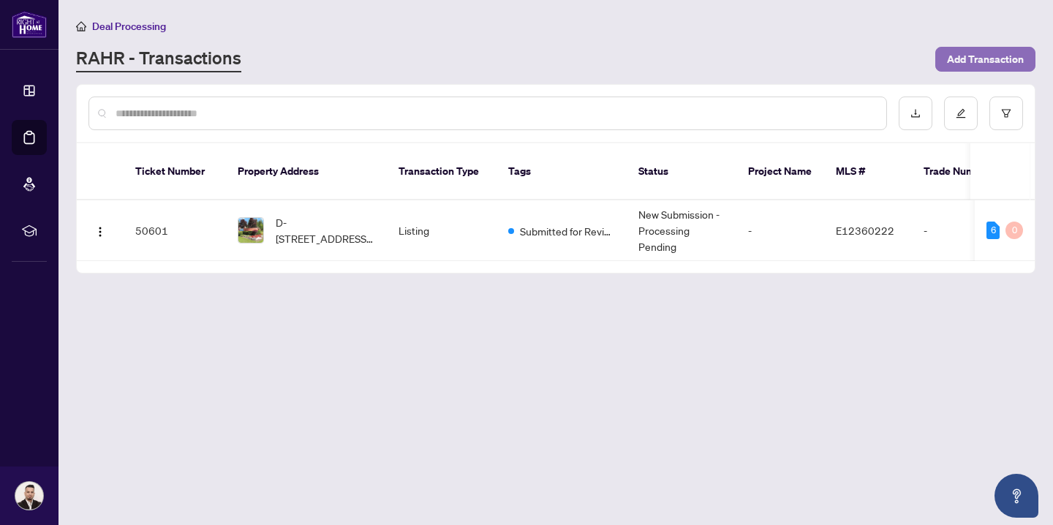
click at [972, 64] on span "Add Transaction" at bounding box center [985, 59] width 77 height 23
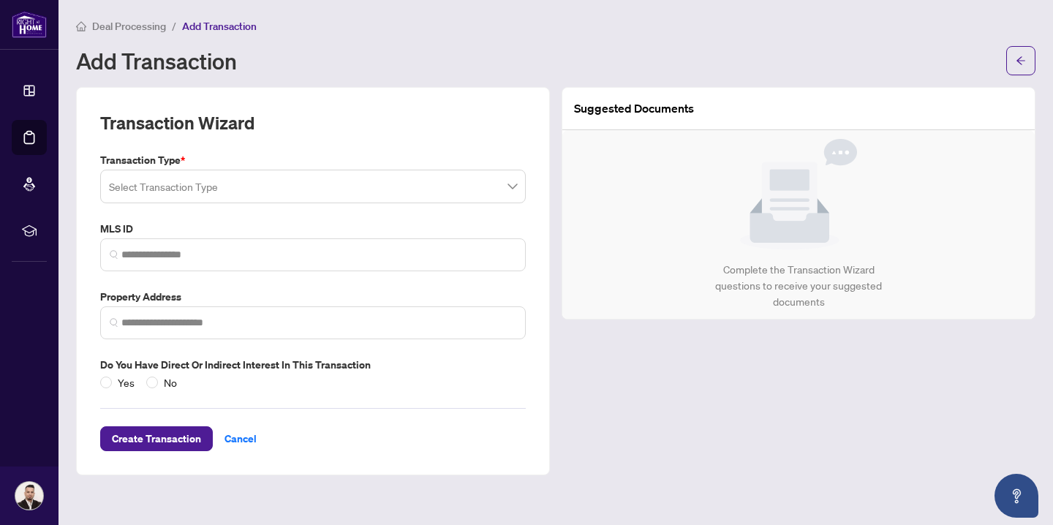
click at [316, 189] on input "search" at bounding box center [306, 189] width 395 height 32
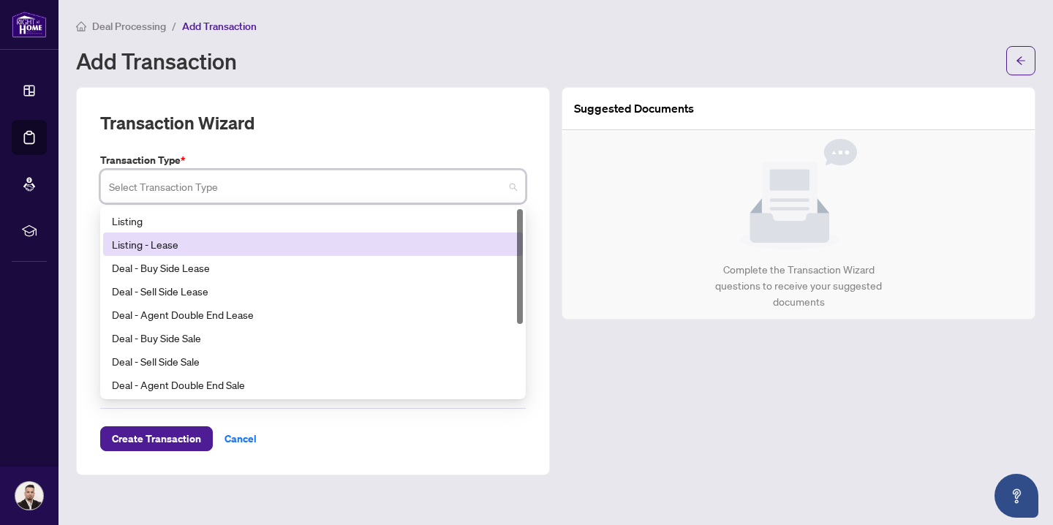
click at [290, 244] on div "Listing - Lease" at bounding box center [313, 244] width 402 height 16
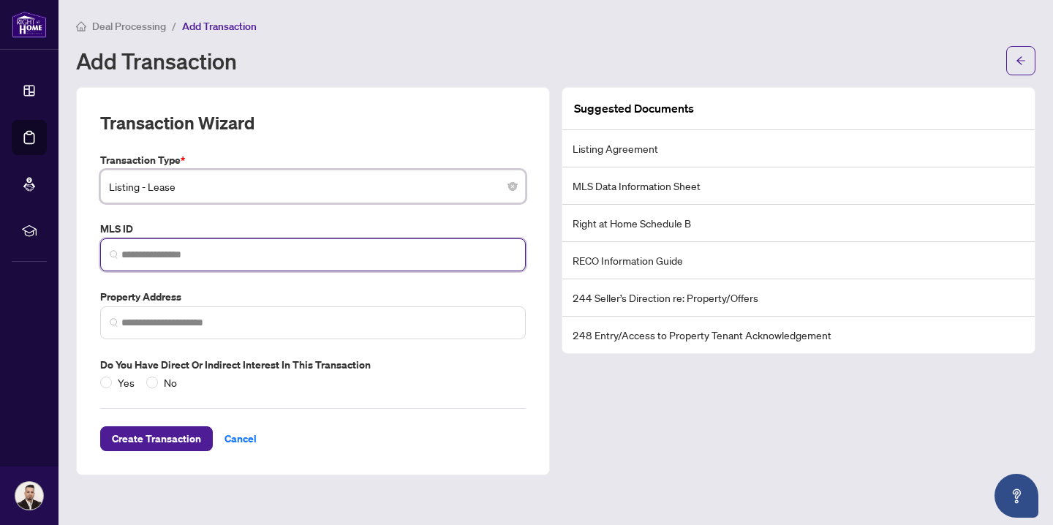
click at [177, 254] on input "search" at bounding box center [318, 254] width 395 height 15
paste input "*********"
type input "*********"
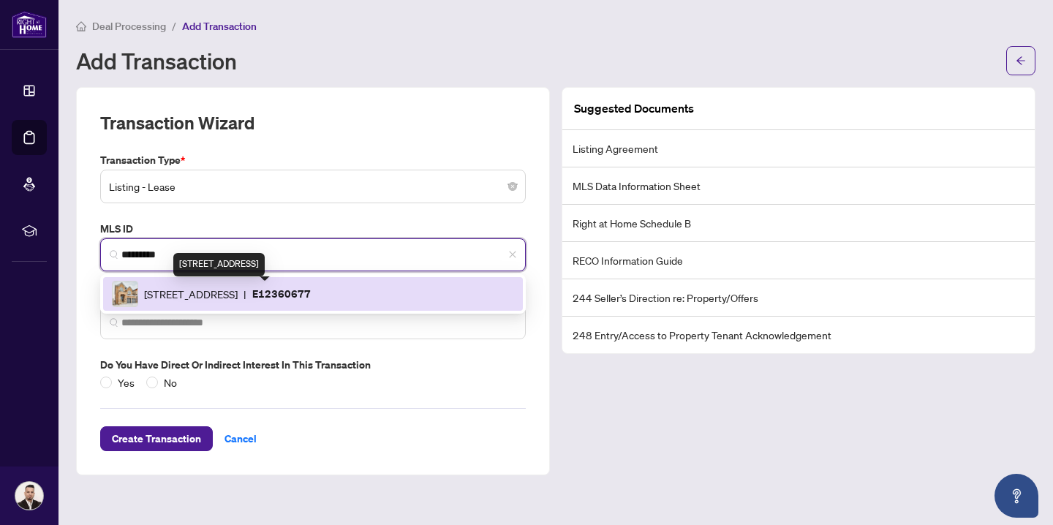
click at [189, 300] on span "[STREET_ADDRESS]" at bounding box center [191, 294] width 94 height 16
type input "**********"
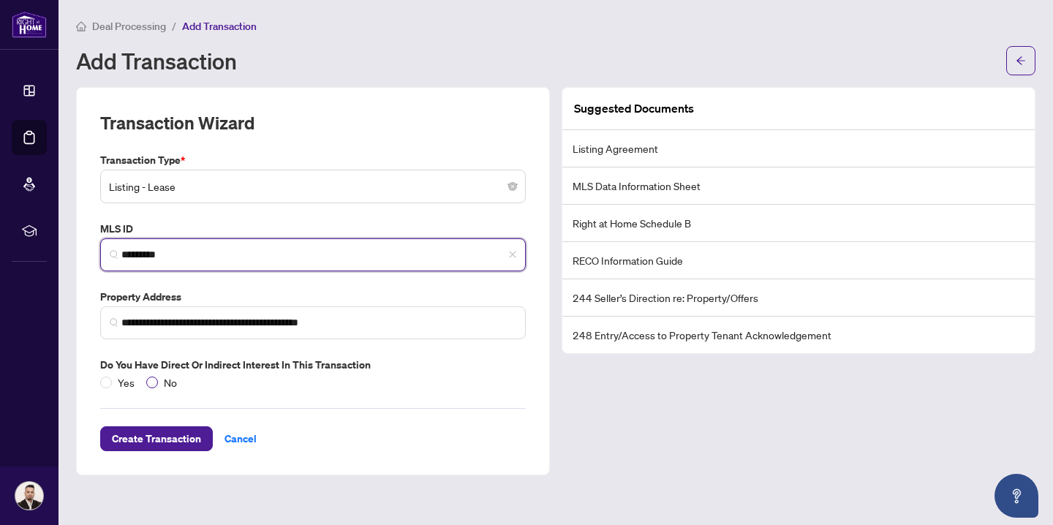
type input "*********"
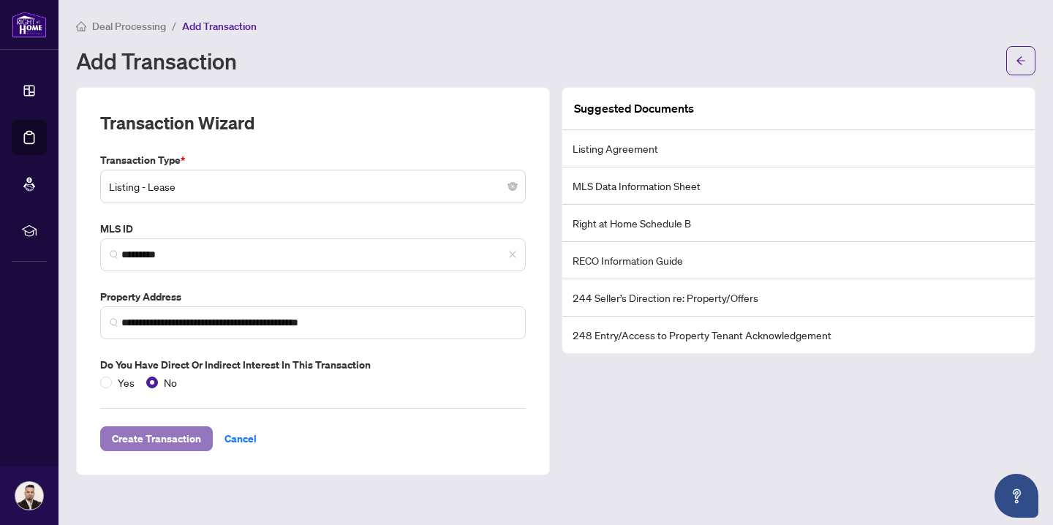
click at [172, 442] on span "Create Transaction" at bounding box center [156, 438] width 89 height 23
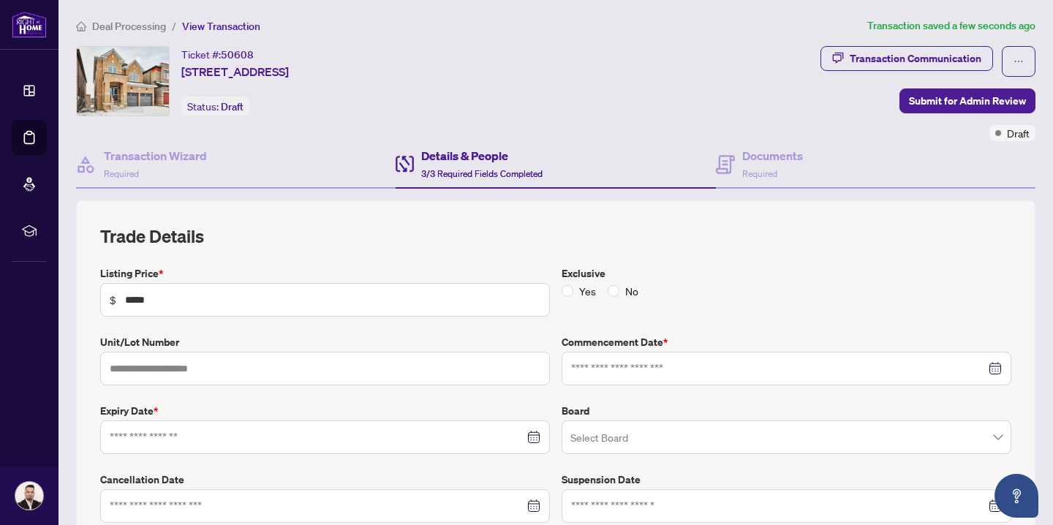
type input "**********"
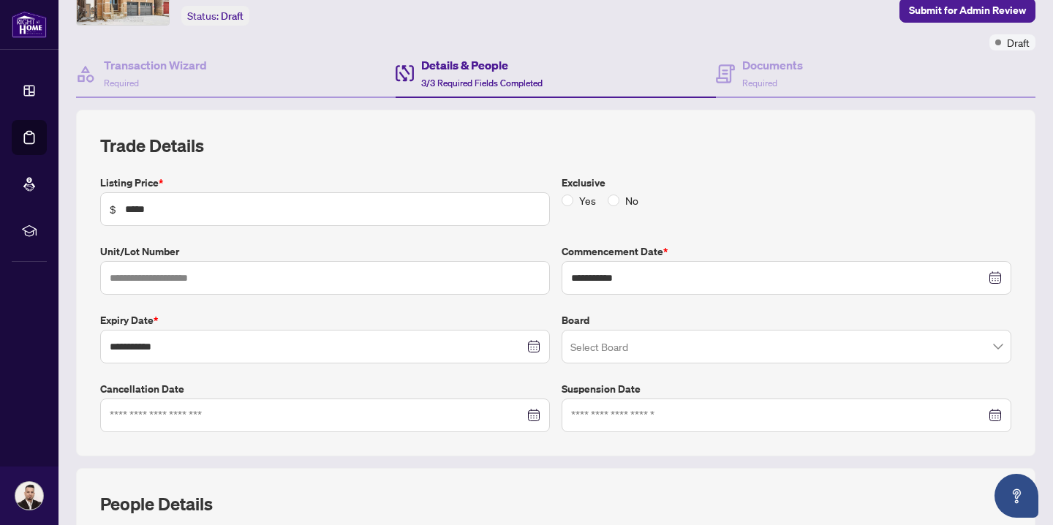
scroll to position [97, 0]
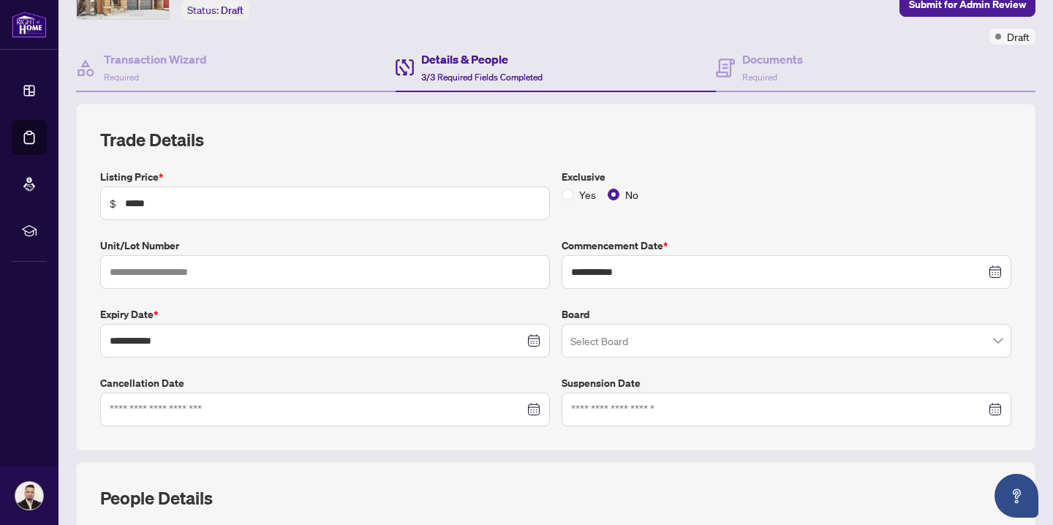
click at [602, 345] on input "search" at bounding box center [779, 343] width 419 height 32
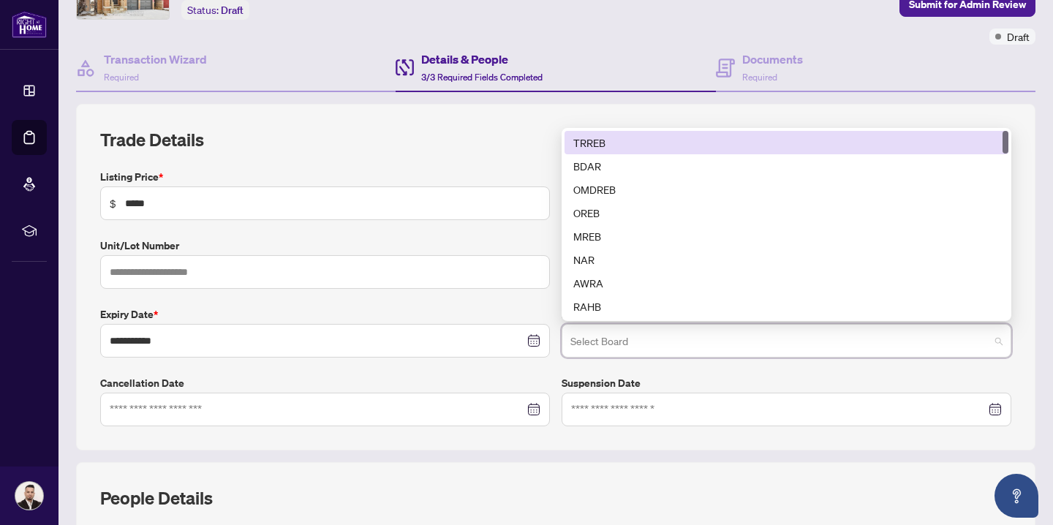
click at [613, 145] on div "TRREB" at bounding box center [786, 143] width 426 height 16
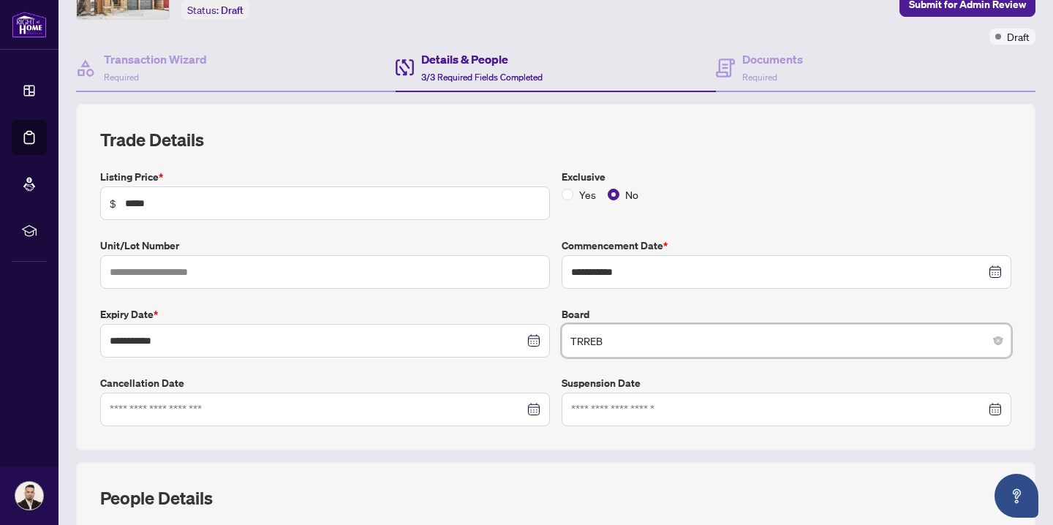
click at [478, 377] on label "Cancellation Date" at bounding box center [325, 383] width 450 height 16
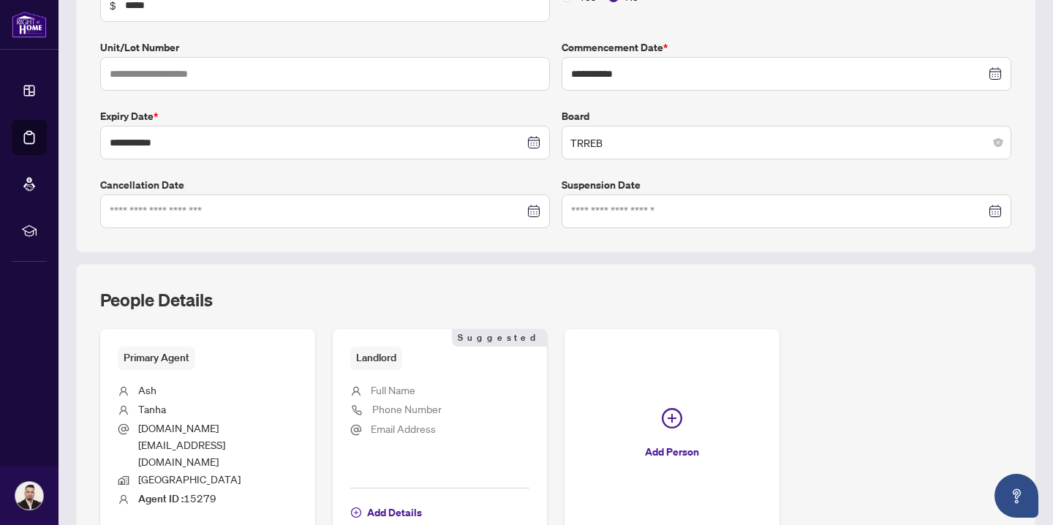
scroll to position [307, 0]
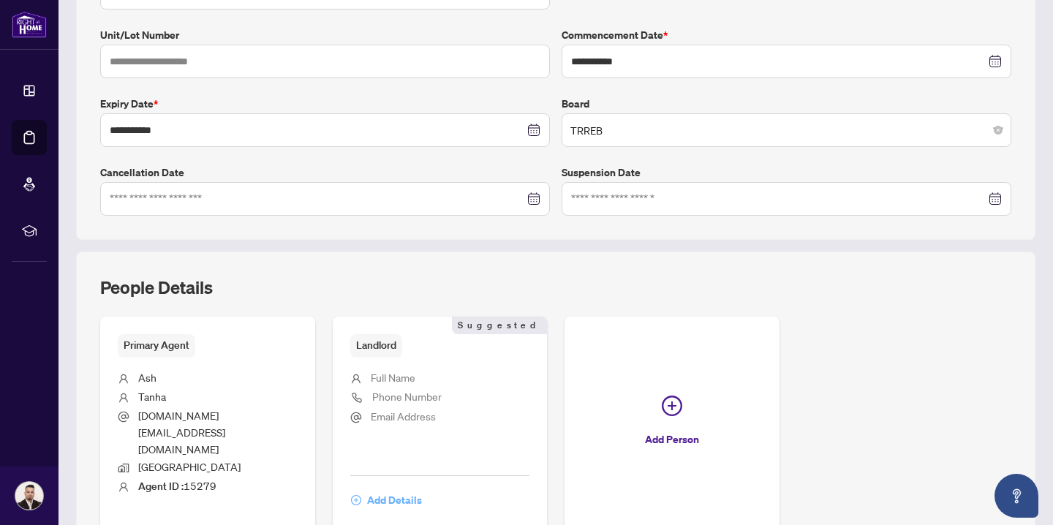
click at [390, 488] on span "Add Details" at bounding box center [394, 499] width 55 height 23
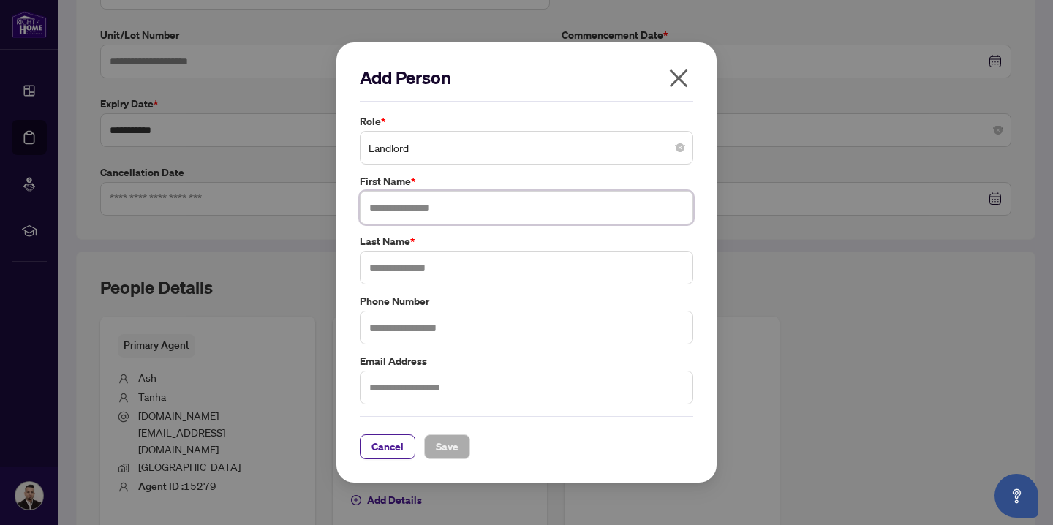
click at [426, 211] on input "text" at bounding box center [526, 208] width 333 height 34
type input "*"
type input "*****"
type input "*********"
click at [450, 442] on span "Save" at bounding box center [447, 446] width 23 height 23
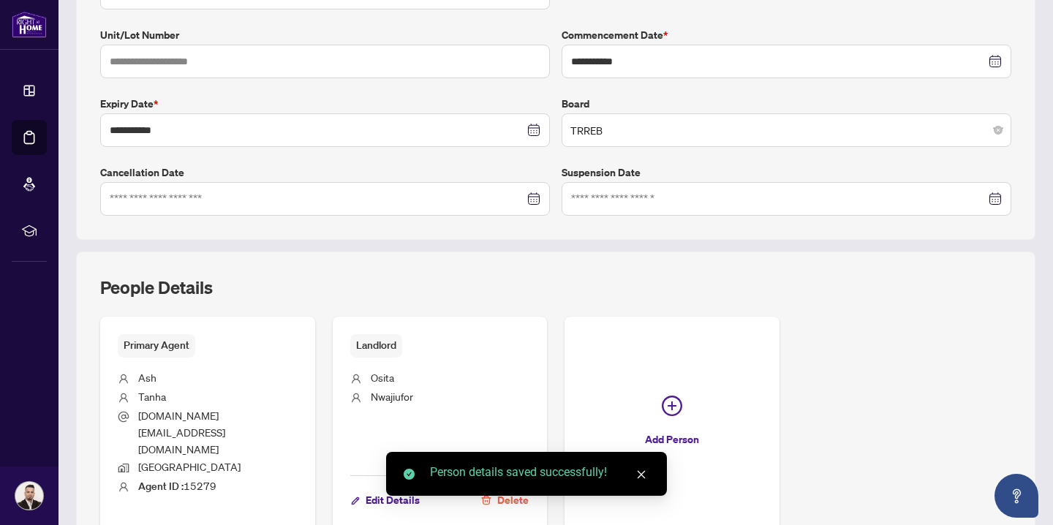
scroll to position [358, 0]
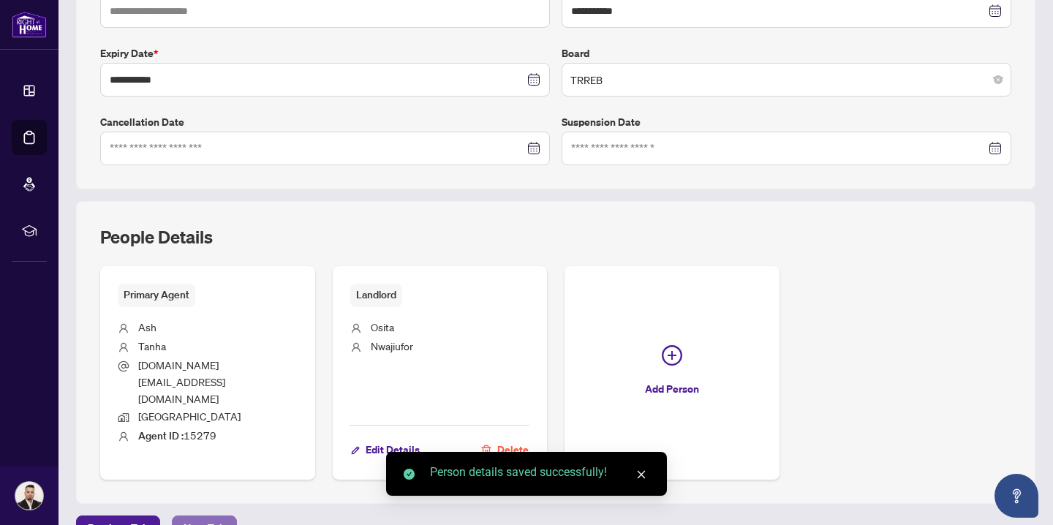
click at [211, 516] on span "Next Tab" at bounding box center [205, 527] width 42 height 23
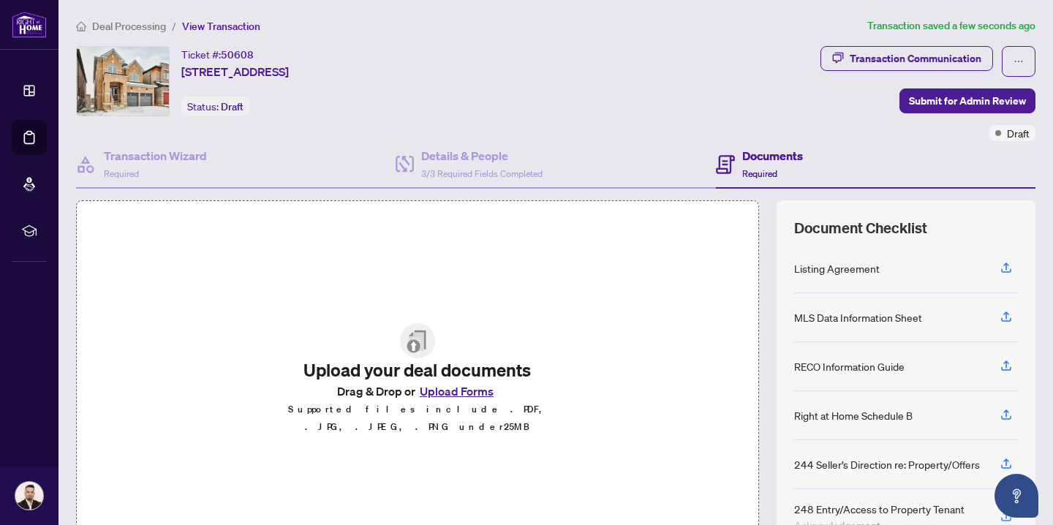
click at [439, 401] on button "Upload Forms" at bounding box center [456, 391] width 83 height 19
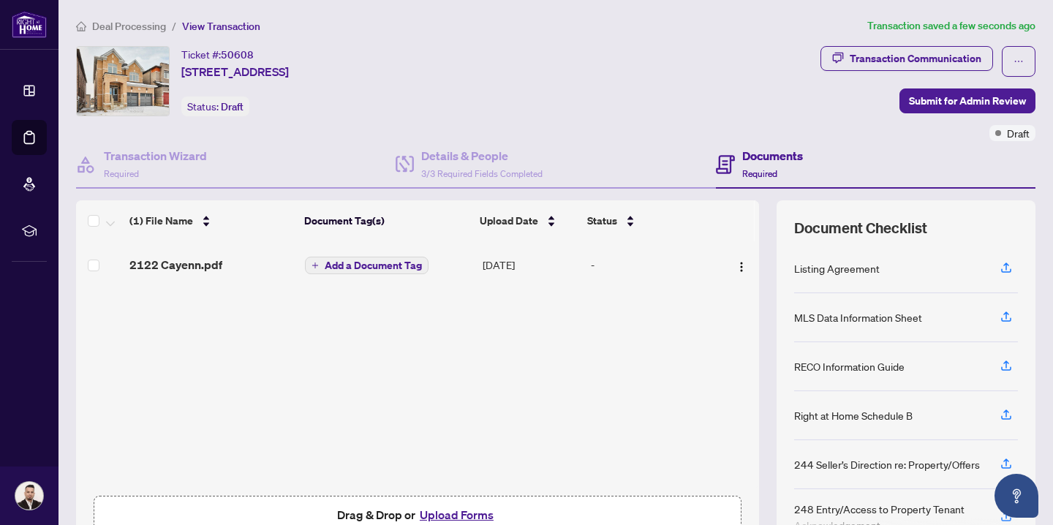
click at [344, 267] on span "Add a Document Tag" at bounding box center [373, 265] width 97 height 10
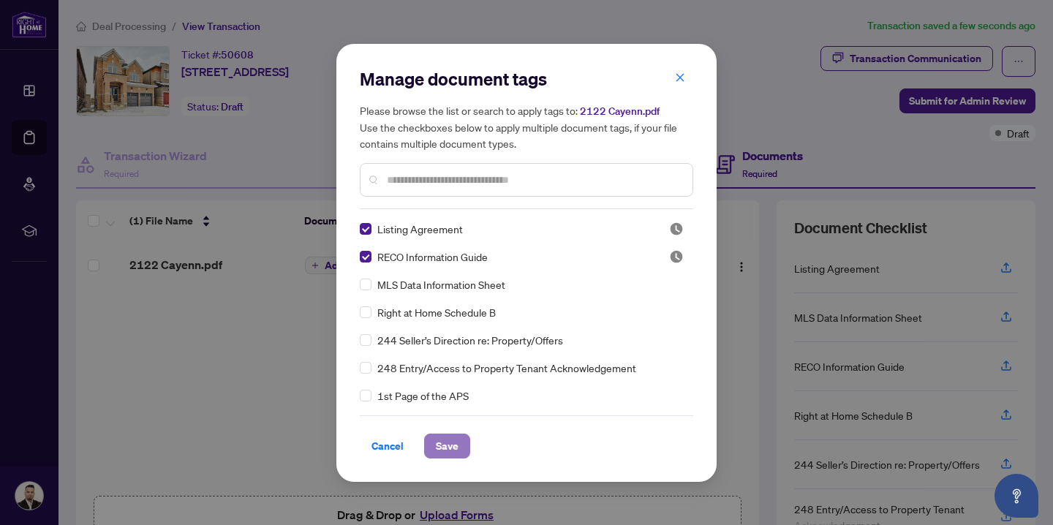
click at [453, 442] on span "Save" at bounding box center [447, 445] width 23 height 23
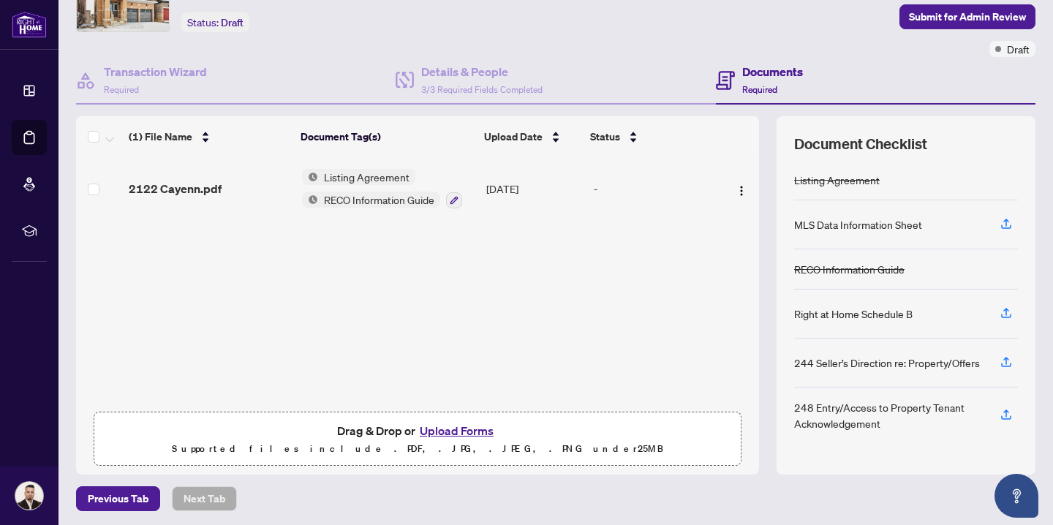
scroll to position [87, 0]
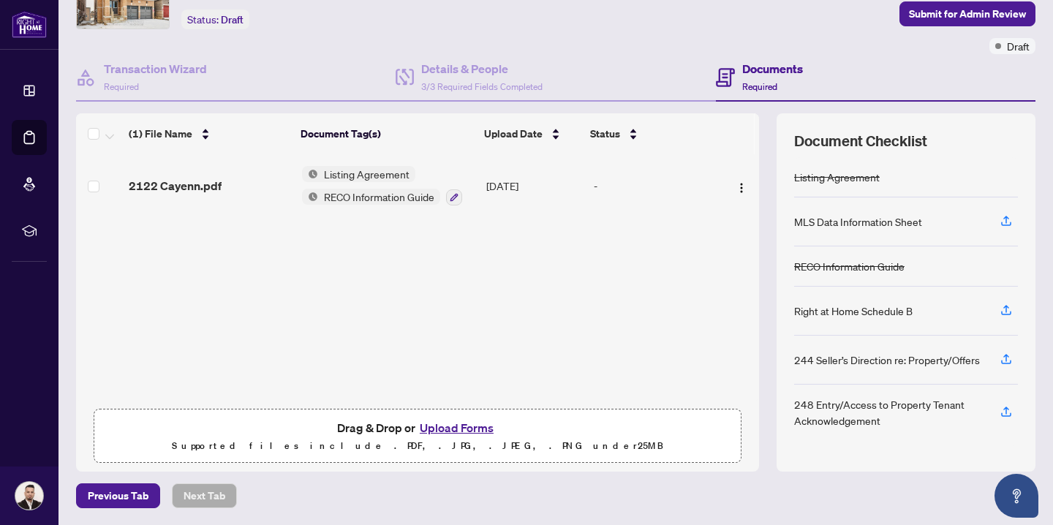
click at [434, 430] on button "Upload Forms" at bounding box center [456, 427] width 83 height 19
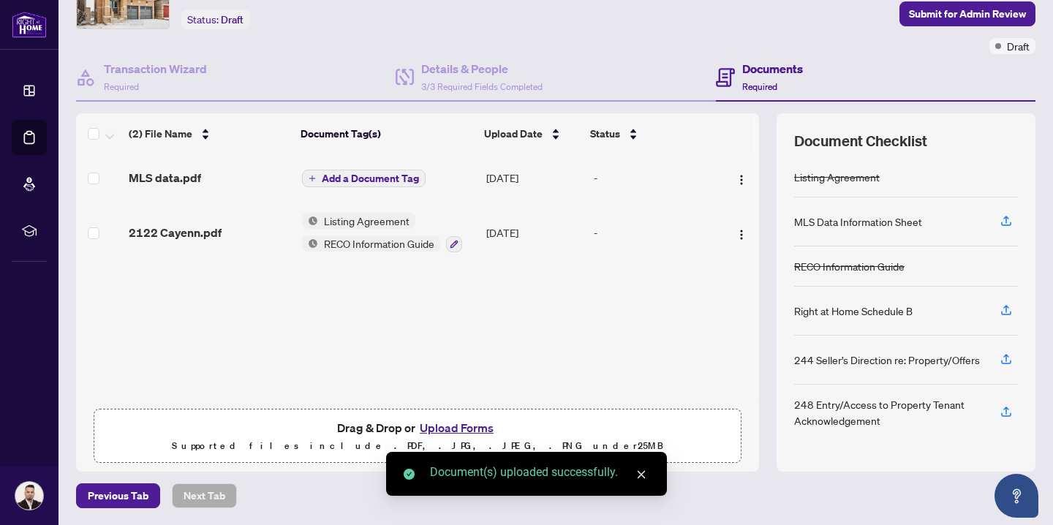
click at [364, 178] on span "Add a Document Tag" at bounding box center [370, 178] width 97 height 10
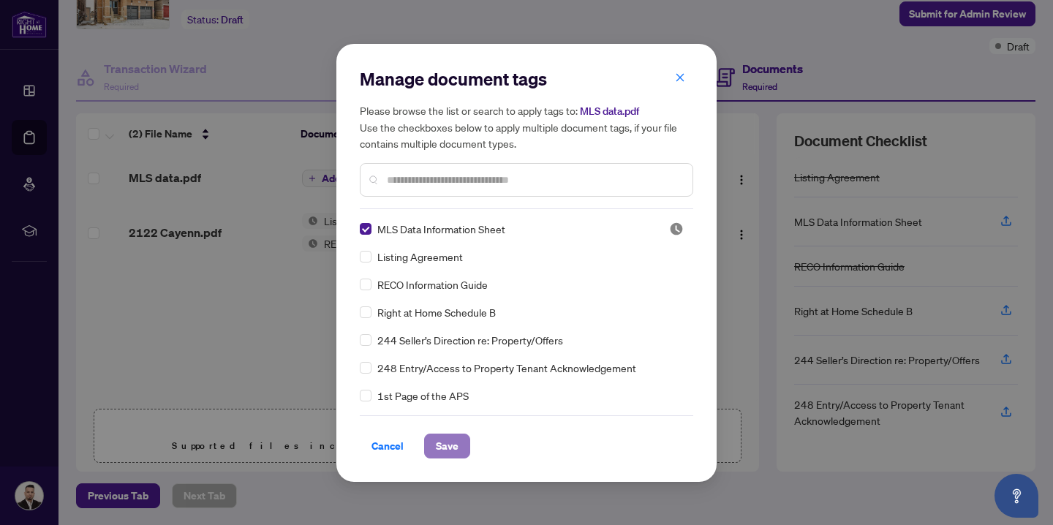
click at [452, 447] on span "Save" at bounding box center [447, 445] width 23 height 23
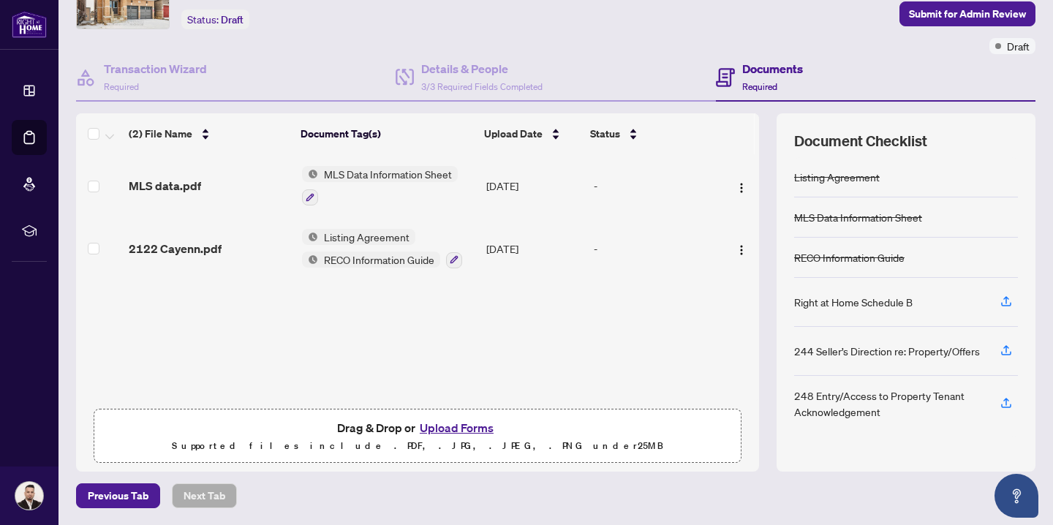
click at [833, 398] on div "248 Entry/Access to Property Tenant Acknowledgement" at bounding box center [888, 403] width 189 height 32
click at [1008, 406] on icon "button" at bounding box center [1005, 402] width 13 height 13
click at [940, 11] on span "Submit for Admin Review" at bounding box center [967, 13] width 117 height 23
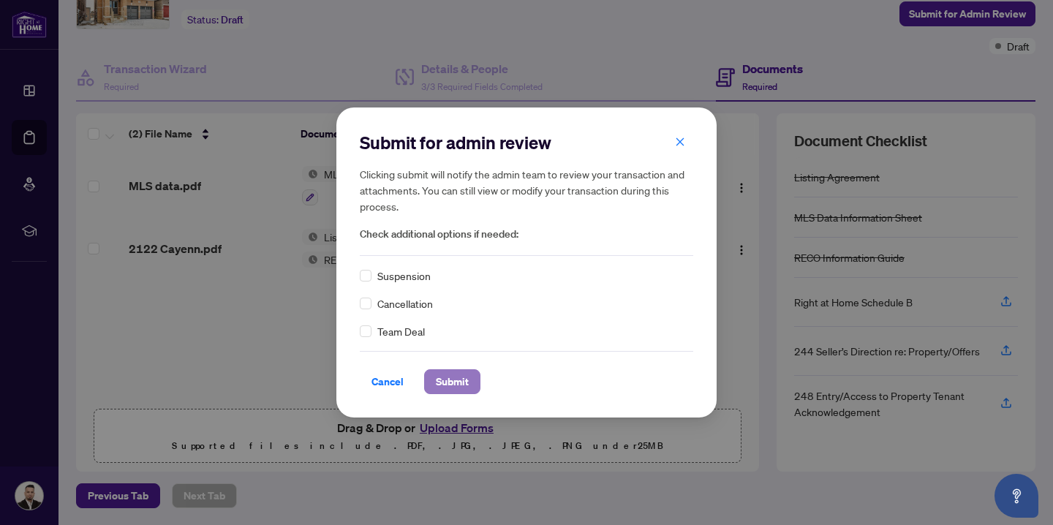
click at [458, 383] on span "Submit" at bounding box center [452, 381] width 33 height 23
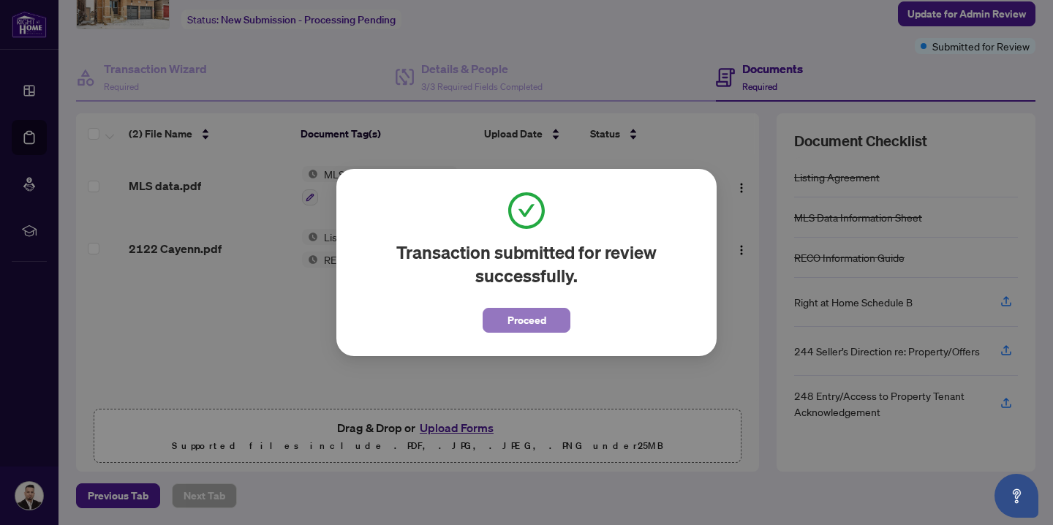
click at [504, 325] on button "Proceed" at bounding box center [527, 320] width 88 height 25
